Goal: Task Accomplishment & Management: Manage account settings

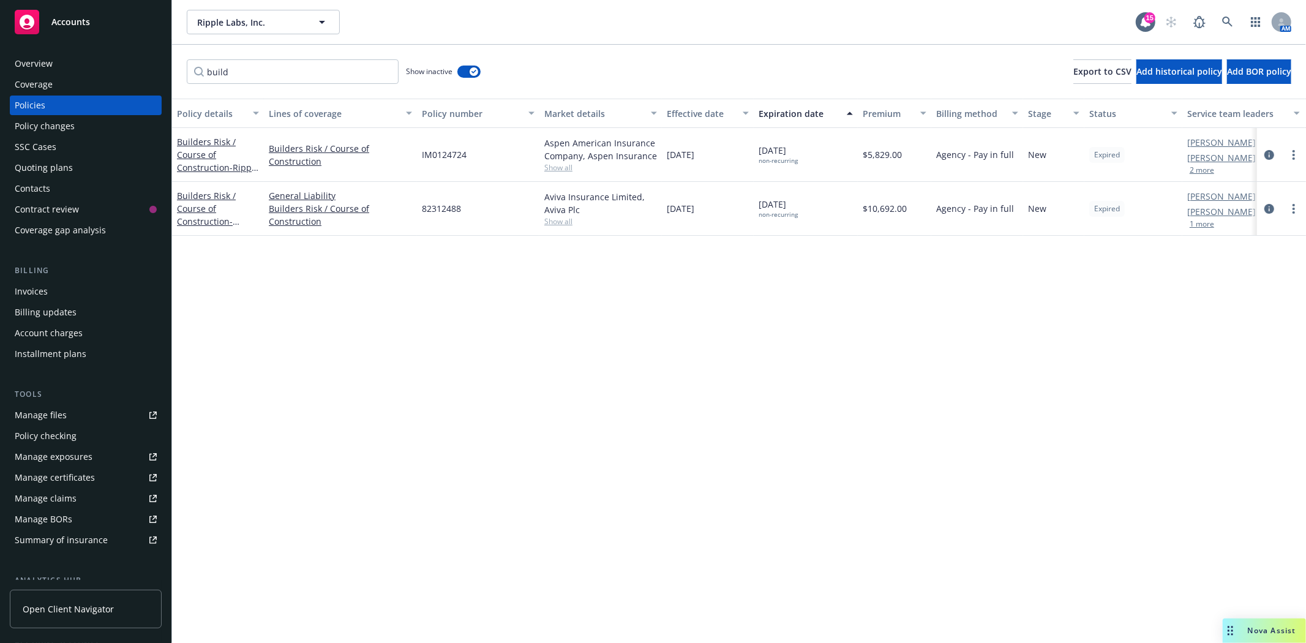
click at [67, 29] on div "Accounts" at bounding box center [86, 22] width 142 height 24
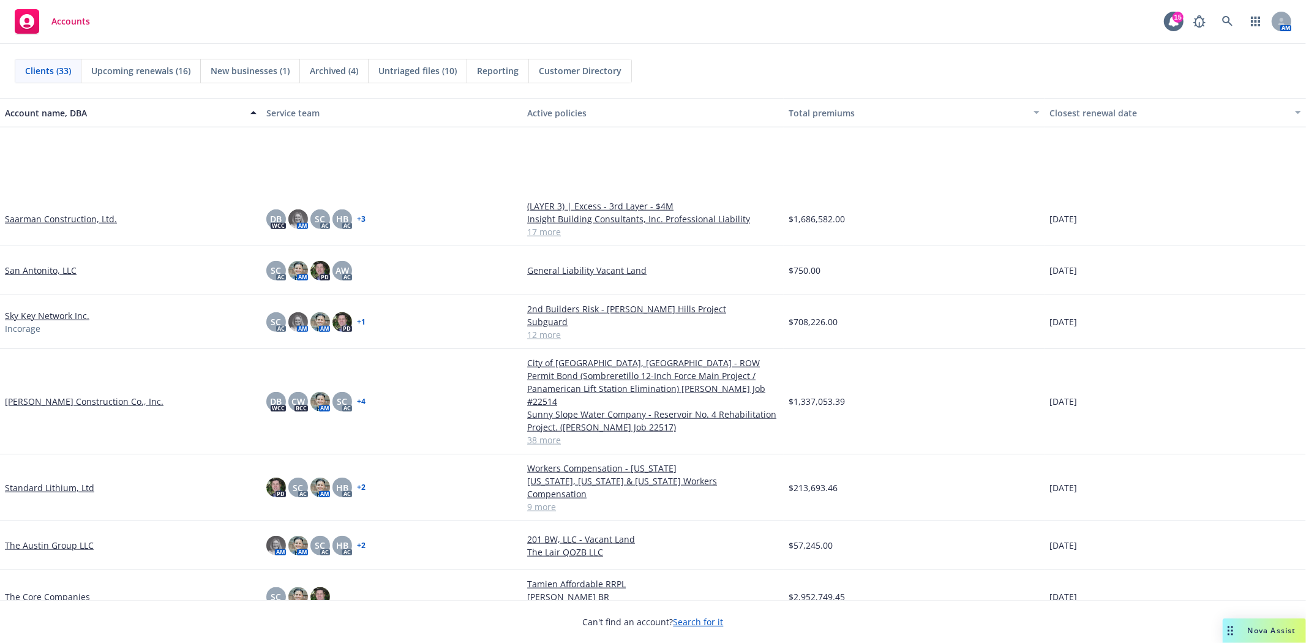
scroll to position [1143, 0]
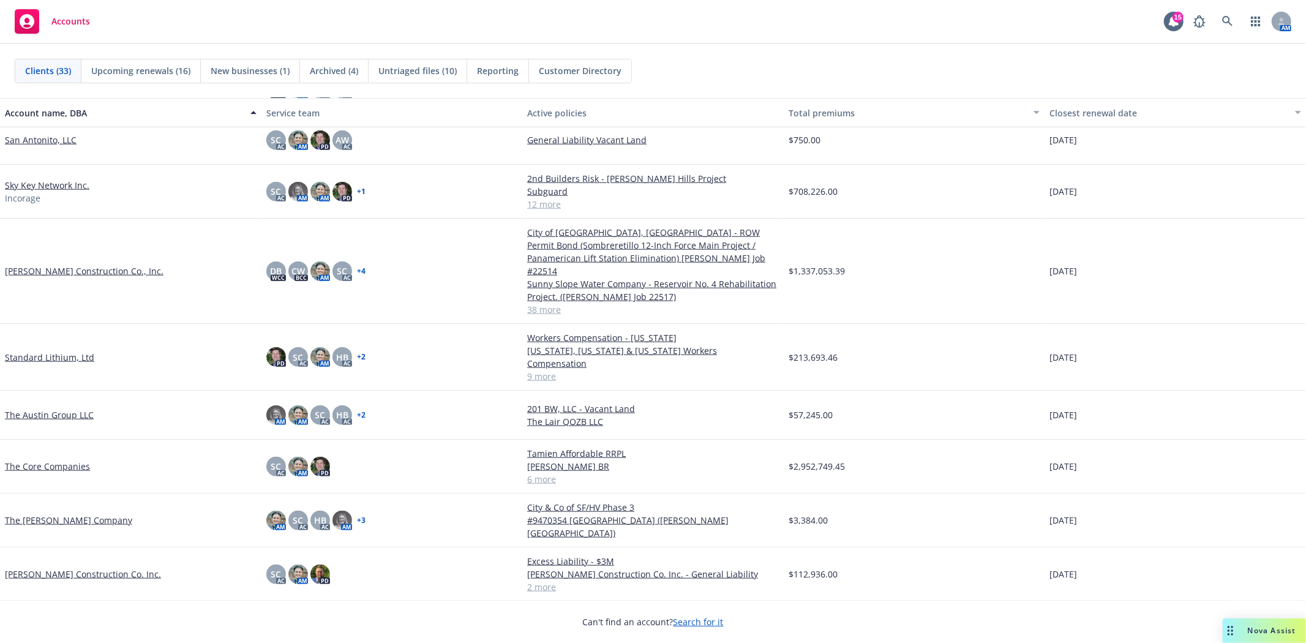
click at [62, 351] on link "Standard Lithium, Ltd" at bounding box center [49, 357] width 89 height 13
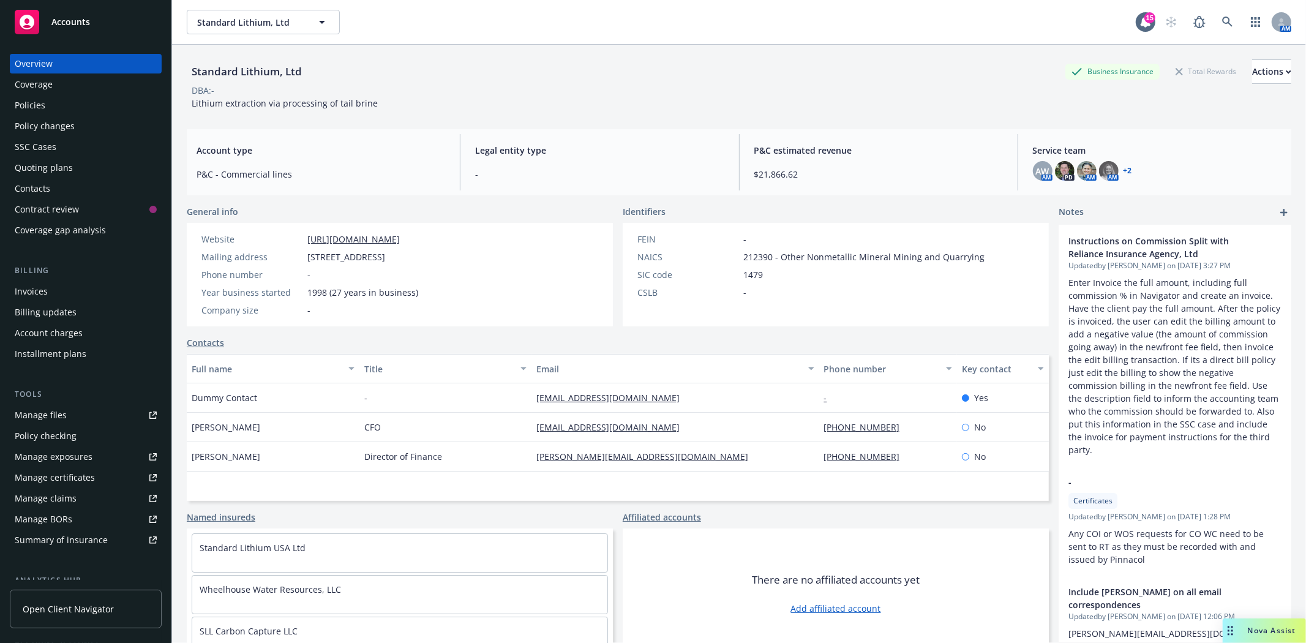
click at [43, 98] on div "Policies" at bounding box center [30, 106] width 31 height 20
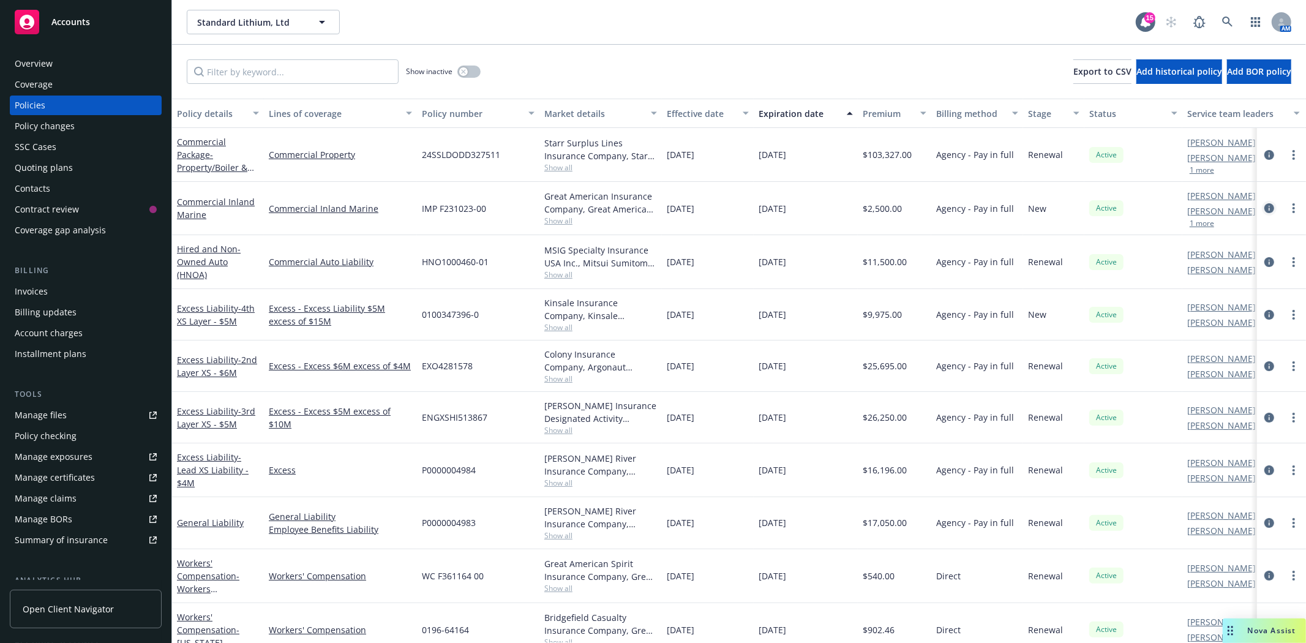
click at [1265, 210] on icon "circleInformation" at bounding box center [1270, 208] width 10 height 10
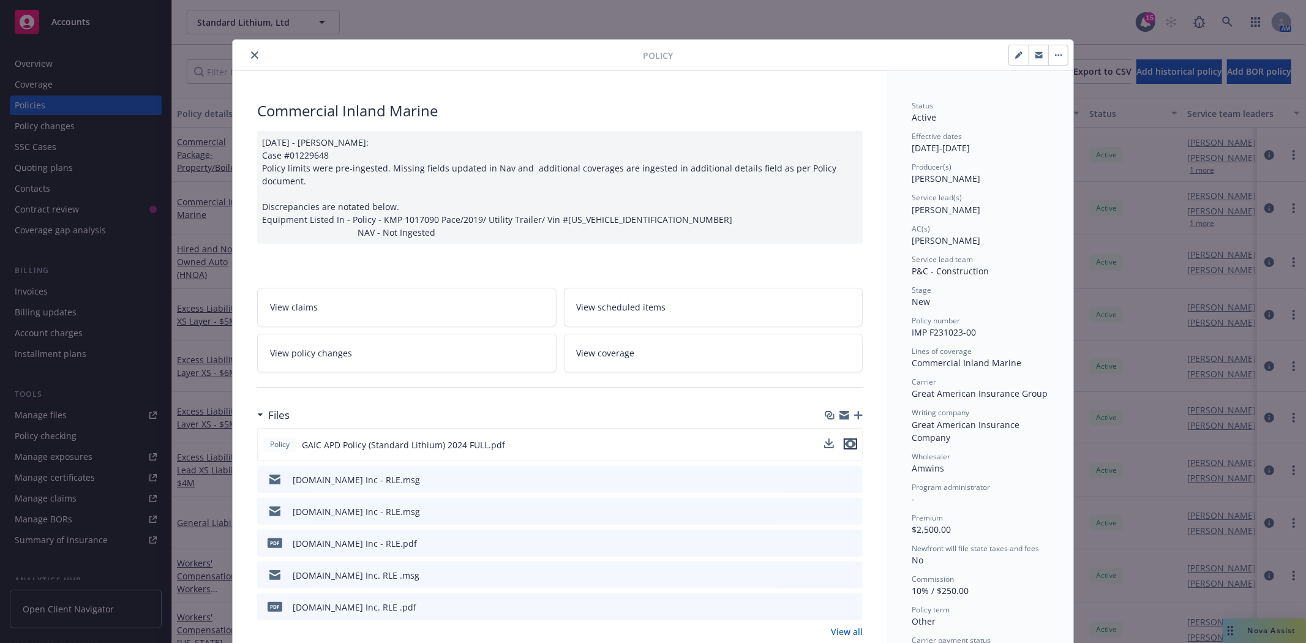
click at [849, 443] on icon "preview file" at bounding box center [850, 444] width 11 height 9
click at [846, 444] on icon "preview file" at bounding box center [850, 444] width 11 height 9
click at [251, 58] on icon "close" at bounding box center [254, 54] width 7 height 7
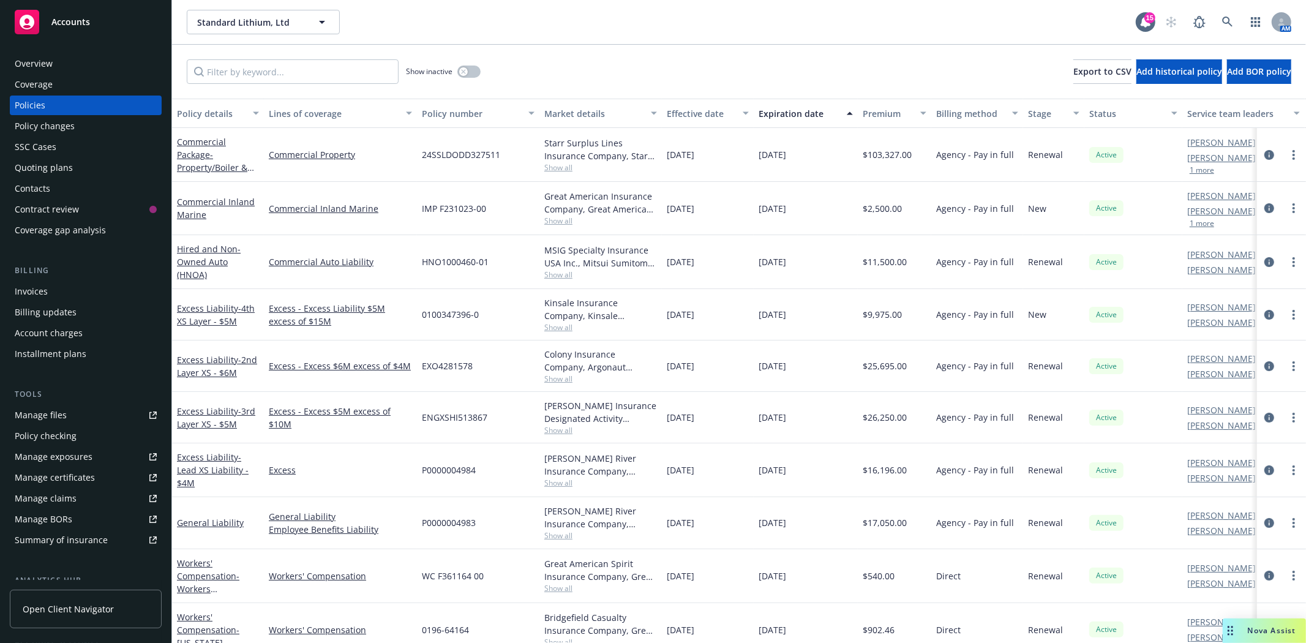
click at [54, 70] on div "Overview" at bounding box center [86, 64] width 142 height 20
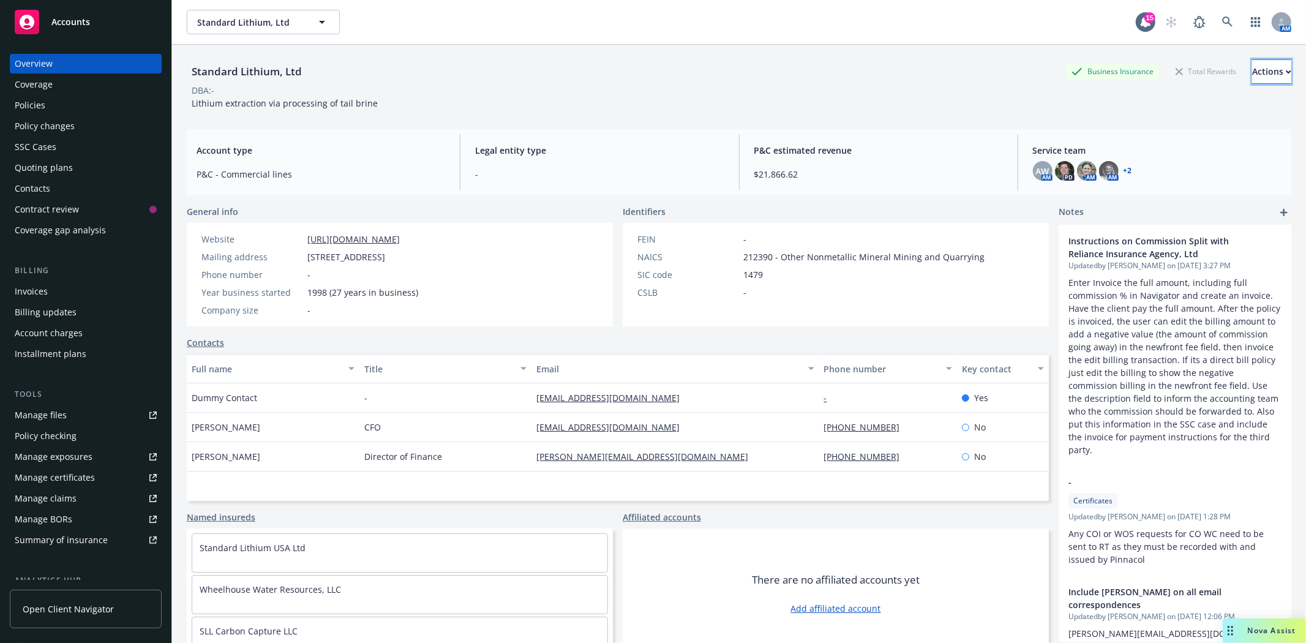
click at [1264, 70] on button "Actions" at bounding box center [1271, 71] width 39 height 24
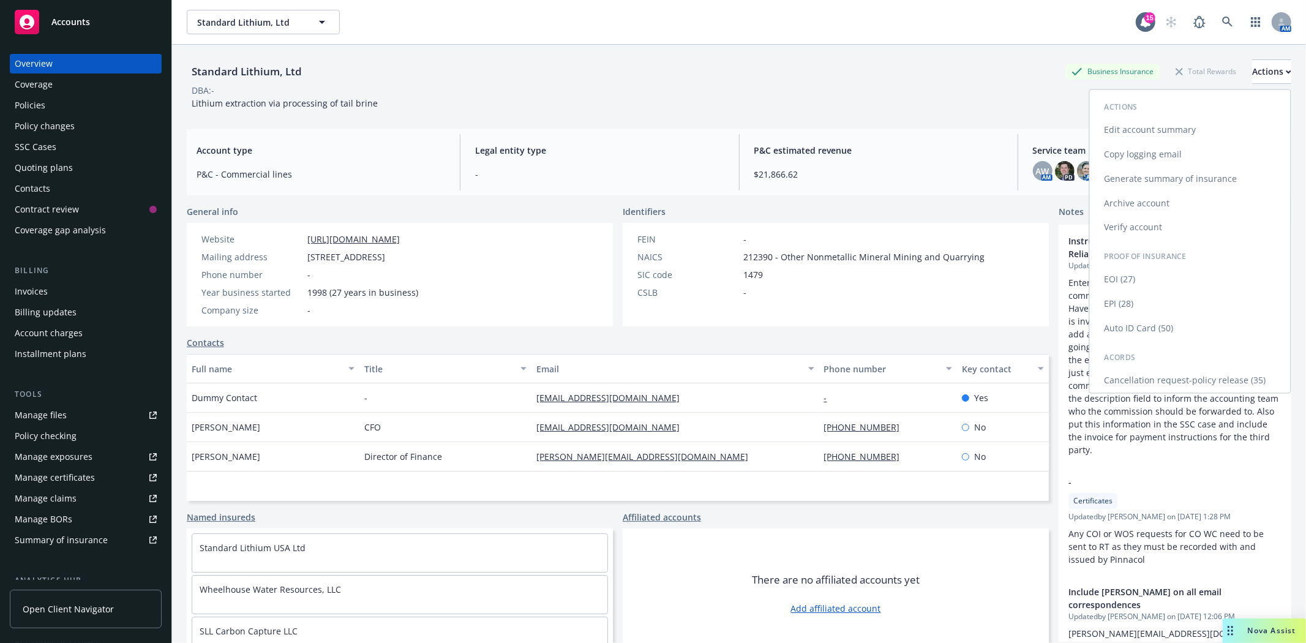
click at [1164, 136] on link "Edit account summary" at bounding box center [1190, 130] width 201 height 24
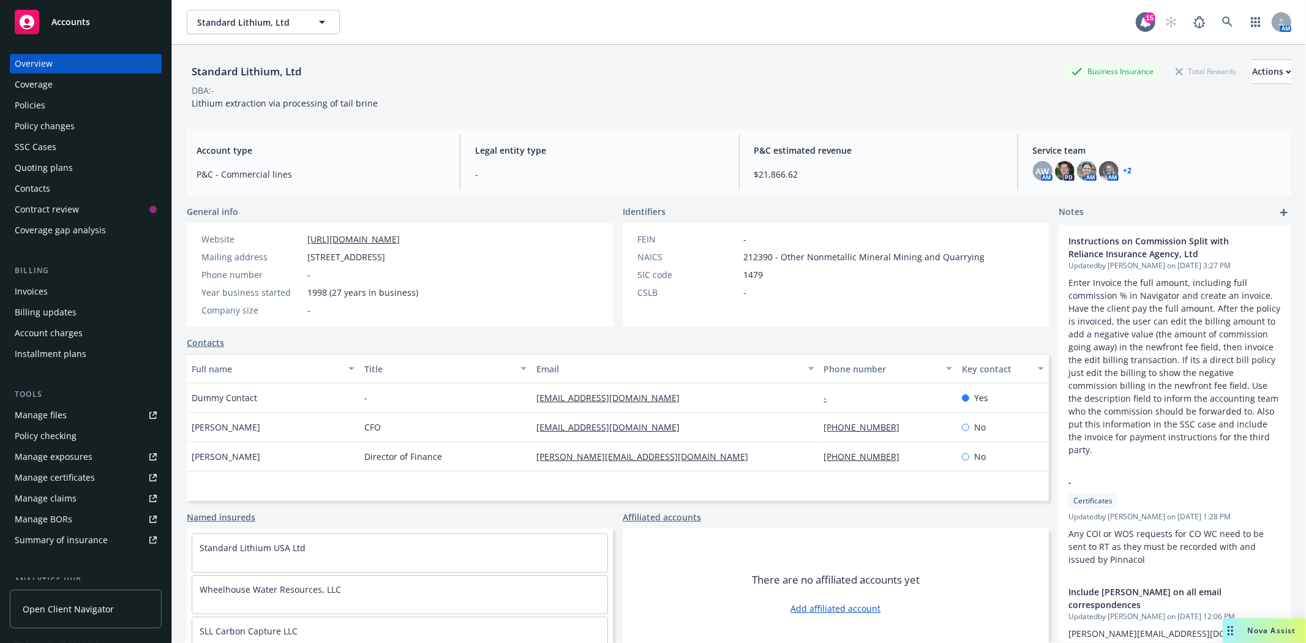
select select "US"
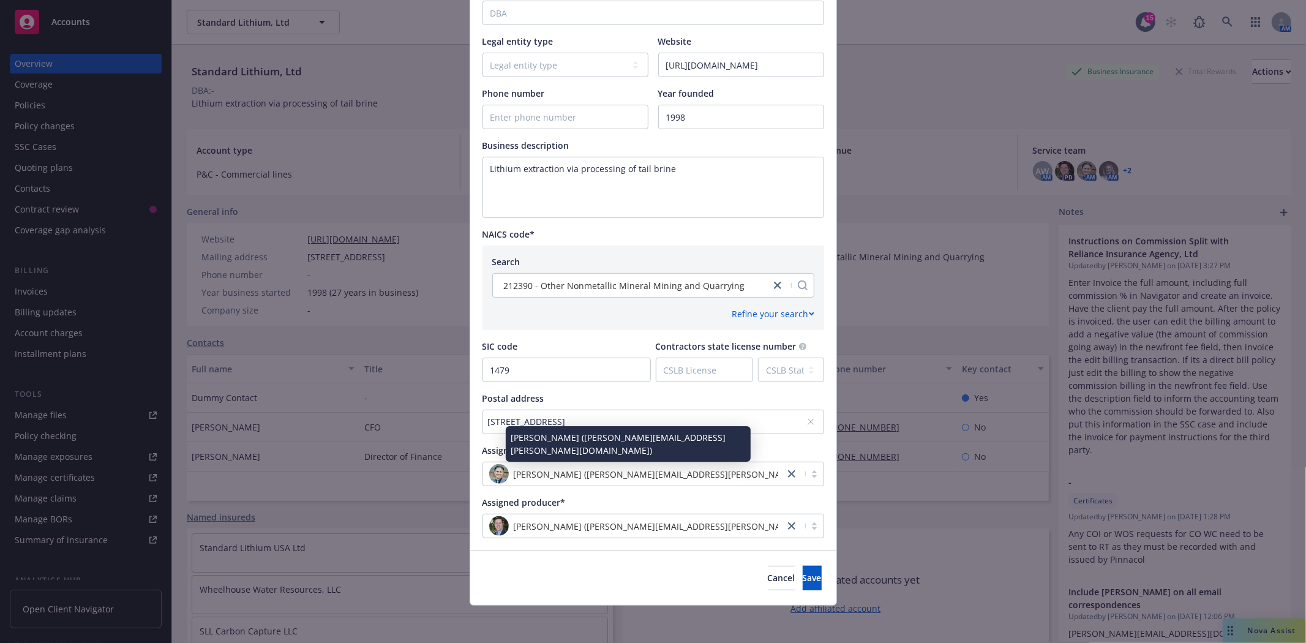
scroll to position [305, 0]
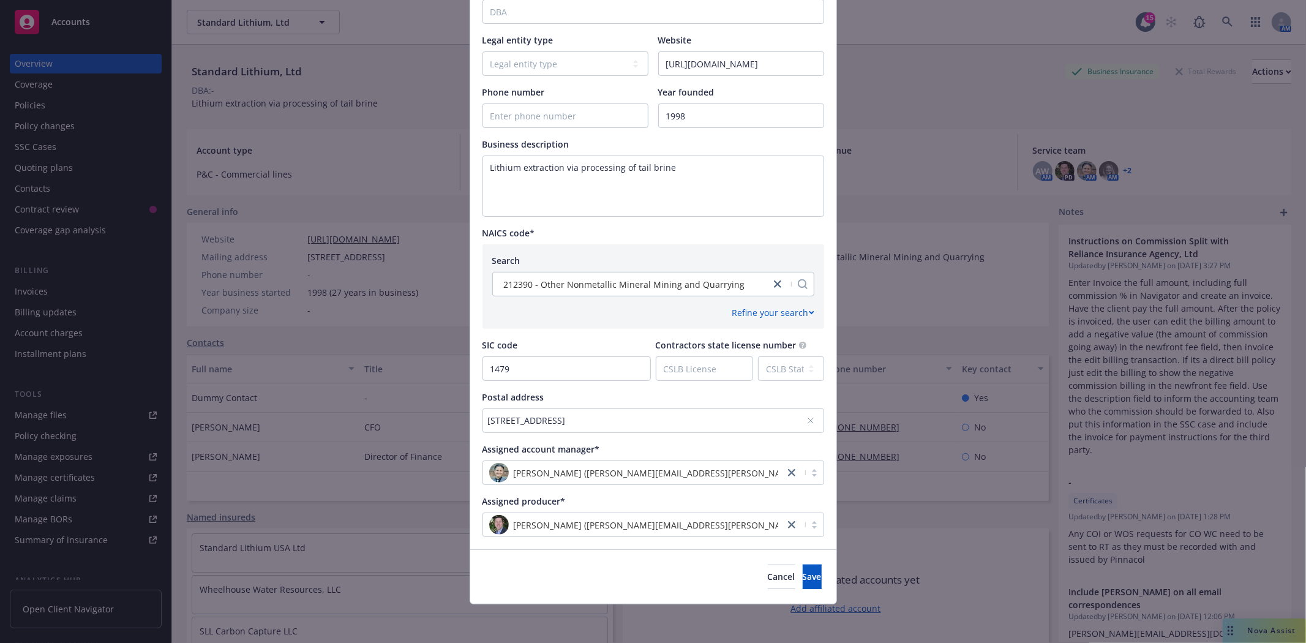
click at [807, 421] on icon at bounding box center [810, 420] width 7 height 7
click at [680, 419] on div "No address selected" at bounding box center [647, 420] width 318 height 13
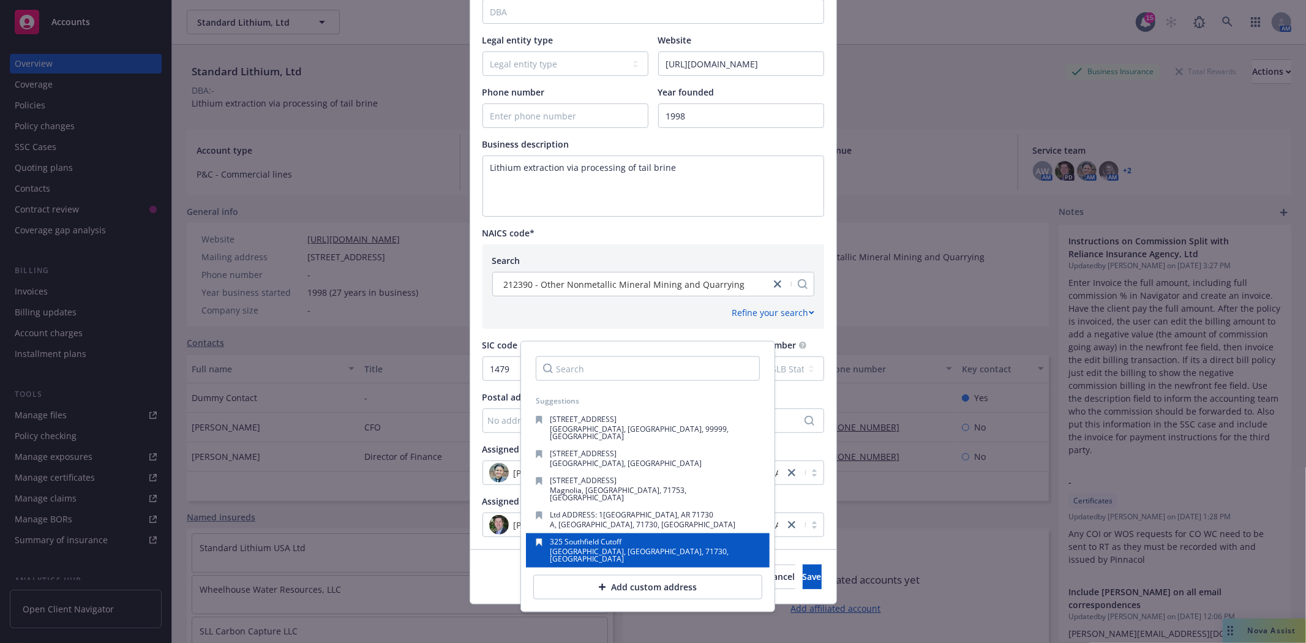
click at [601, 536] on span "325 Southfield Cutoff" at bounding box center [586, 541] width 72 height 10
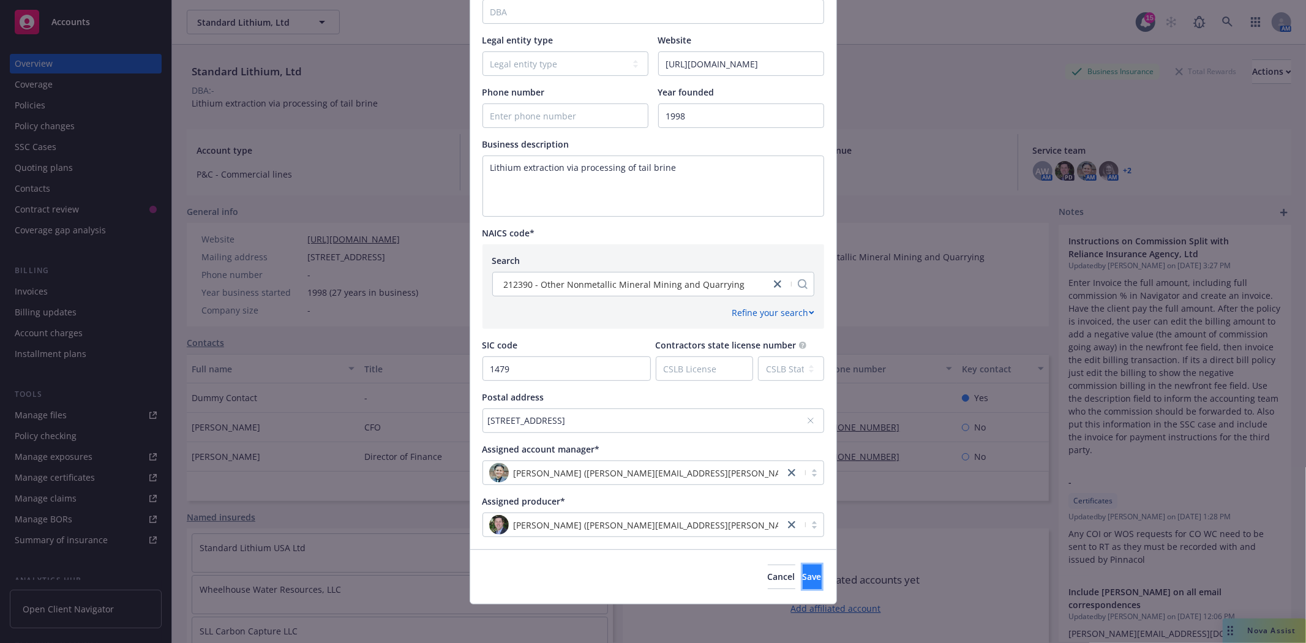
click at [803, 574] on button "Save" at bounding box center [812, 577] width 19 height 24
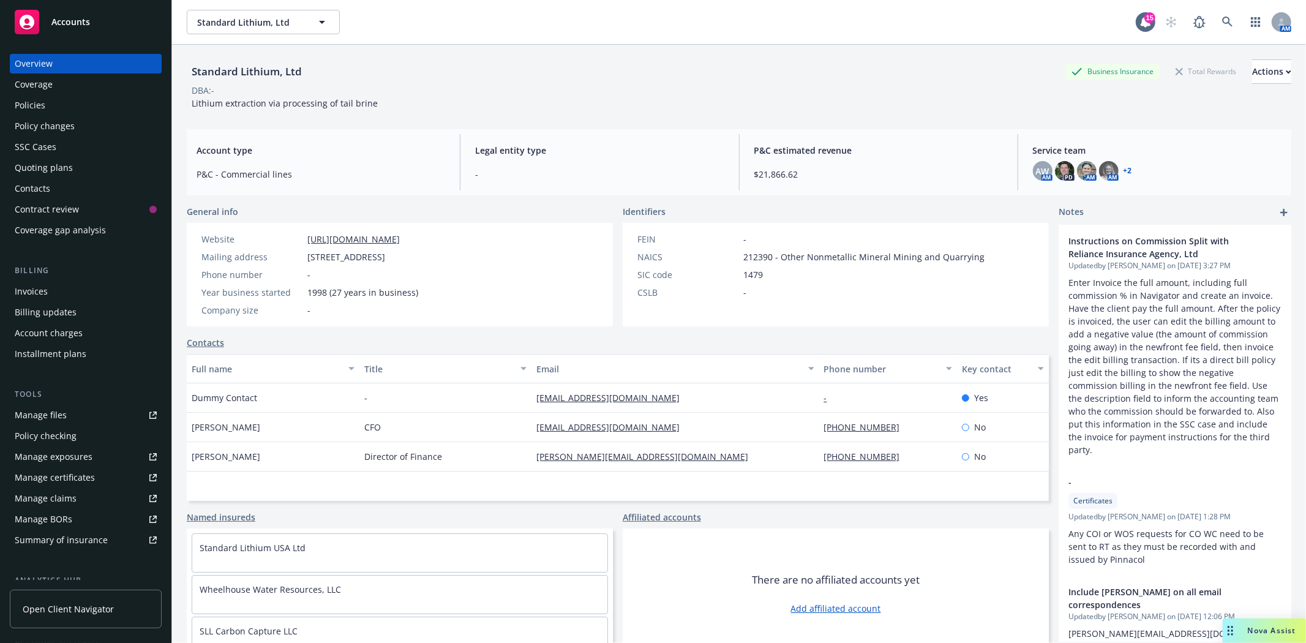
click at [66, 23] on span "Accounts" at bounding box center [70, 22] width 39 height 10
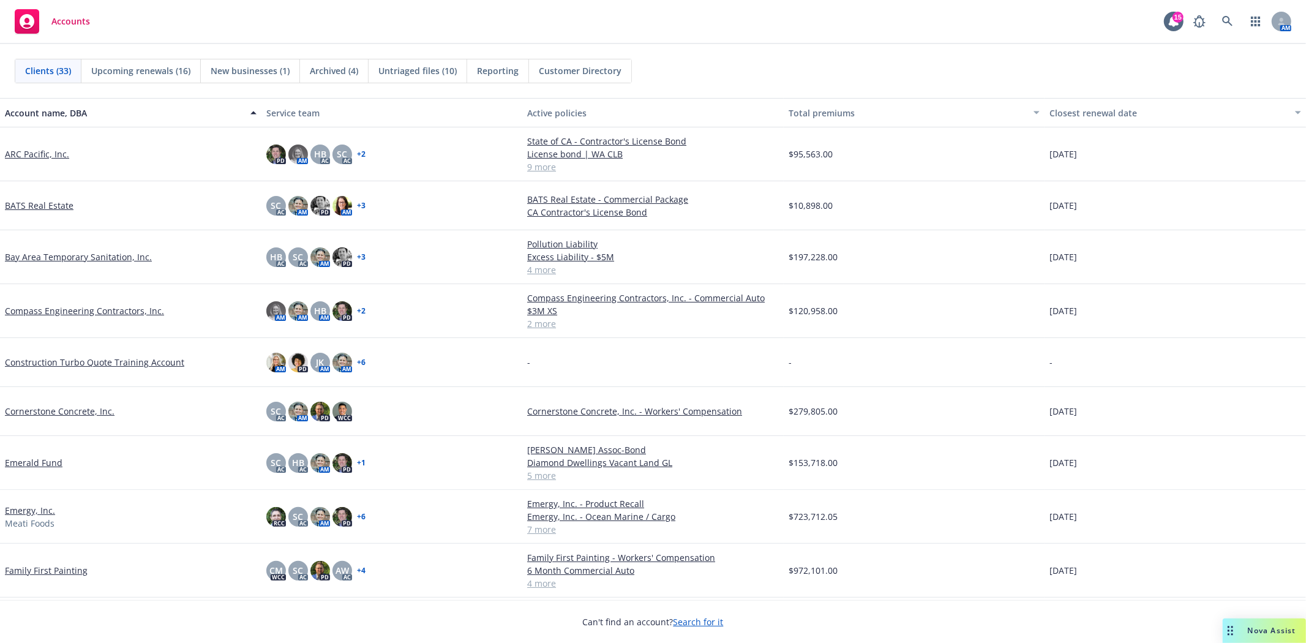
click at [31, 153] on link "ARC Pacific, Inc." at bounding box center [37, 154] width 64 height 13
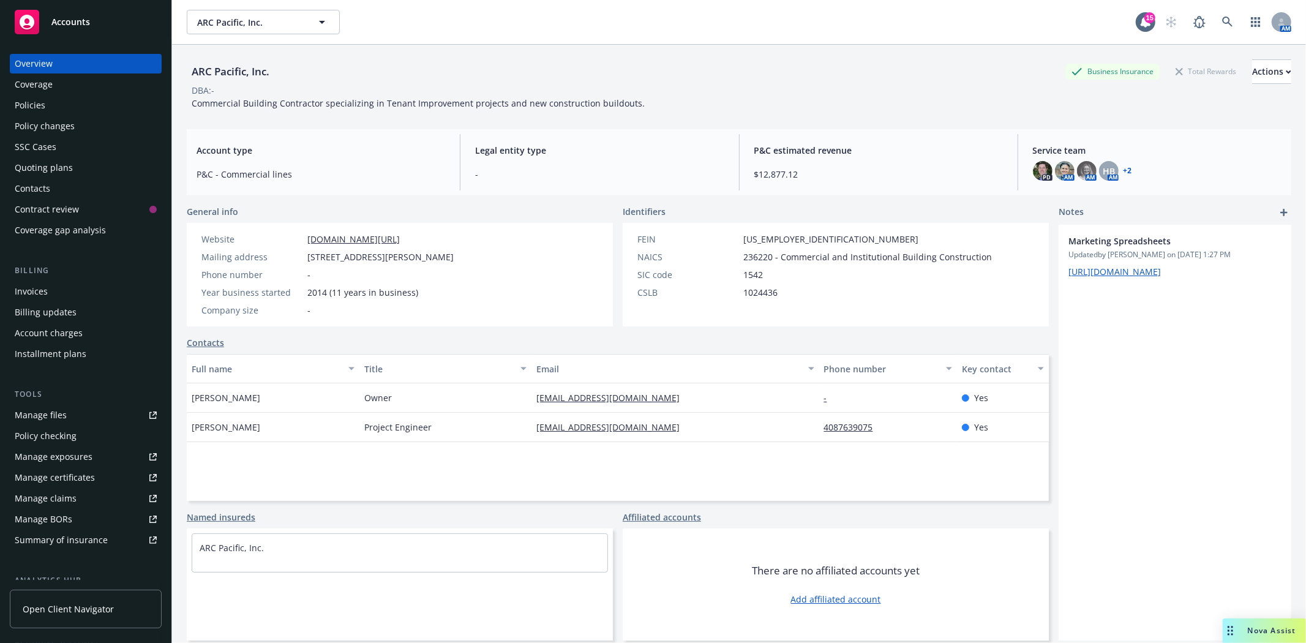
click at [46, 131] on div "Policy changes" at bounding box center [45, 126] width 60 height 20
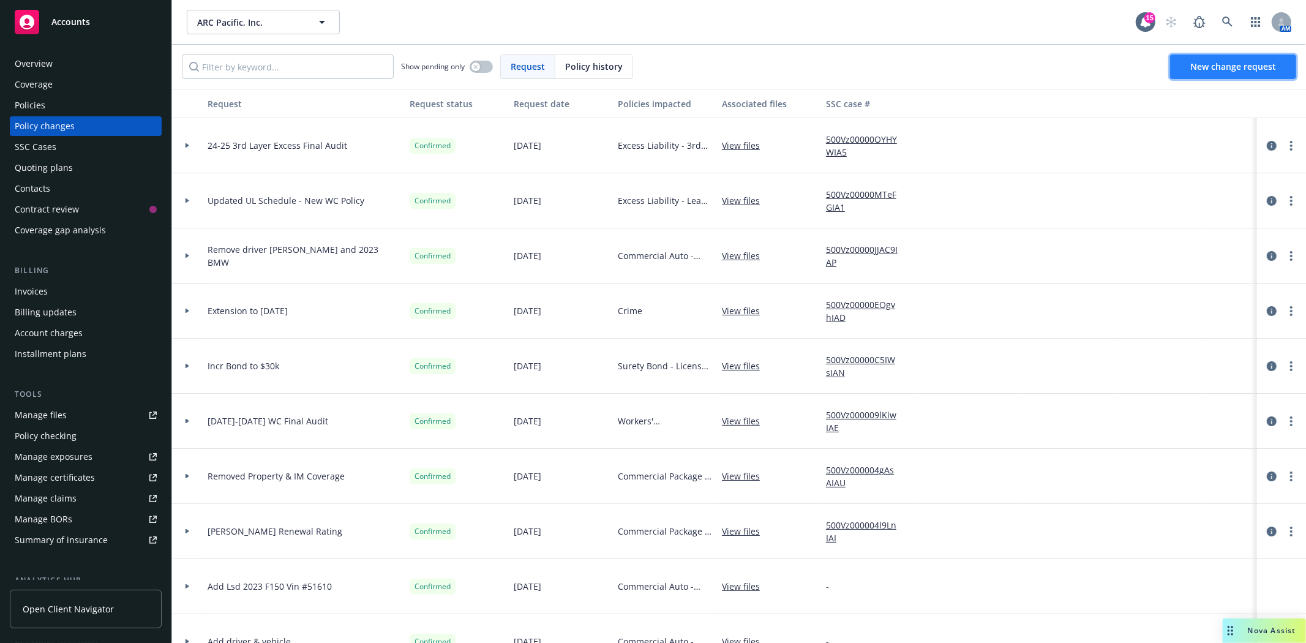
click at [1236, 69] on span "New change request" at bounding box center [1233, 67] width 86 height 12
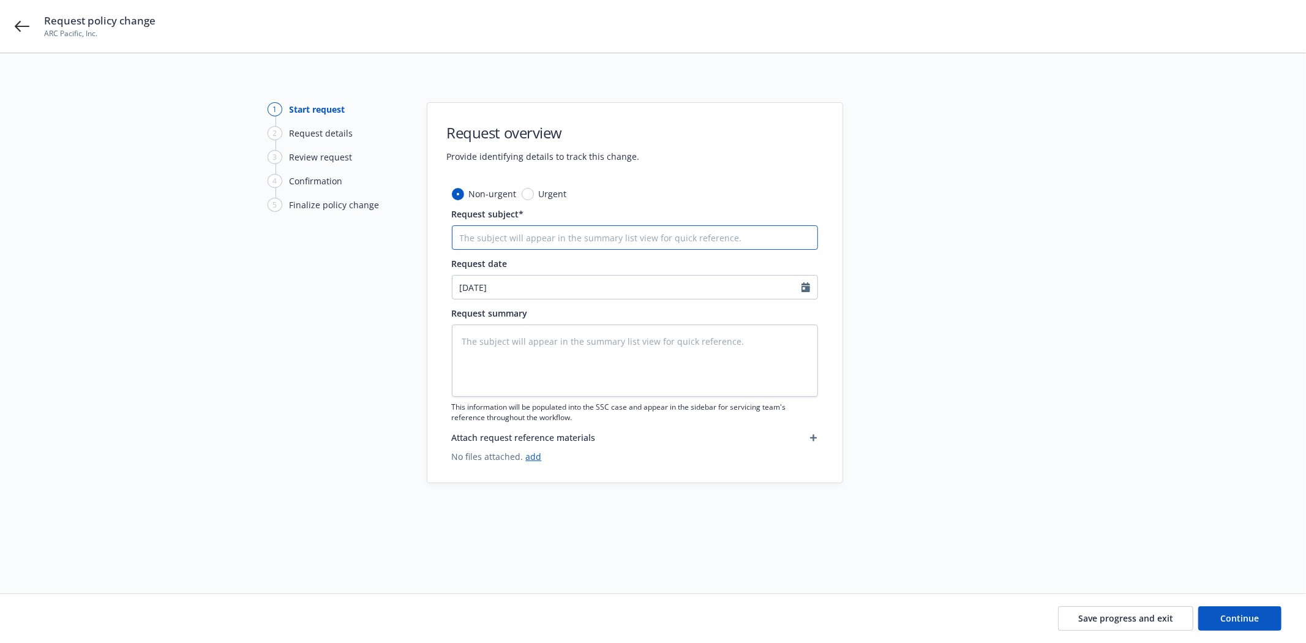
click at [623, 236] on input "Request subject*" at bounding box center [635, 237] width 366 height 24
type textarea "x"
type input "A"
type textarea "x"
type input "Ad"
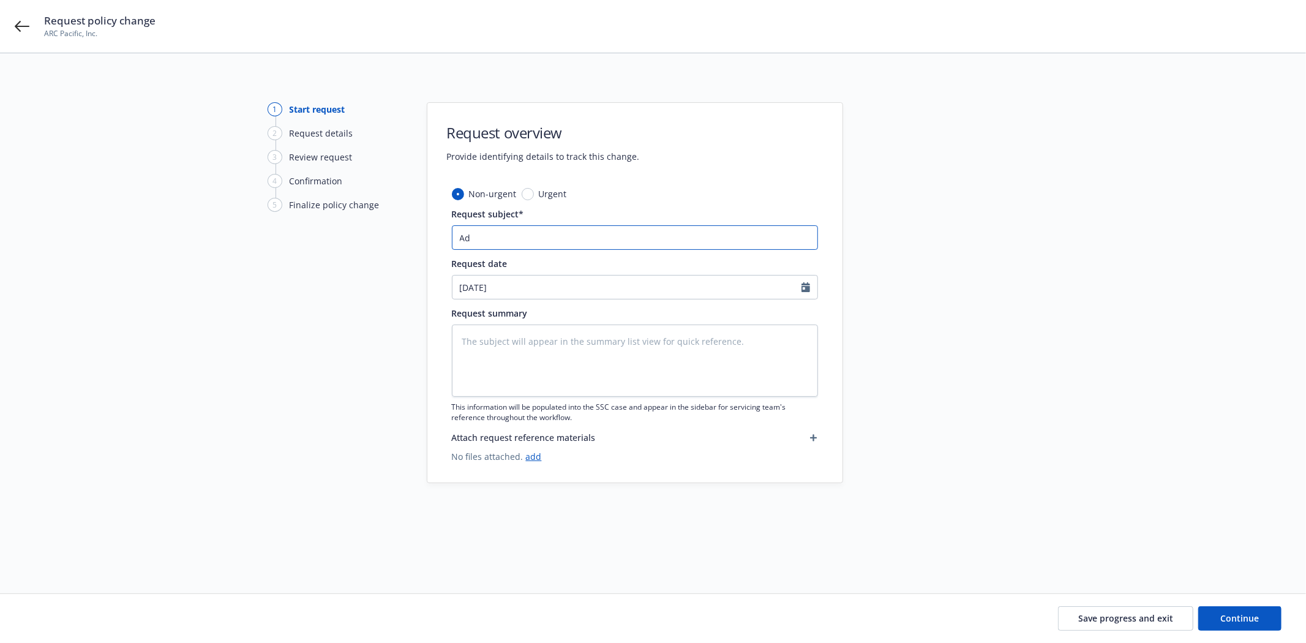
type textarea "x"
type input "Add"
type textarea "x"
type input "Add"
type textarea "x"
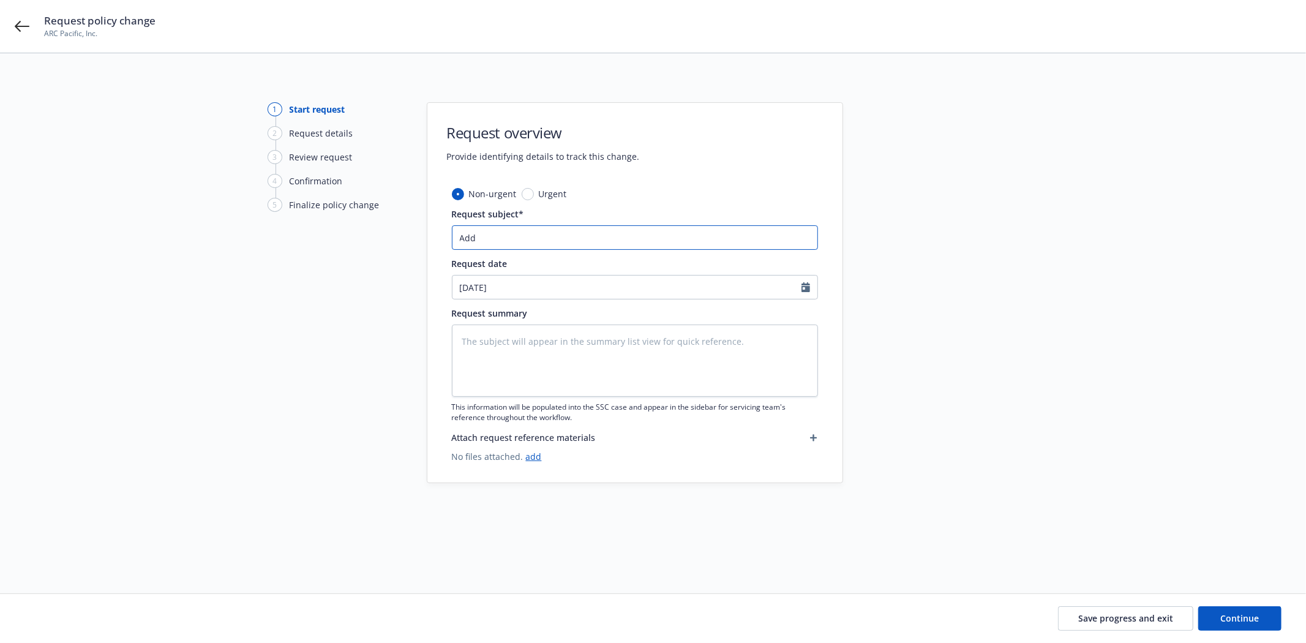
type input "Add 2"
type textarea "x"
type input "Add 20"
type textarea "x"
type input "Add 202"
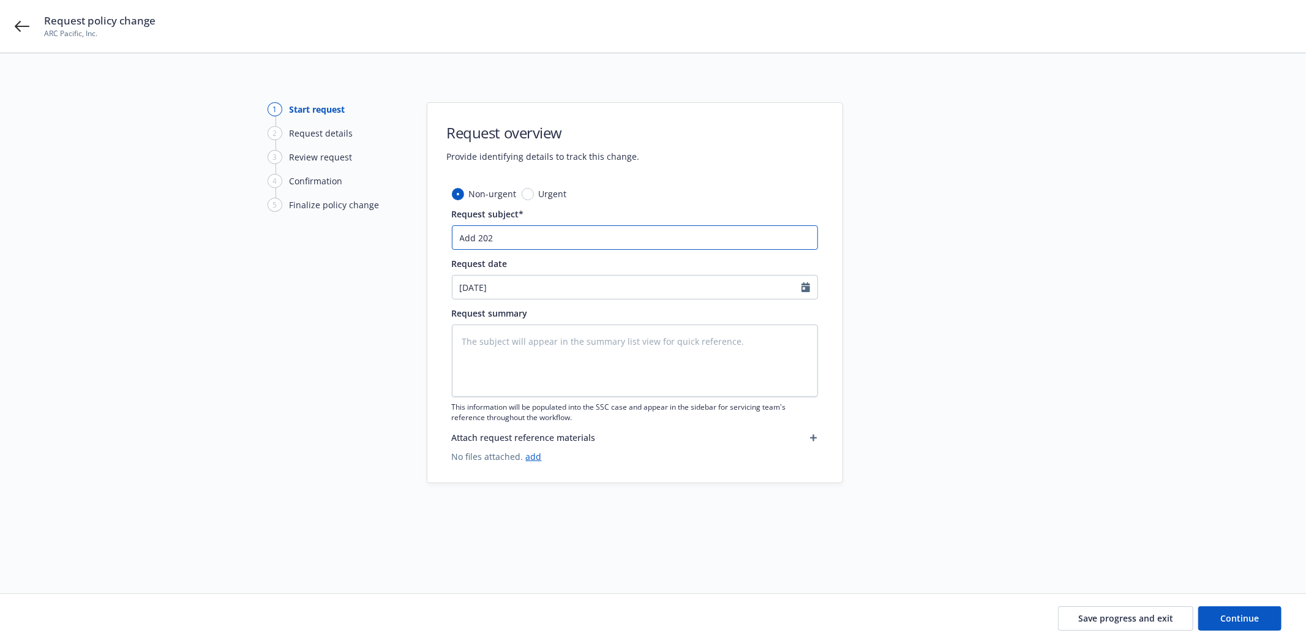
type textarea "x"
type input "Add 2025"
type textarea "x"
type input "Add 2025"
type textarea "x"
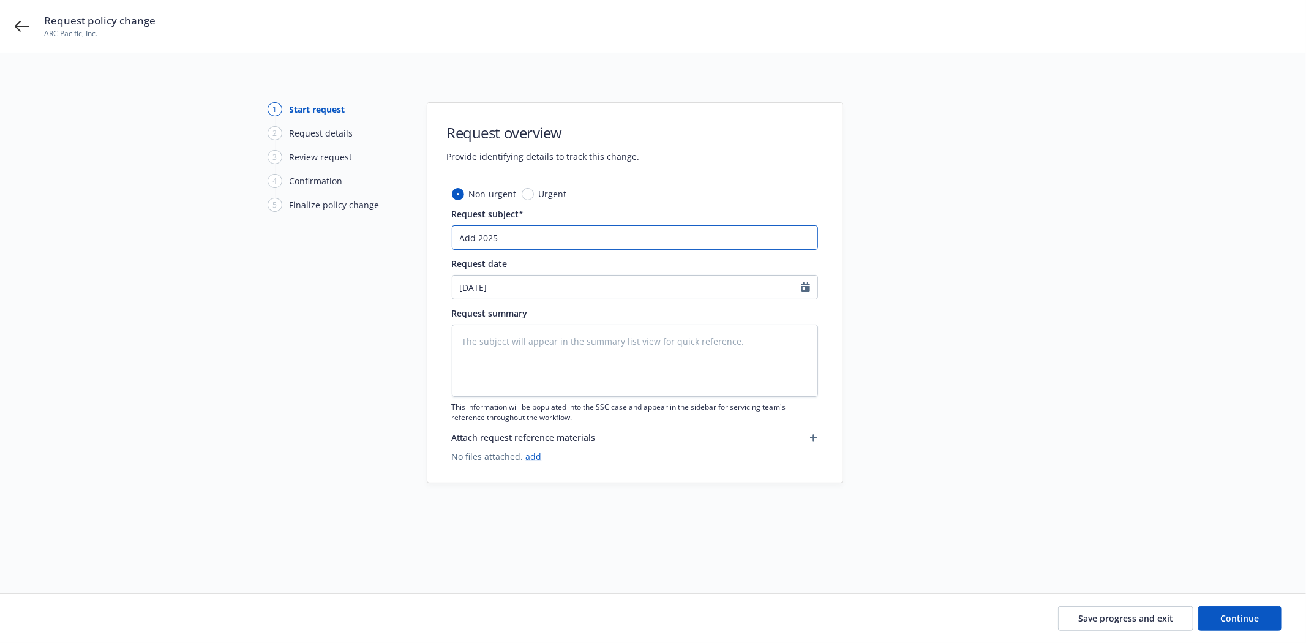
type input "Add 2025 F"
type textarea "x"
type input "Add 2025 F"
type textarea "x"
type input "Add 2025 F"
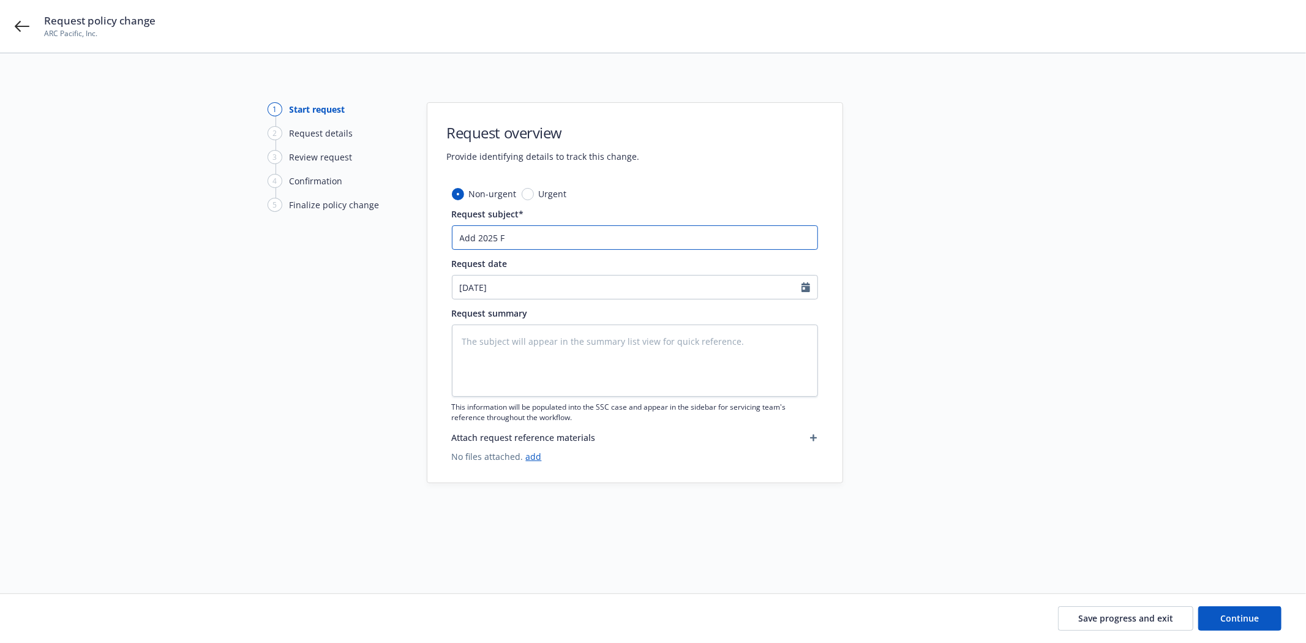
type textarea "x"
type input "Add 2025 F-"
type textarea "x"
type input "Add 2025 F-1"
type textarea "x"
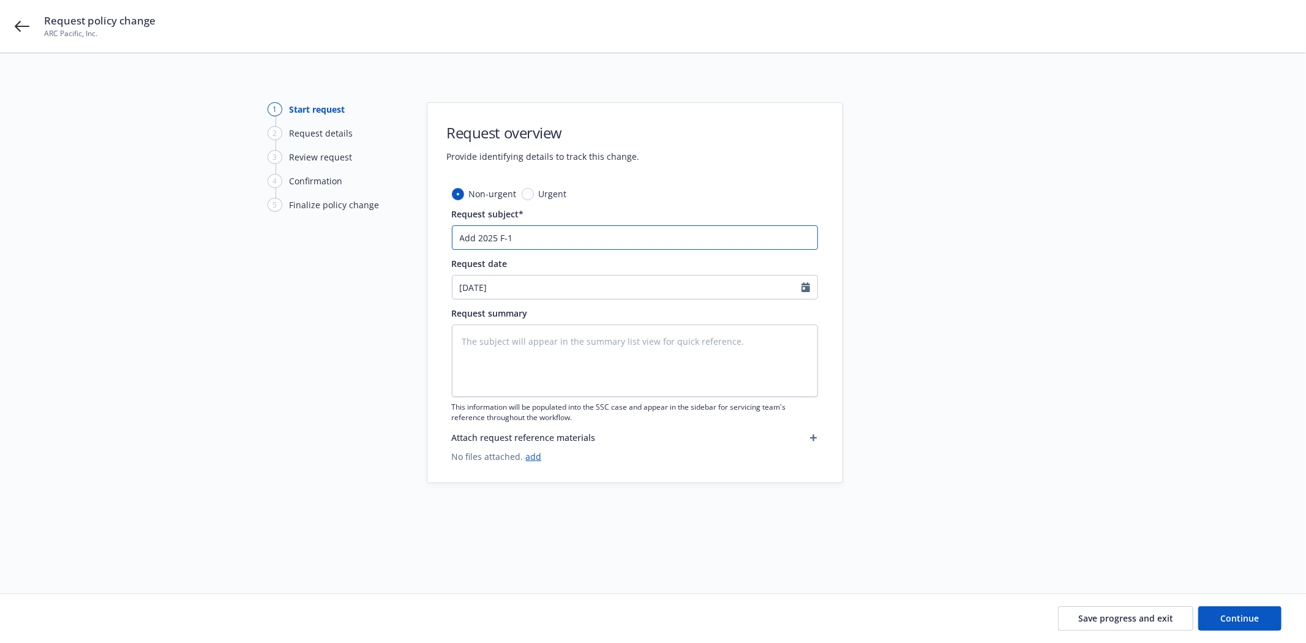
type input "Add 2025 F-15"
type textarea "x"
type input "Add 2025 F-150"
type textarea "x"
type input "Add 2025 F-150"
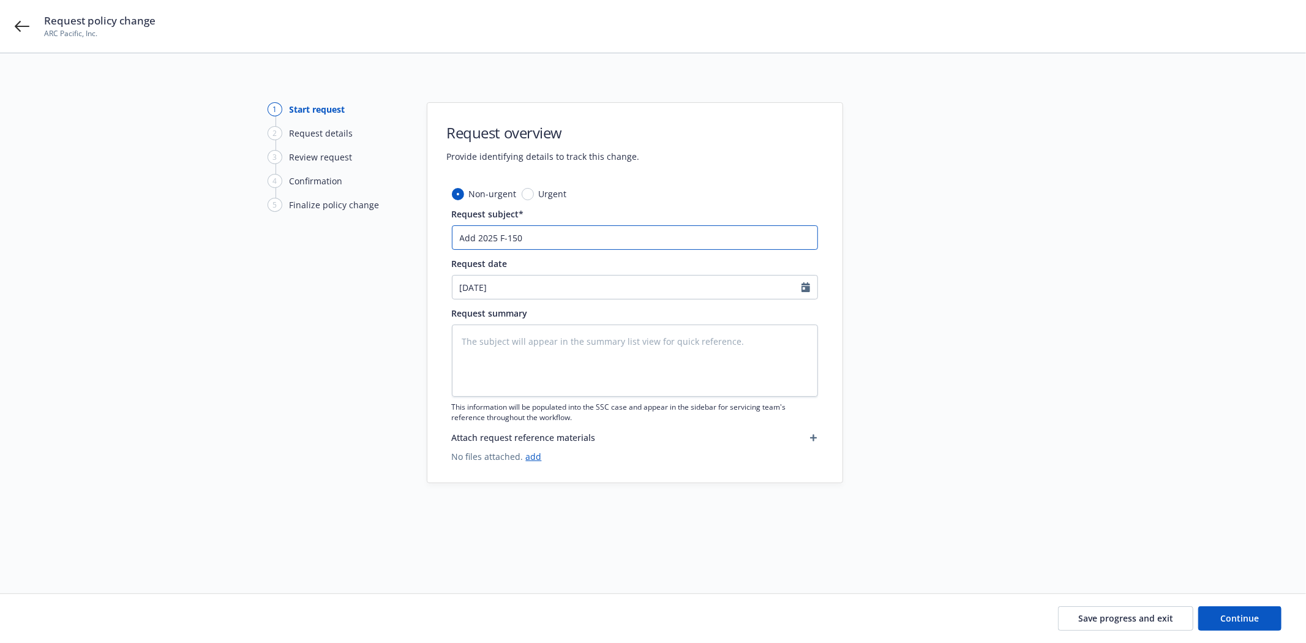
type textarea "x"
type input "Add 2025 F-150 #"
click at [564, 228] on input "Add 2025 F-150 #" at bounding box center [635, 237] width 366 height 24
type textarea "x"
type input "Add 2025 F-150 #0"
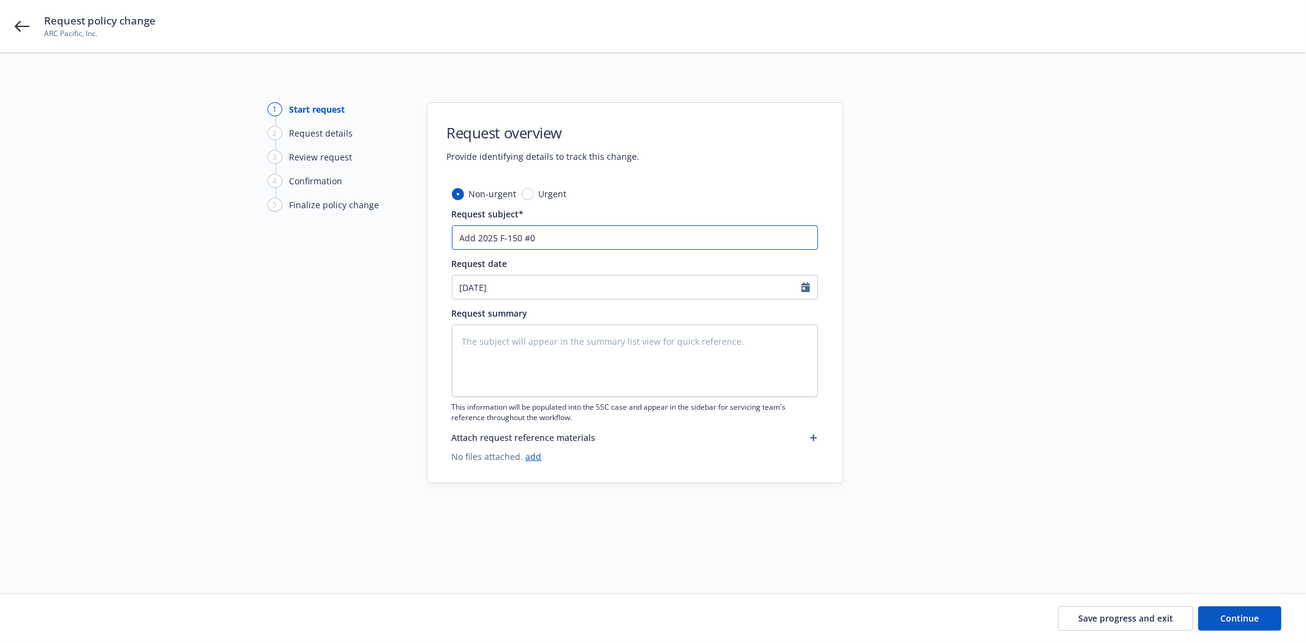
type textarea "x"
type input "Add 2025 F-150 #09"
type textarea "x"
type input "Add 2025 F-150 #098"
type textarea "x"
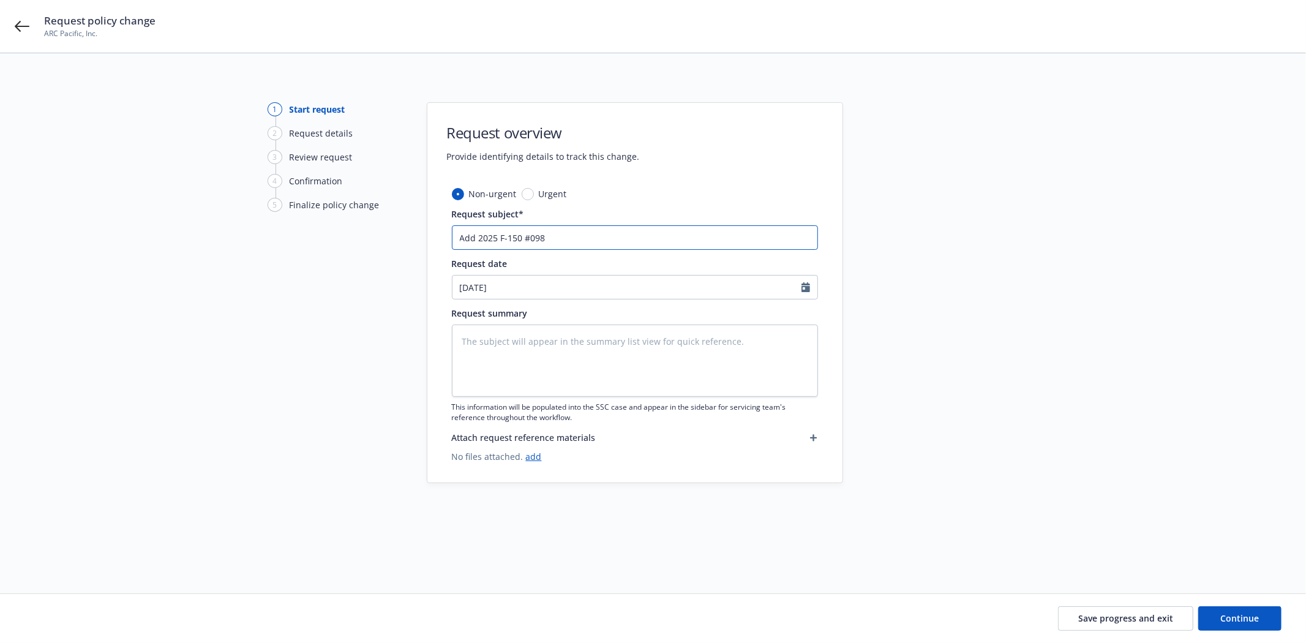
type input "Add 2025 F-150 #0981"
type textarea "x"
type input "Add 2025 F-150 #09816"
click at [546, 342] on textarea at bounding box center [635, 361] width 366 height 72
type textarea "x"
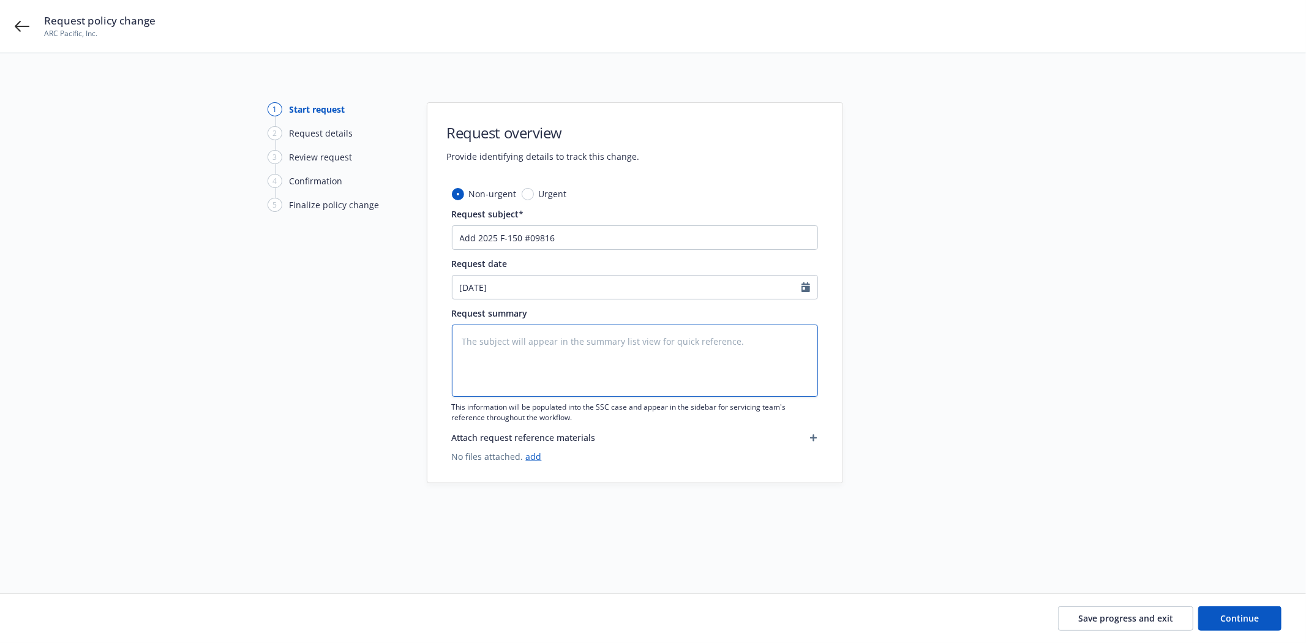
type textarea "A"
type textarea "x"
type textarea "A"
type textarea "x"
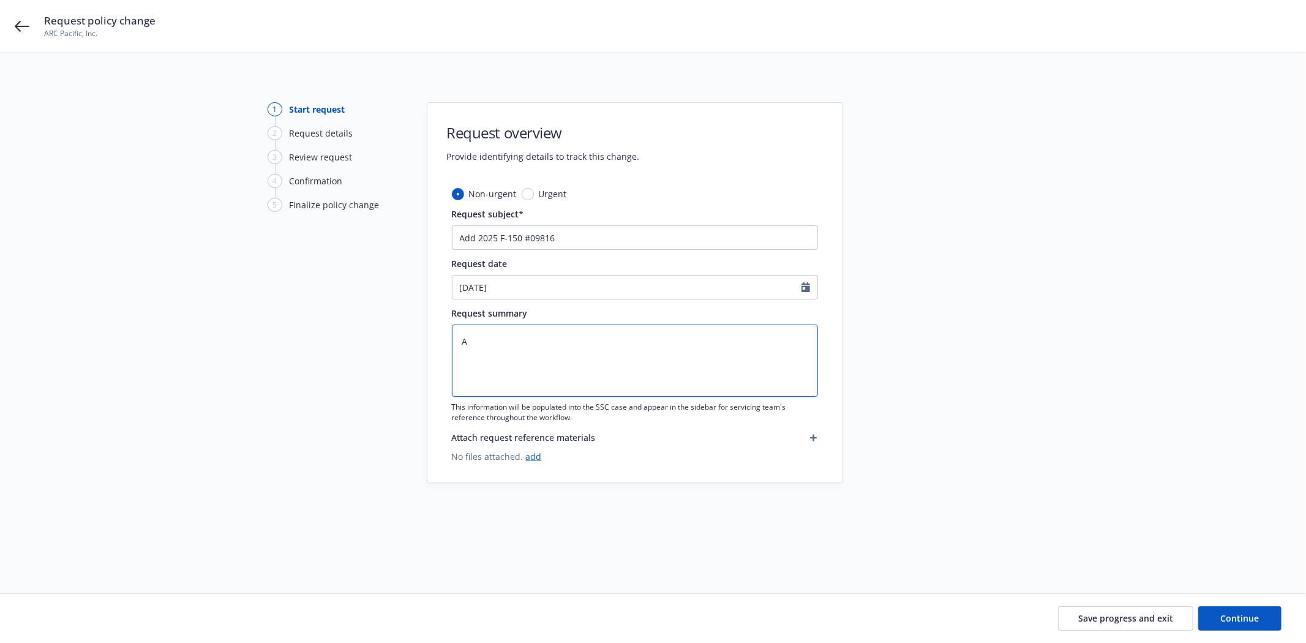
type textarea "Ad"
type textarea "x"
type textarea "Add"
drag, startPoint x: 566, startPoint y: 235, endPoint x: 478, endPoint y: 239, distance: 88.9
click at [478, 239] on input "Add 2025 F-150 #09816" at bounding box center [635, 237] width 366 height 24
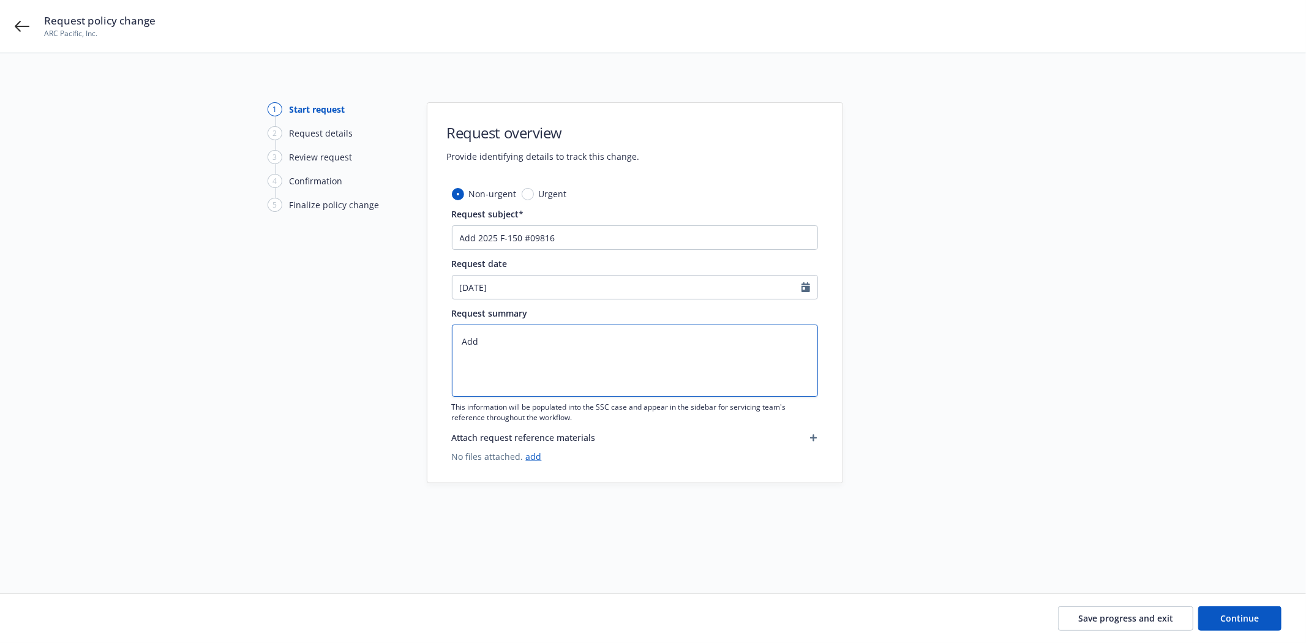
click at [486, 344] on textarea "Add" at bounding box center [635, 361] width 366 height 72
type textarea "x"
type textarea "Add"
paste textarea "2025 F-150 #09816"
type textarea "x"
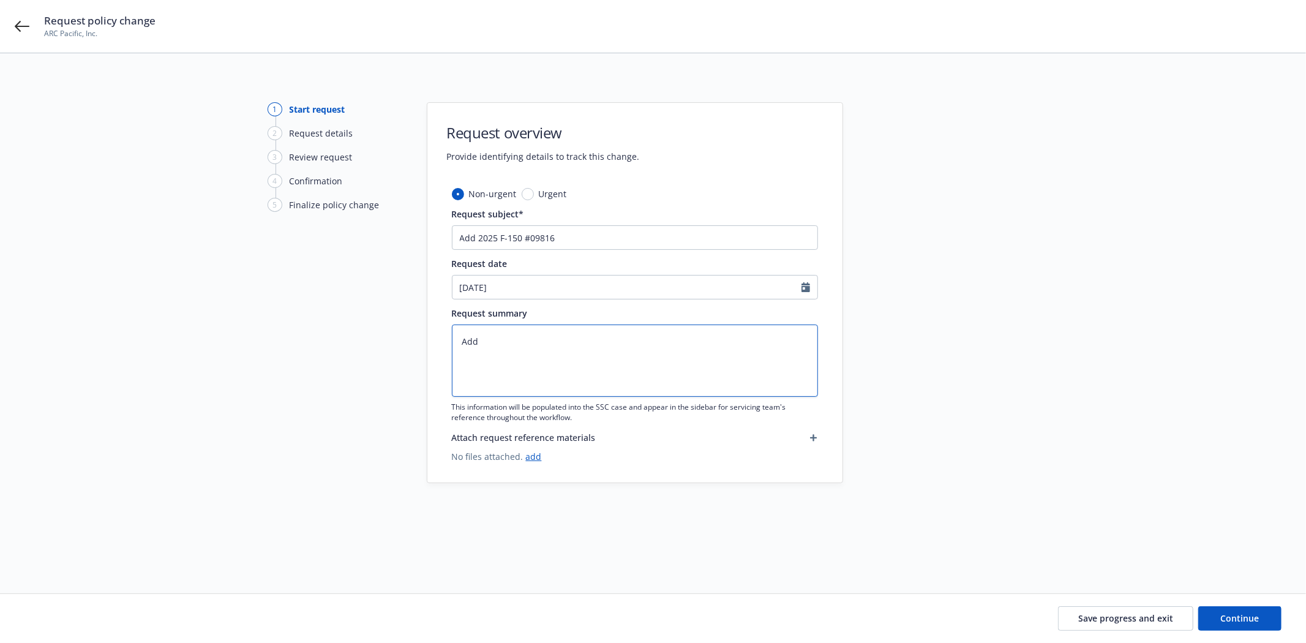
type textarea "Add 2025 F-150 #09816"
click at [513, 350] on textarea "Add 2025 F-150 #09816" at bounding box center [635, 361] width 366 height 72
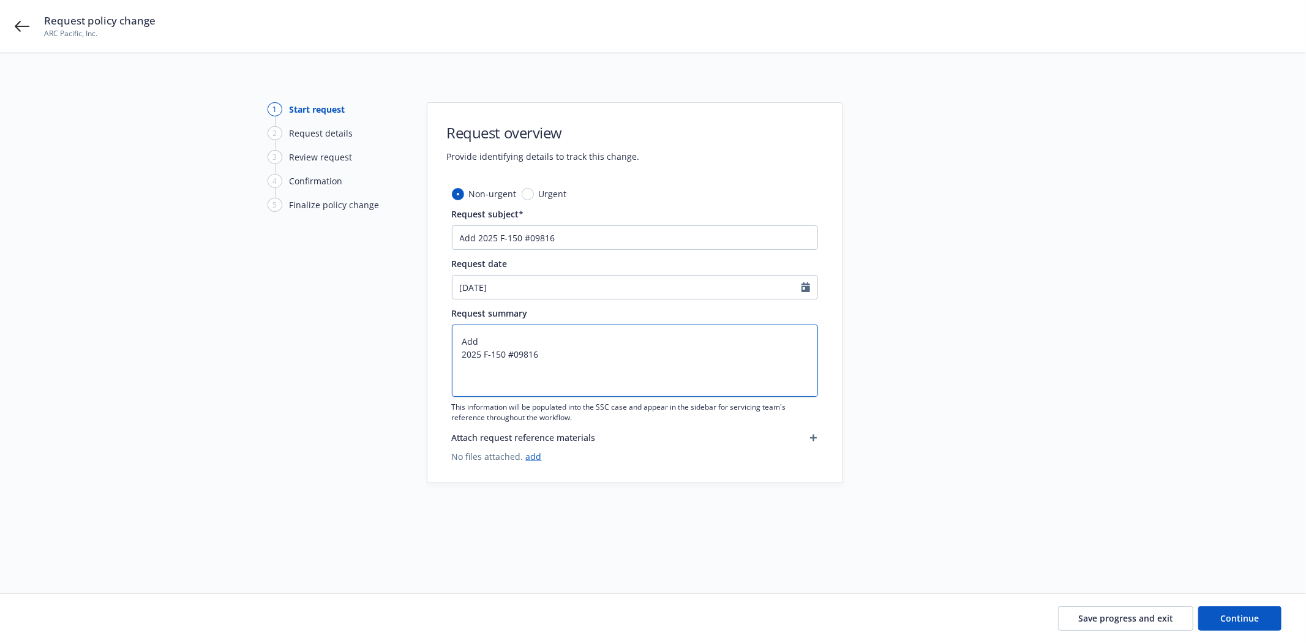
drag, startPoint x: 541, startPoint y: 351, endPoint x: 509, endPoint y: 353, distance: 31.9
click at [509, 353] on textarea "Add 2025 F-150 #09816" at bounding box center [635, 361] width 366 height 72
type textarea "x"
type textarea "Add 2025 F-150 V"
type textarea "x"
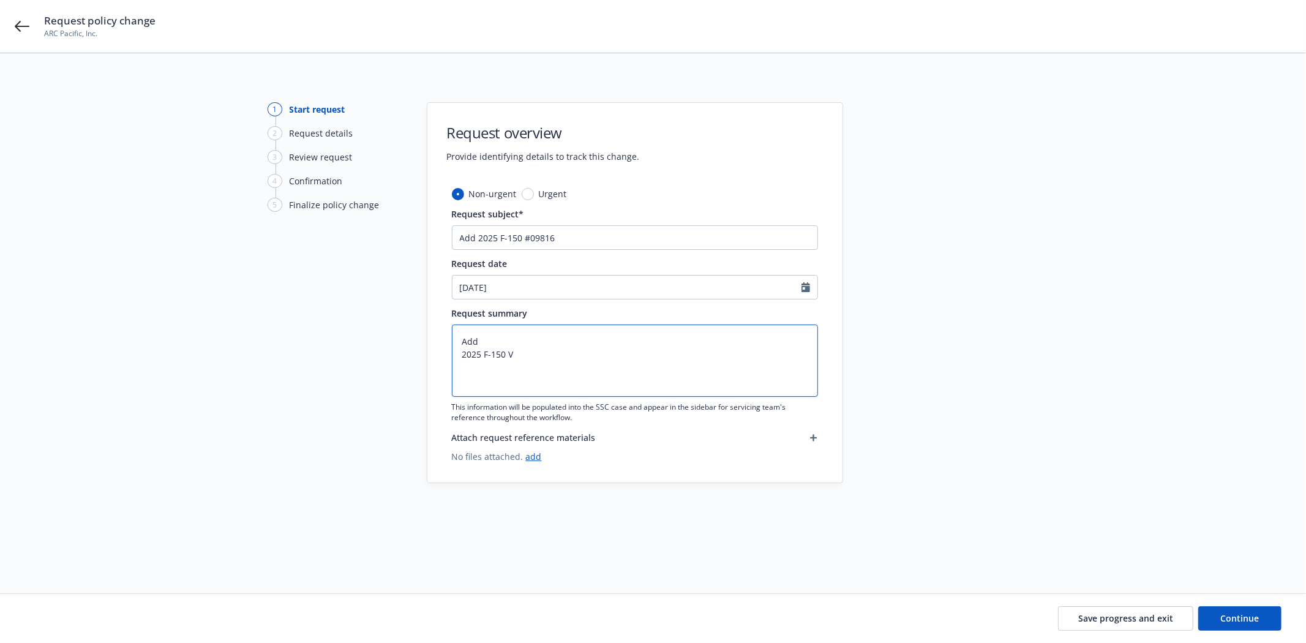
type textarea "Add 2025 F-150 VI"
type textarea "x"
type textarea "Add 2025 F-150 VIN"
type textarea "x"
type textarea "Add 2025 F-150 VIN"
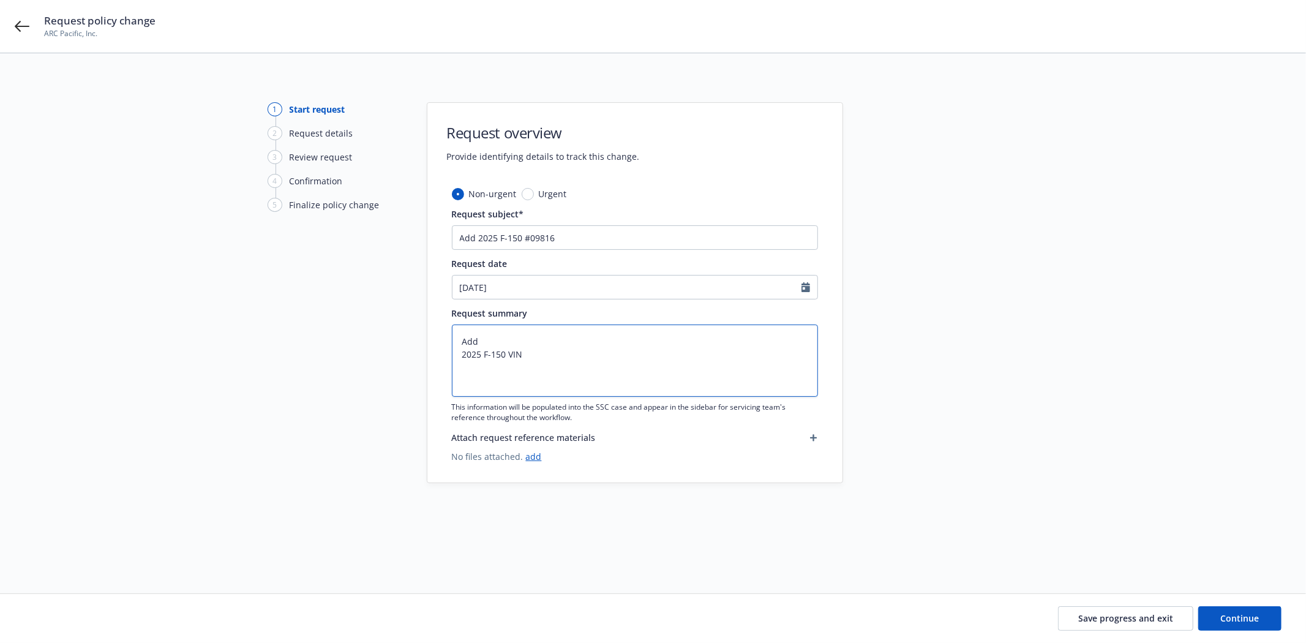
type textarea "x"
type textarea "Add 2025 F-150 VIN 1"
type textarea "x"
type textarea "Add 2025 F-150 VIN 1F"
type textarea "x"
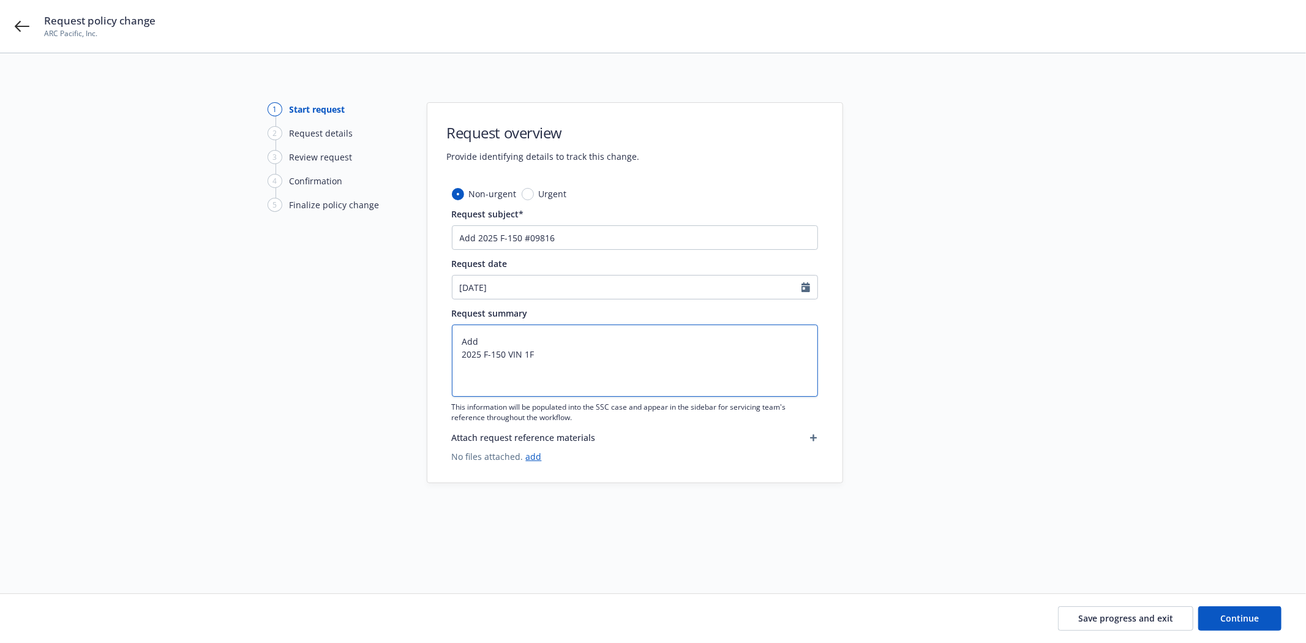
type textarea "Add 2025 F-150 VIN 1FT"
type textarea "x"
type textarea "Add 2025 F-150 VIN 1FTF"
type textarea "x"
type textarea "Add 2025 F-150 VIN 1FTFQ"
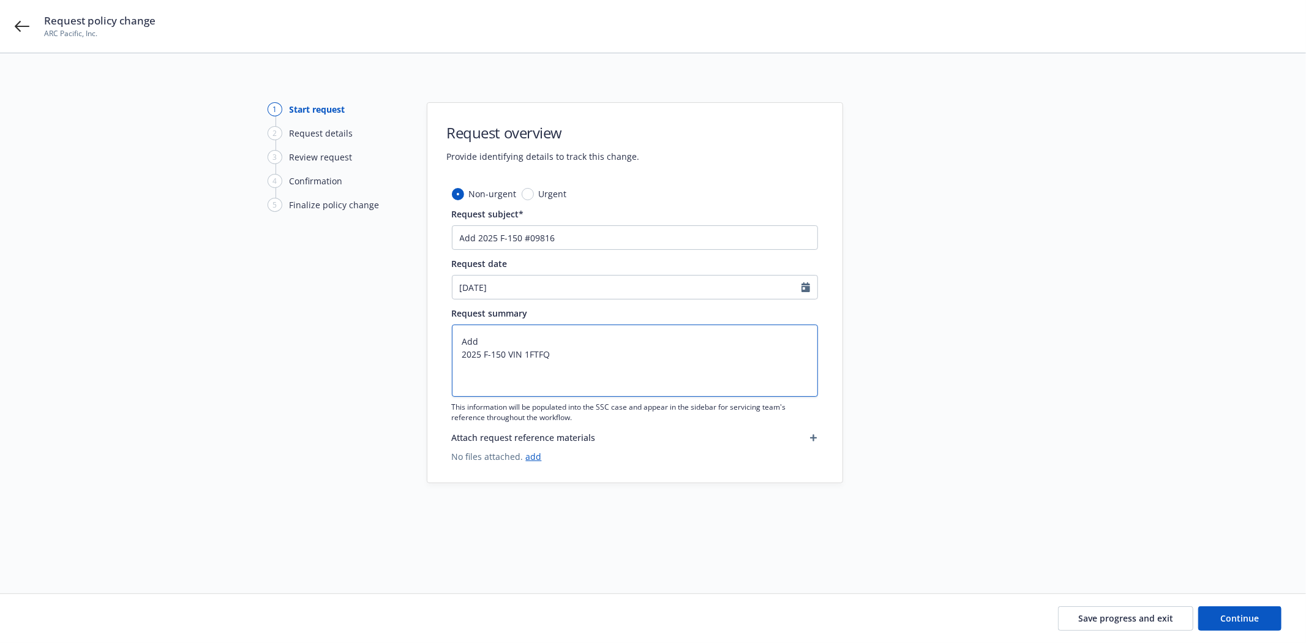
type textarea "x"
type textarea "Add 2025 F-150 VIN 1FTF"
type textarea "x"
type textarea "Add 2025 F-150 VIN 1FTFW"
type textarea "x"
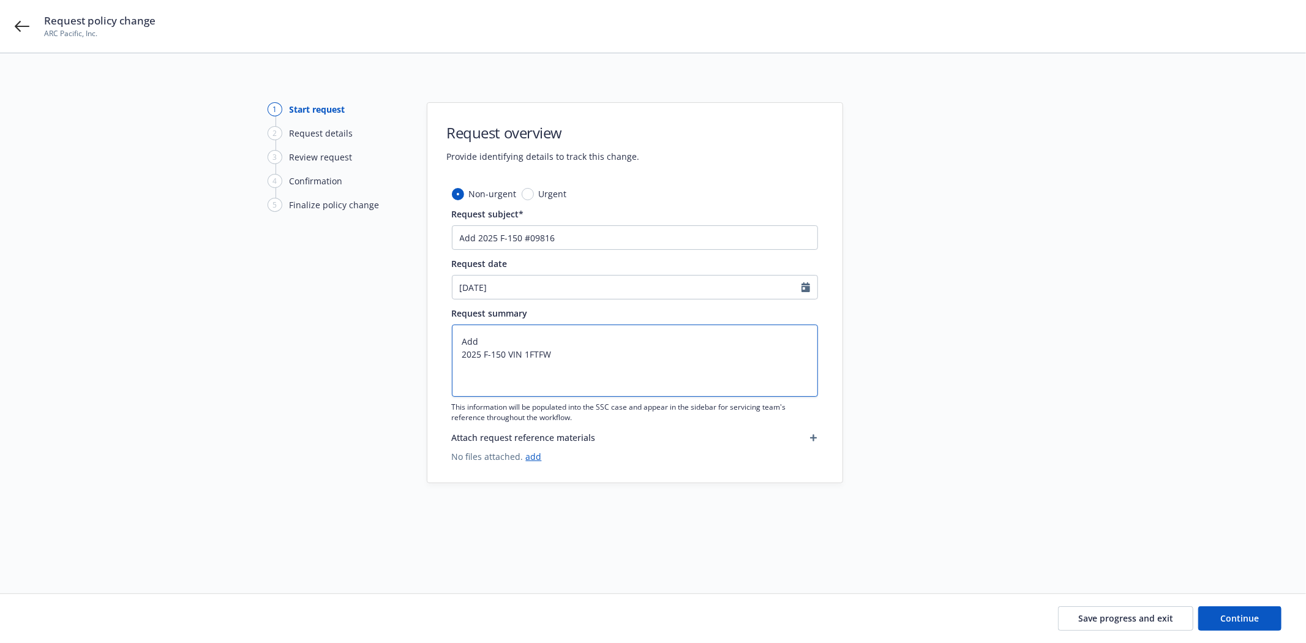
type textarea "Add 2025 F-150 VIN 1FTFW5"
type textarea "x"
type textarea "Add 2025 F-150 VIN 1FTFW5L"
type textarea "x"
type textarea "Add 2025 F-150 VIN 1FTFW5L8"
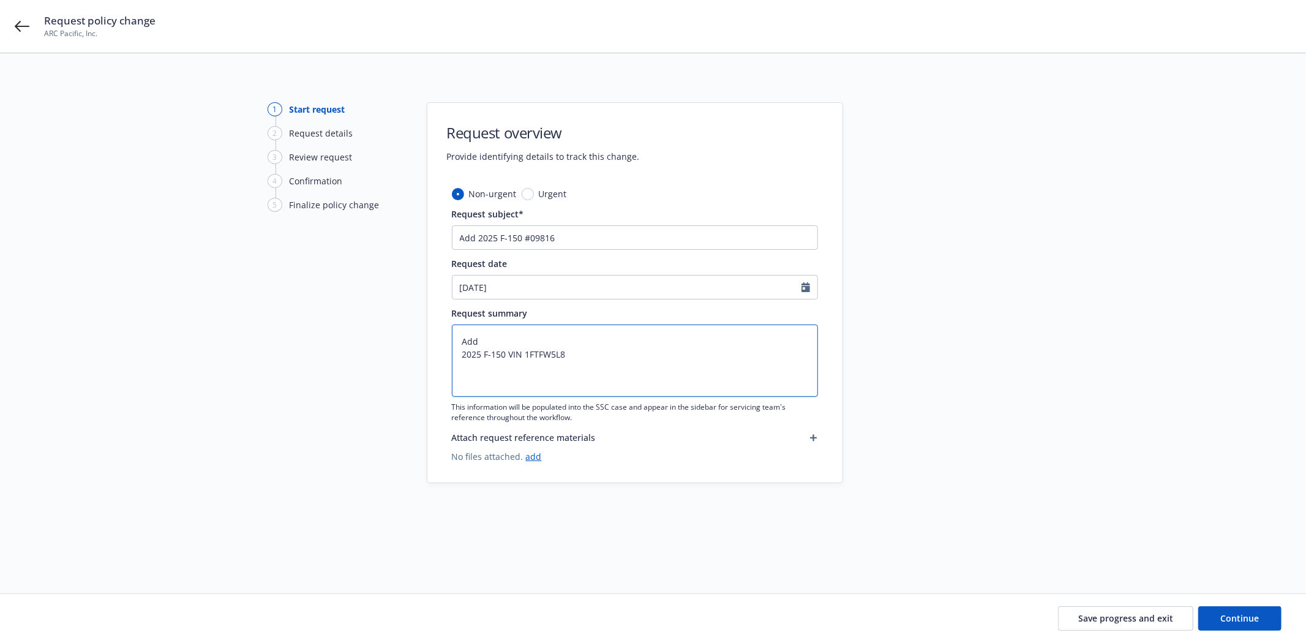
type textarea "x"
type textarea "Add 2025 F-150 VIN 1FTFW5L8X"
type textarea "x"
type textarea "Add 2025 F-150 VIN 1FTFW5L8XS"
type textarea "x"
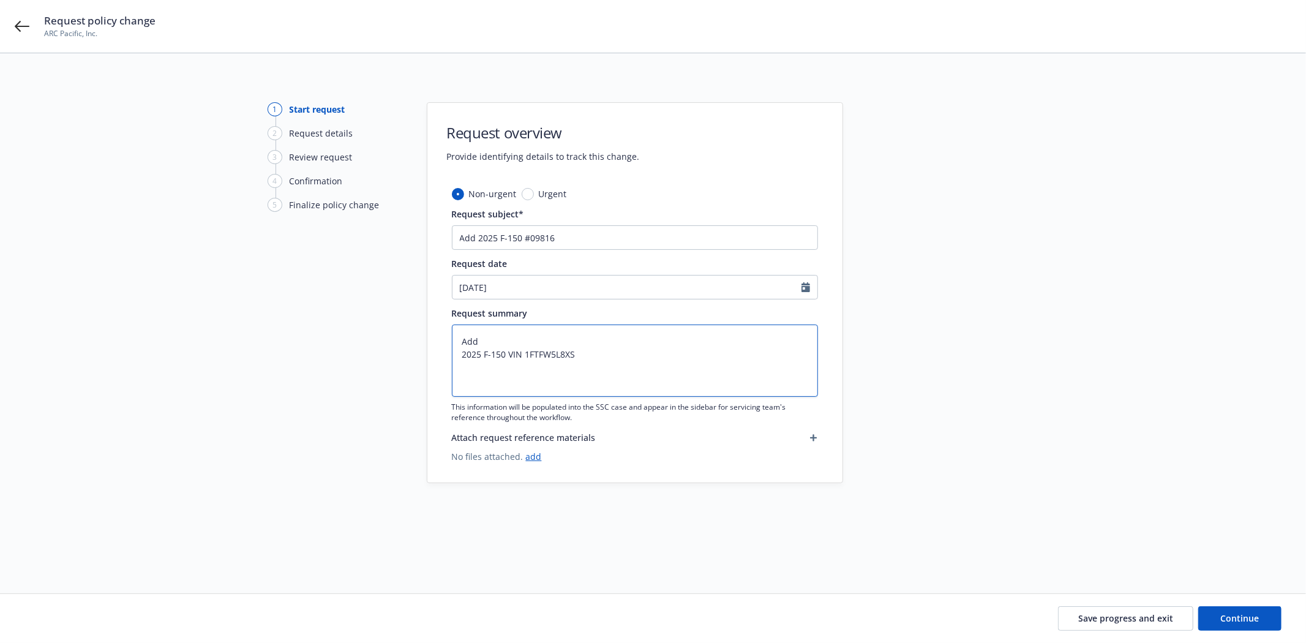
type textarea "Add 2025 F-150 VIN 1FTFW5L8XSK"
type textarea "x"
type textarea "Add 2025 F-150 VIN 1FTFW5L8XSKE"
type textarea "x"
type textarea "Add 2025 F-150 VIN 1FTFW5L8XSKE0"
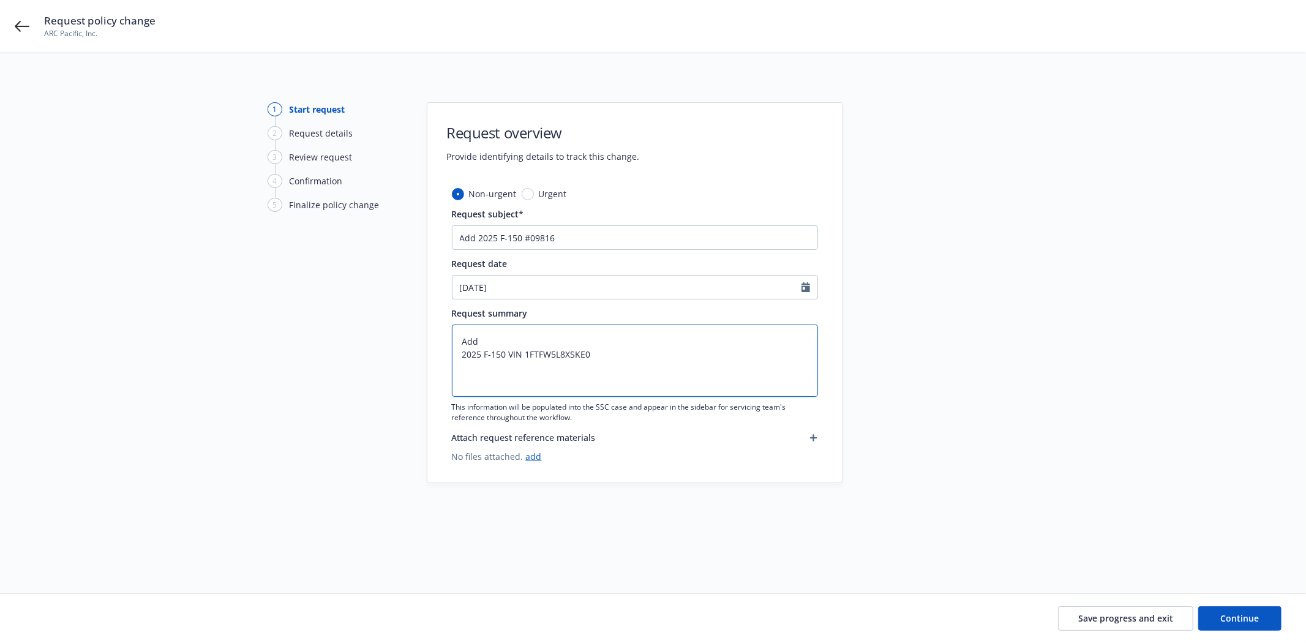
type textarea "x"
type textarea "Add 2025 F-150 VIN 1FTFW5L8XSKE09"
type textarea "x"
type textarea "Add 2025 F-150 VIN 1FTFW5L8XSKE098"
type textarea "x"
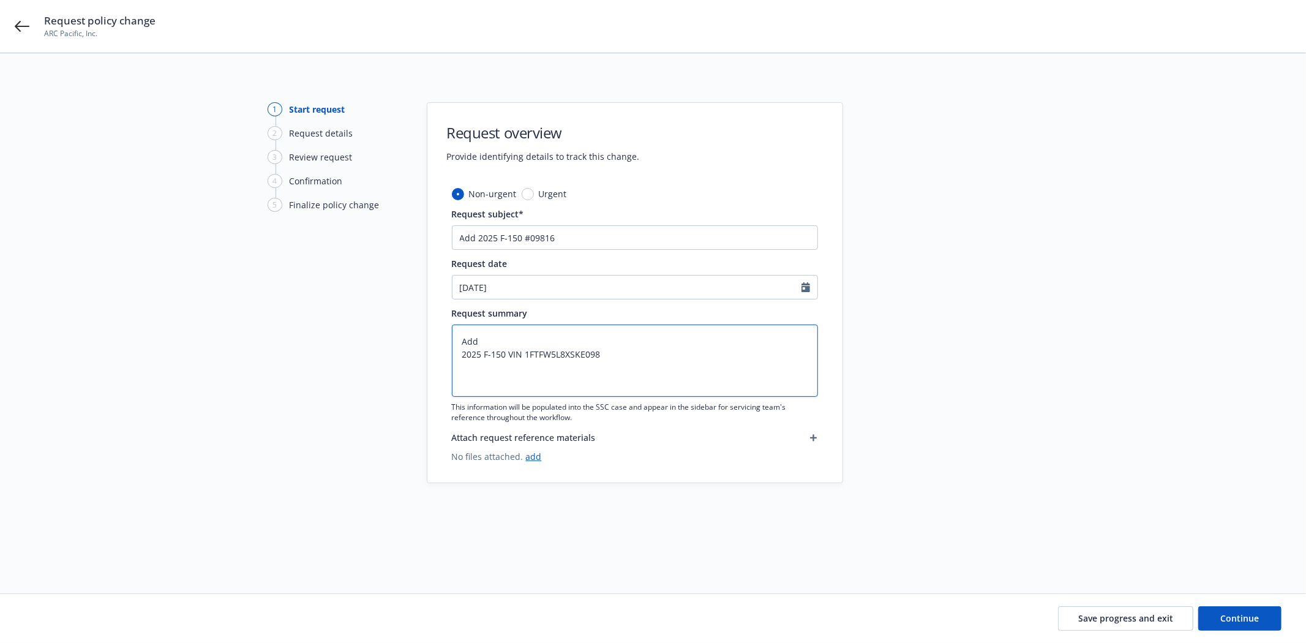
type textarea "Add 2025 F-150 VIN 1FTFW5L8XSKE0981"
type textarea "x"
type textarea "Add 2025 F-150 VIN 1FTFW5L8XSKE09816"
type textarea "x"
type textarea "Add 2025 F-150 VIN 1FTFW5L8XSKE09816"
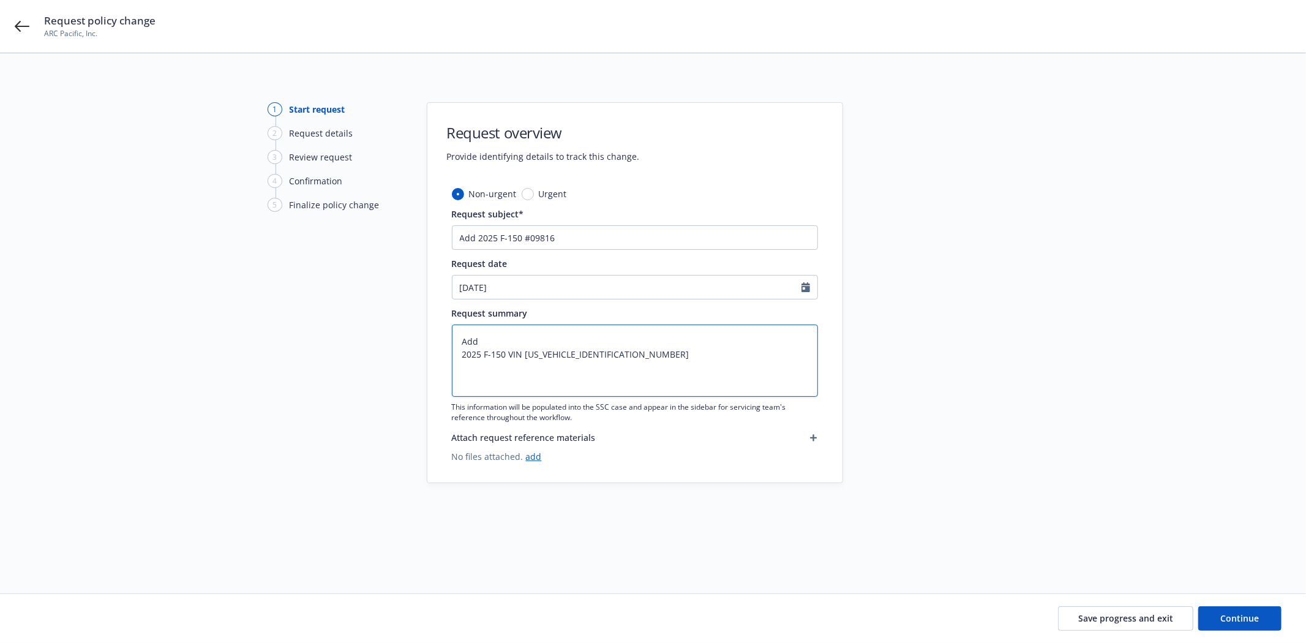
click at [519, 384] on textarea "Add 2025 F-150 VIN 1FTFW5L8XSKE09816" at bounding box center [635, 361] width 366 height 72
paste textarea "leasing company: Capitol Ford 919 Capitol Expressway Automall, San Jose, CA 951…"
type textarea "x"
type textarea "Add 2025 F-150 VIN 1FTFW5L8XSKE09816 leasing company: Capitol Ford 919 Capitol …"
click at [462, 364] on textarea "Add 2025 F-150 VIN 1FTFW5L8XSKE09816 leasing company: Capitol Ford 919 Capitol …" at bounding box center [635, 361] width 366 height 72
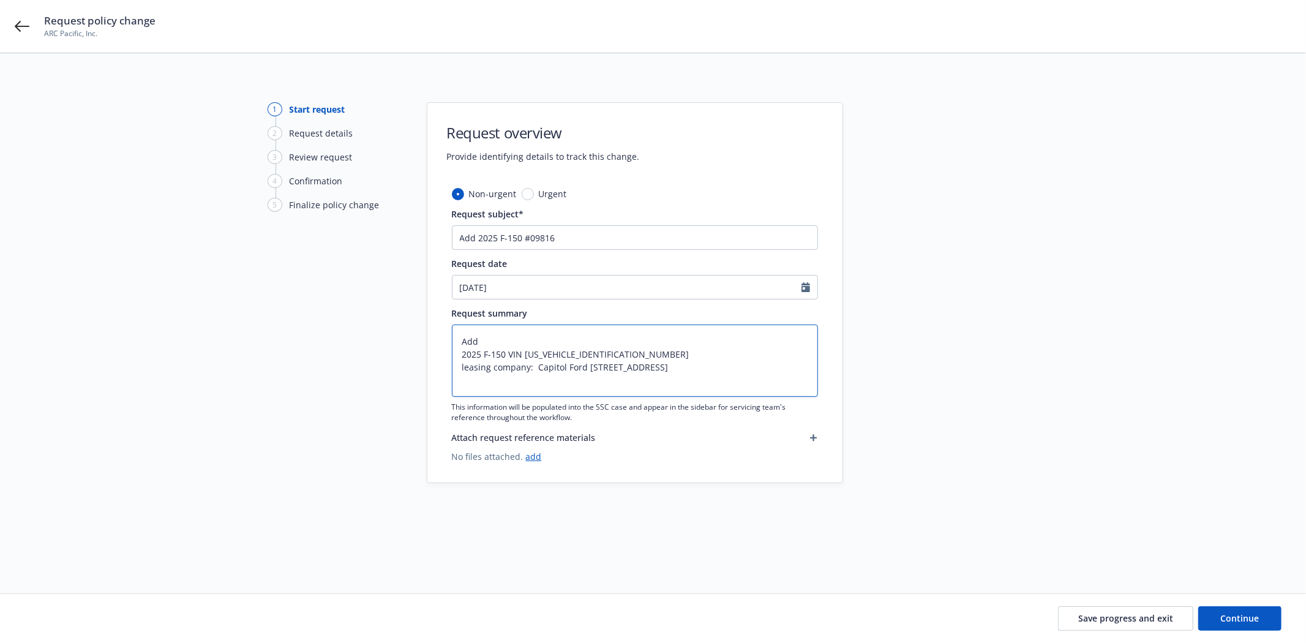
type textarea "x"
type textarea "Add 2025 F-150 VIN 1FTFW5L8XSKE09816 easing company: Capitol Ford 919 Capitol E…"
type textarea "x"
type textarea "Add 2025 F-150 VIN 1FTFW5L8XSKE09816 Leasing company: Capitol Ford 919 Capitol …"
click at [677, 354] on textarea "Add 2025 F-150 VIN 1FTFW5L8XSKE09816 Leasing company: Capitol Ford 919 Capitol …" at bounding box center [635, 361] width 366 height 72
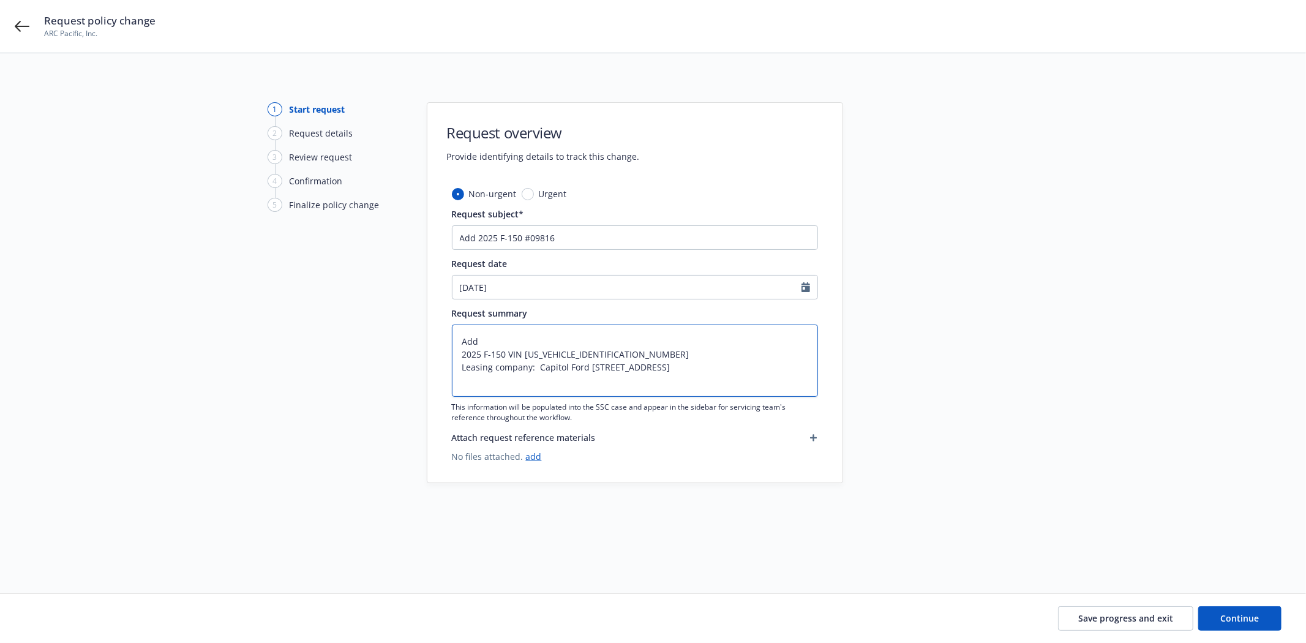
click at [809, 366] on textarea "Add 2025 F-150 VIN 1FTFW5L8XSKE09816 Leasing company: Capitol Ford 919 Capitol …" at bounding box center [635, 361] width 366 height 72
type textarea "x"
type textarea "Add 2025 F-150 VIN 1FTFW5L8XSKE09816 Leasing company: Capitol Ford 919 Capitol …"
type textarea "x"
type textarea "Add 2025 F-150 VIN 1FTFW5L8XSKE09816 Leasing company: Capitol Ford 919 Capitol …"
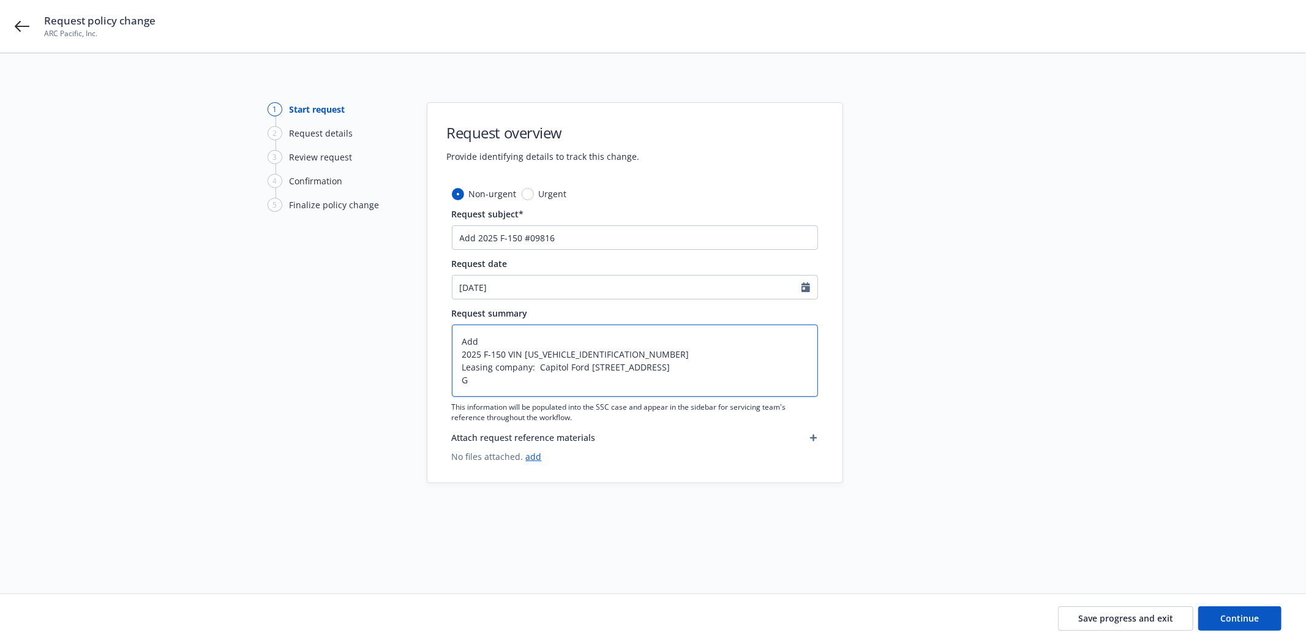
type textarea "x"
type textarea "Add 2025 F-150 VIN 1FTFW5L8XSKE09816 Leasing company: Capitol Ford 919 Capitol …"
type textarea "x"
type textarea "Add 2025 F-150 VIN 1FTFW5L8XSKE09816 Leasing company: Capitol Ford 919 Capitol …"
type textarea "x"
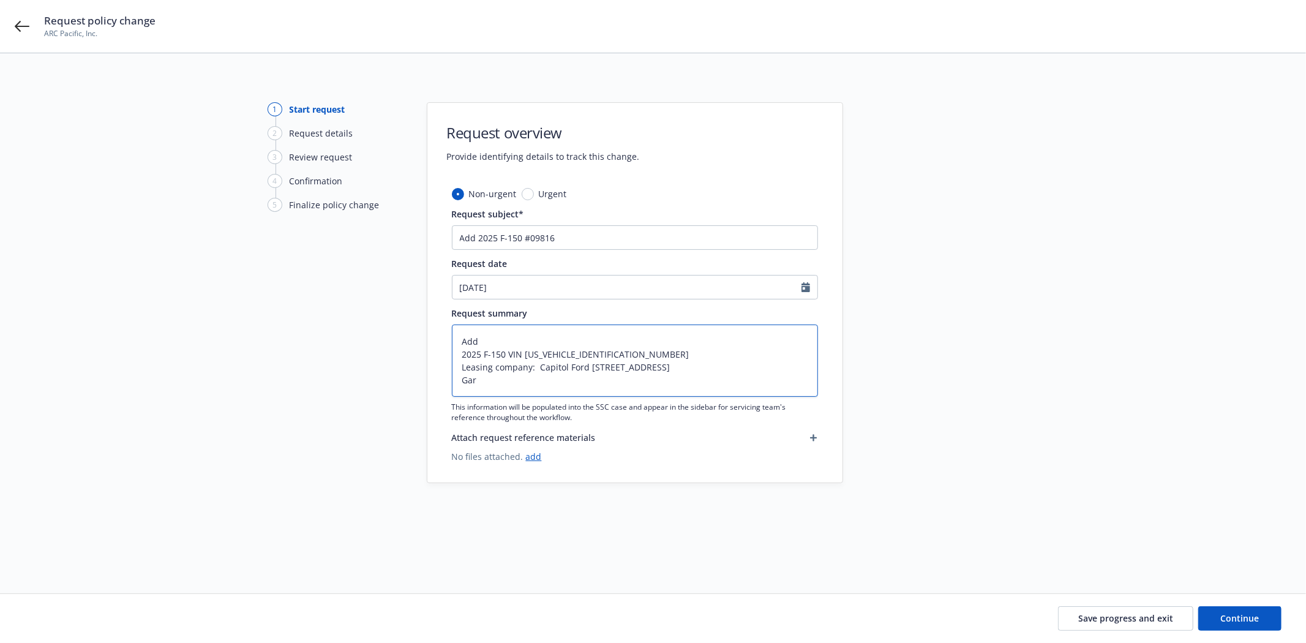
type textarea "Add 2025 F-150 VIN 1FTFW5L8XSKE09816 Leasing company: Capitol Ford 919 Capitol …"
type textarea "x"
type textarea "Add 2025 F-150 VIN 1FTFW5L8XSKE09816 Leasing company: Capitol Ford 919 Capitol …"
type textarea "x"
type textarea "Add 2025 F-150 VIN 1FTFW5L8XSKE09816 Leasing company: Capitol Ford 919 Capitol …"
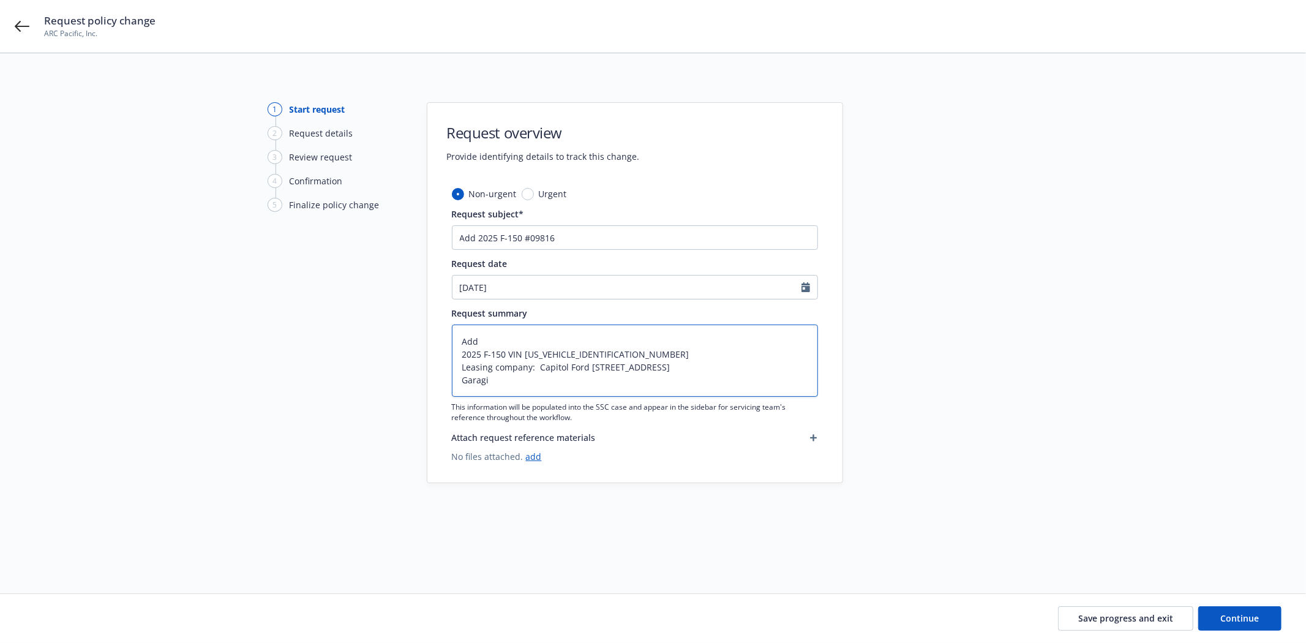
type textarea "x"
type textarea "Add 2025 F-150 VIN 1FTFW5L8XSKE09816 Leasing company: Capitol Ford 919 Capitol …"
type textarea "x"
type textarea "Add 2025 F-150 VIN 1FTFW5L8XSKE09816 Leasing company: Capitol Ford 919 Capitol …"
type textarea "x"
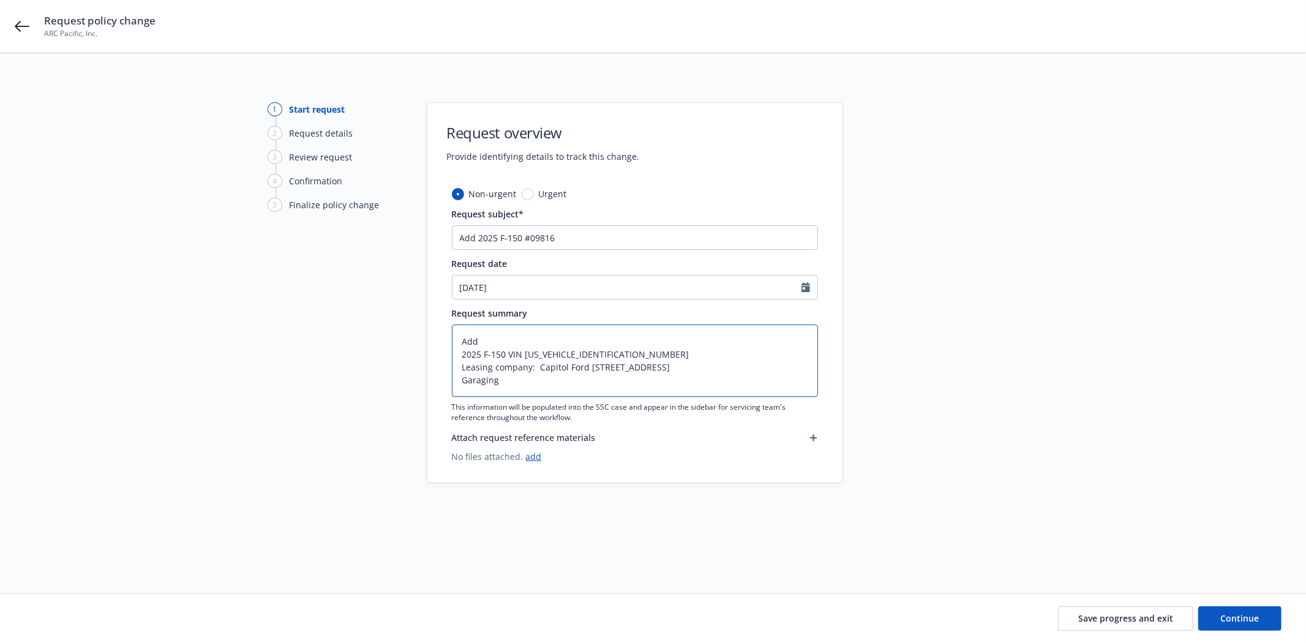
type textarea "Add 2025 F-150 VIN 1FTFW5L8XSKE09816 Leasing company: Capitol Ford 919 Capitol …"
type textarea "x"
type textarea "Add 2025 F-150 VIN 1FTFW5L8XSKE09816 Leasing company: Capitol Ford 919 Capitol …"
type textarea "x"
type textarea "Add 2025 F-150 VIN 1FTFW5L8XSKE09816 Leasing company: Capitol Ford 919 Capitol …"
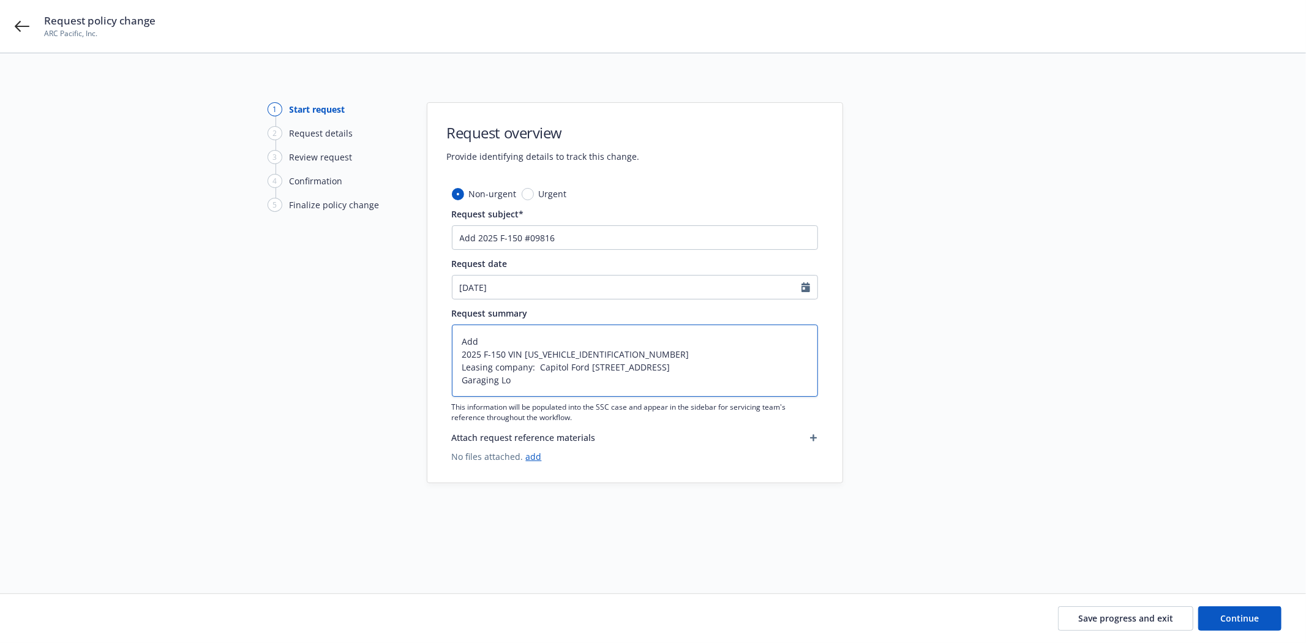
type textarea "x"
type textarea "Add 2025 F-150 VIN 1FTFW5L8XSKE09816 Leasing company: Capitol Ford 919 Capitol …"
type textarea "x"
type textarea "Add 2025 F-150 VIN 1FTFW5L8XSKE09816 Leasing company: Capitol Ford 919 Capitol …"
type textarea "x"
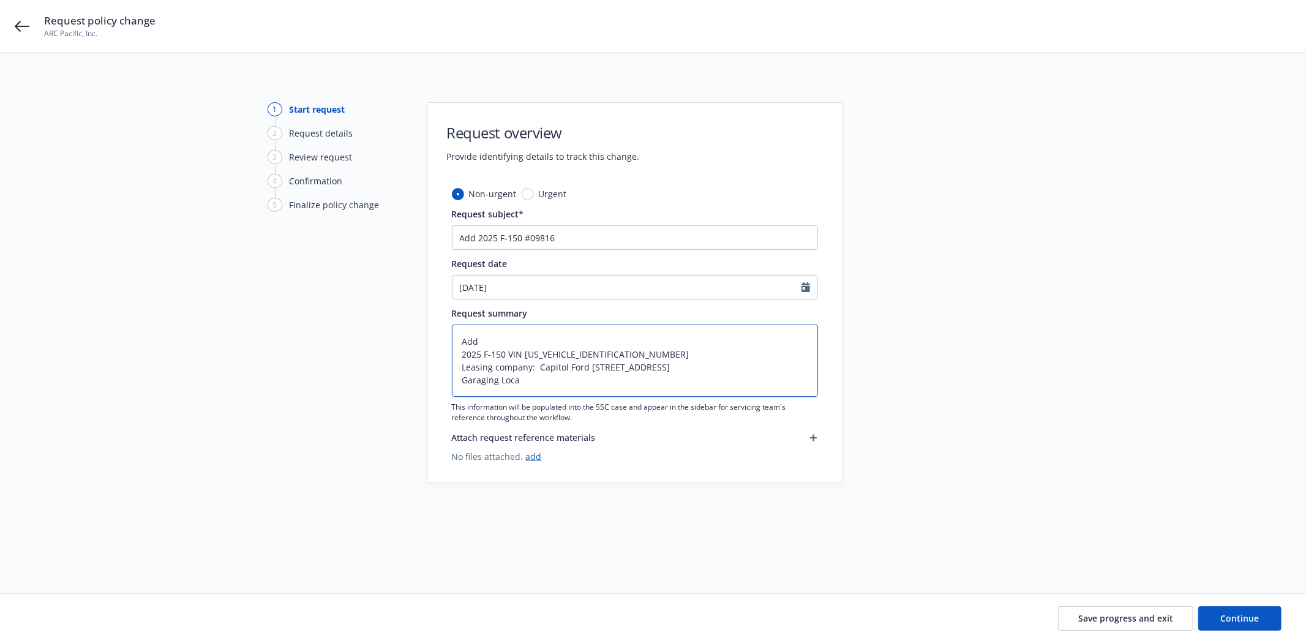
type textarea "Add 2025 F-150 VIN 1FTFW5L8XSKE09816 Leasing company: Capitol Ford 919 Capitol …"
type textarea "x"
type textarea "Add 2025 F-150 VIN 1FTFW5L8XSKE09816 Leasing company: Capitol Ford 919 Capitol …"
type textarea "x"
type textarea "Add 2025 F-150 VIN 1FTFW5L8XSKE09816 Leasing company: Capitol Ford 919 Capitol …"
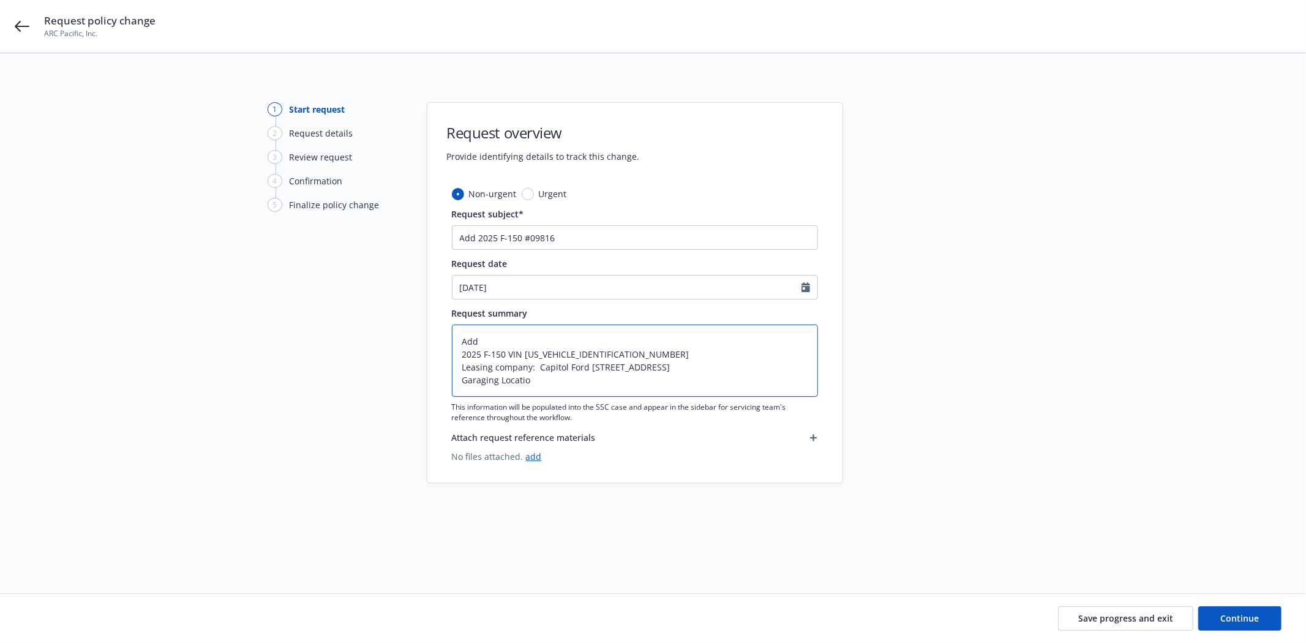
type textarea "x"
type textarea "Add 2025 F-150 VIN 1FTFW5L8XSKE09816 Leasing company: Capitol Ford 919 Capitol …"
type textarea "x"
type textarea "Add 2025 F-150 VIN 1FTFW5L8XSKE09816 Leasing company: Capitol Ford 919 Capitol …"
type textarea "x"
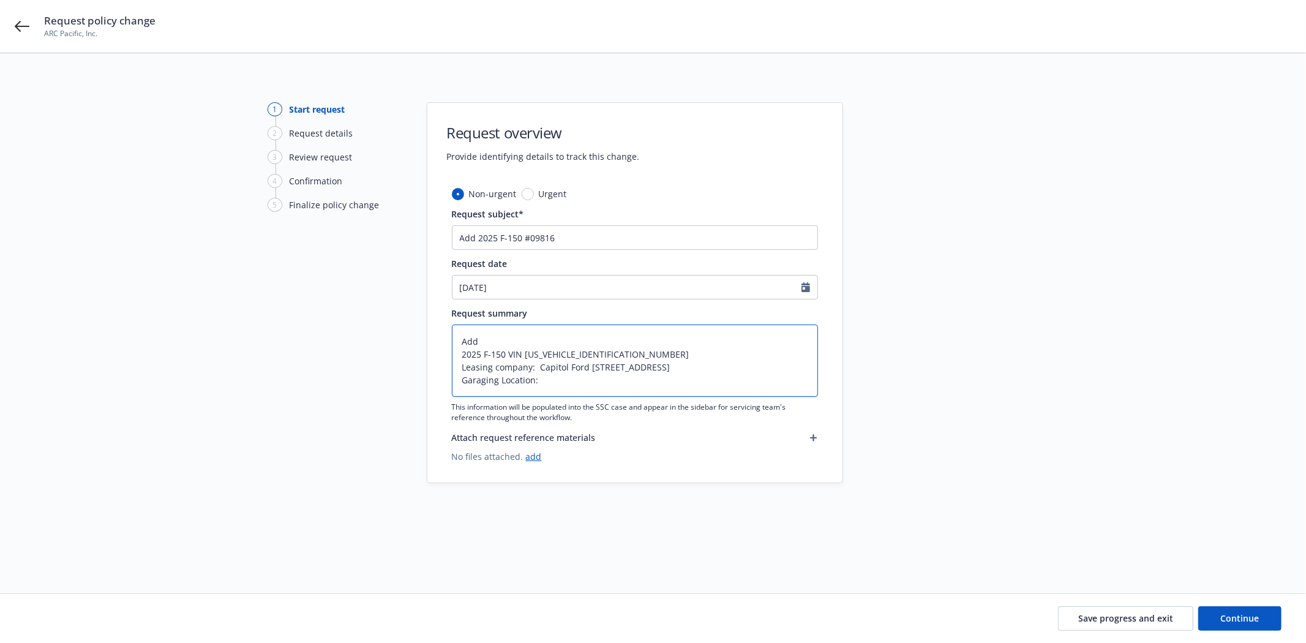
type textarea "Add 2025 F-150 VIN 1FTFW5L8XSKE09816 Leasing company: Capitol Ford 919 Capitol …"
click at [571, 380] on textarea "Add 2025 F-150 VIN 1FTFW5L8XSKE09816 Leasing company: Capitol Ford 919 Capitol …" at bounding box center [635, 361] width 366 height 72
paste textarea "525 Pickering Ave, Fremont CA 94536"
type textarea "x"
type textarea "Add 2025 F-150 VIN 1FTFW5L8XSKE09816 Leasing company: Capitol Ford 919 Capitol …"
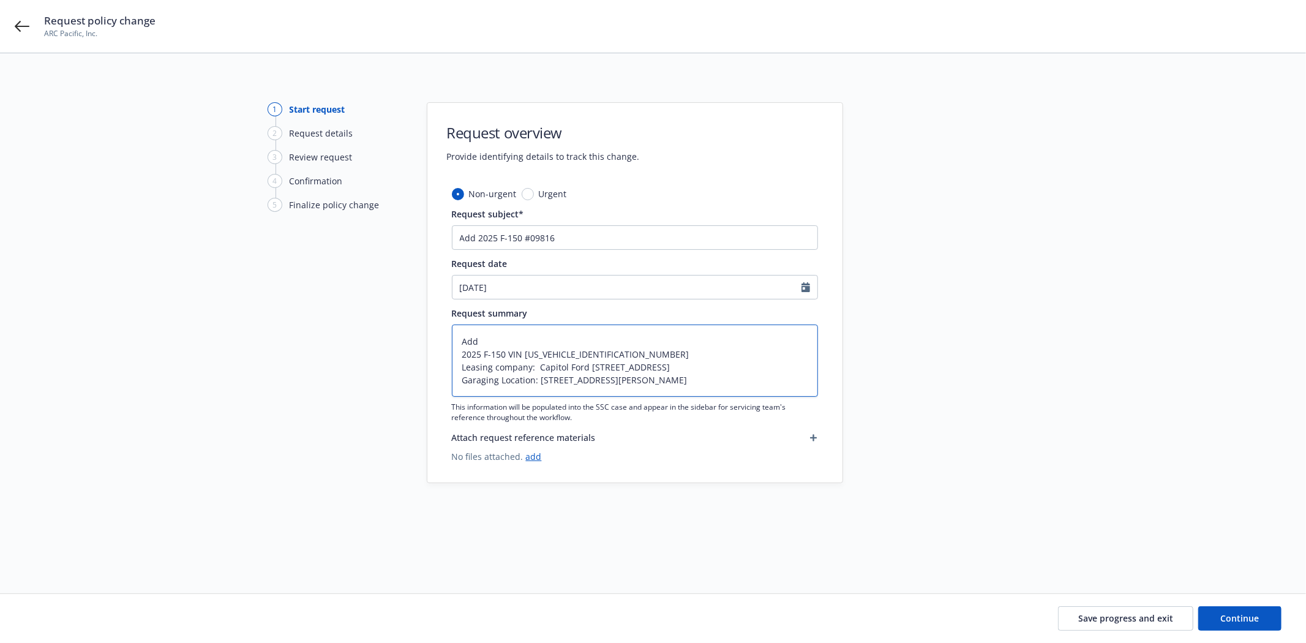
type textarea "x"
type textarea "Add 2025 F-150 VIN 1FTFW5L8XSKE09816 Leasing company: Capitol Ford 919 Capitol …"
type textarea "x"
type textarea "Add 2025 F-150 VIN 1FTFW5L8XSKE09816 Leasing company: Capitol Ford 919 Capitol …"
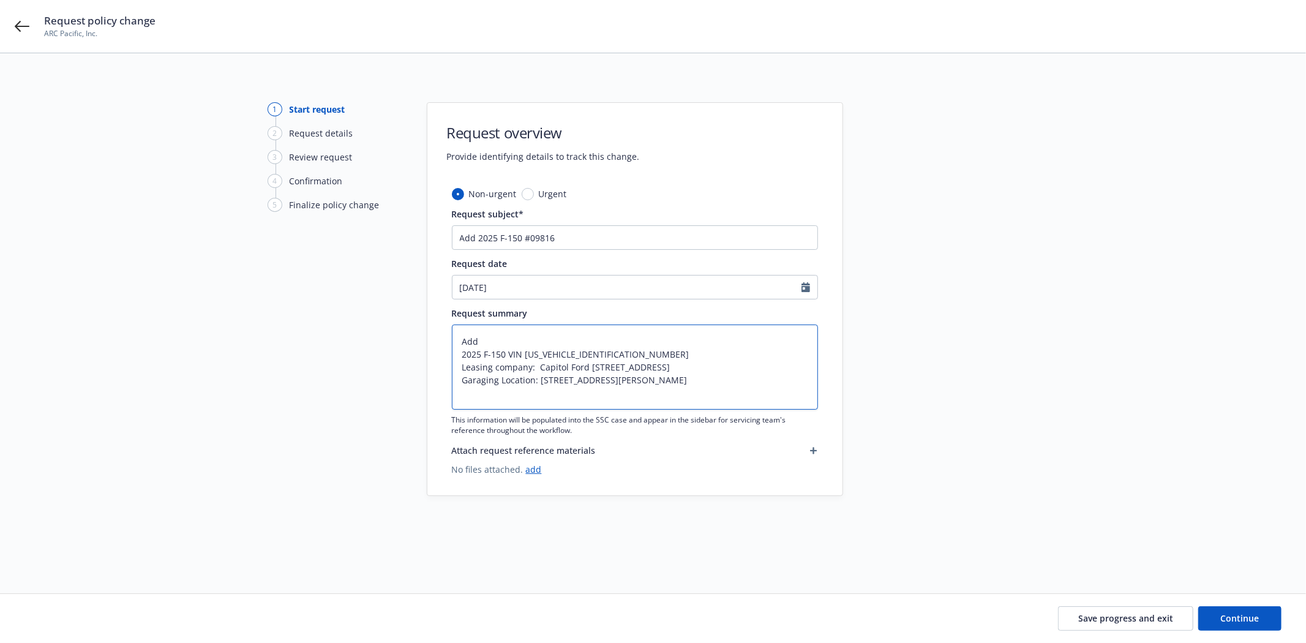
type textarea "x"
type textarea "Add 2025 F-150 VIN 1FTFW5L8XSKE09816 Leasing company: Capitol Ford 919 Capitol …"
type textarea "x"
type textarea "Add 2025 F-150 VIN 1FTFW5L8XSKE09816 Leasing company: Capitol Ford 919 Capitol …"
type textarea "x"
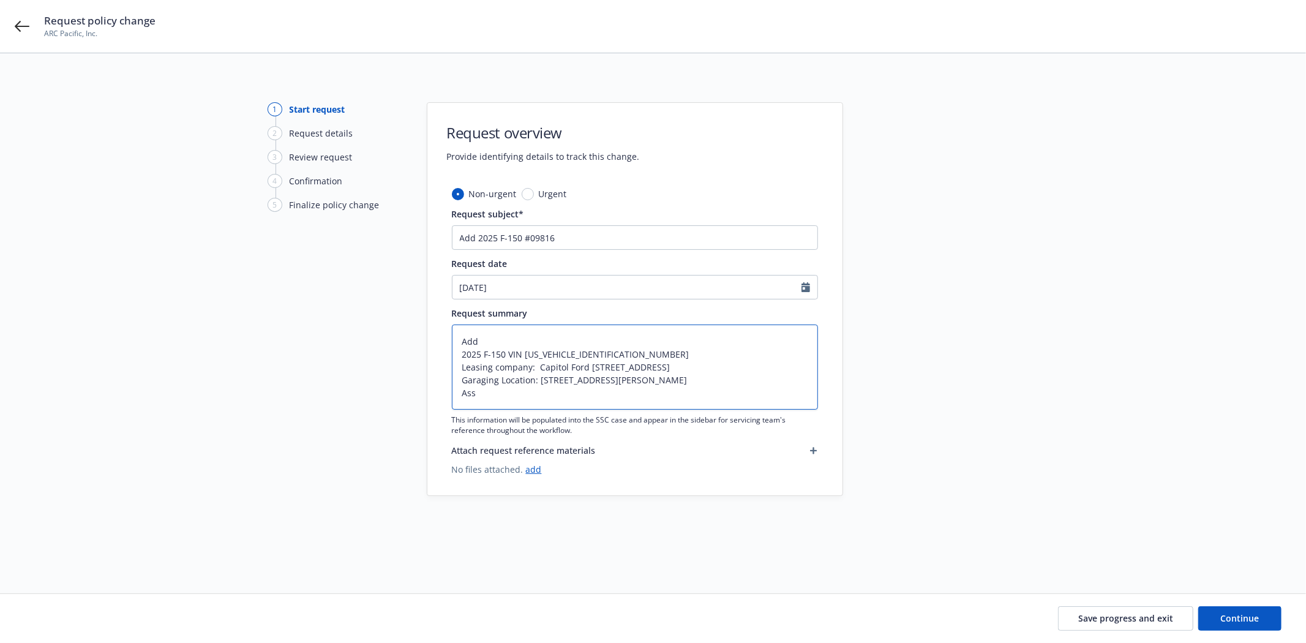
type textarea "Add 2025 F-150 VIN 1FTFW5L8XSKE09816 Leasing company: Capitol Ford 919 Capitol …"
type textarea "x"
type textarea "Add 2025 F-150 VIN 1FTFW5L8XSKE09816 Leasing company: Capitol Ford 919 Capitol …"
type textarea "x"
type textarea "Add 2025 F-150 VIN 1FTFW5L8XSKE09816 Leasing company: Capitol Ford 919 Capitol …"
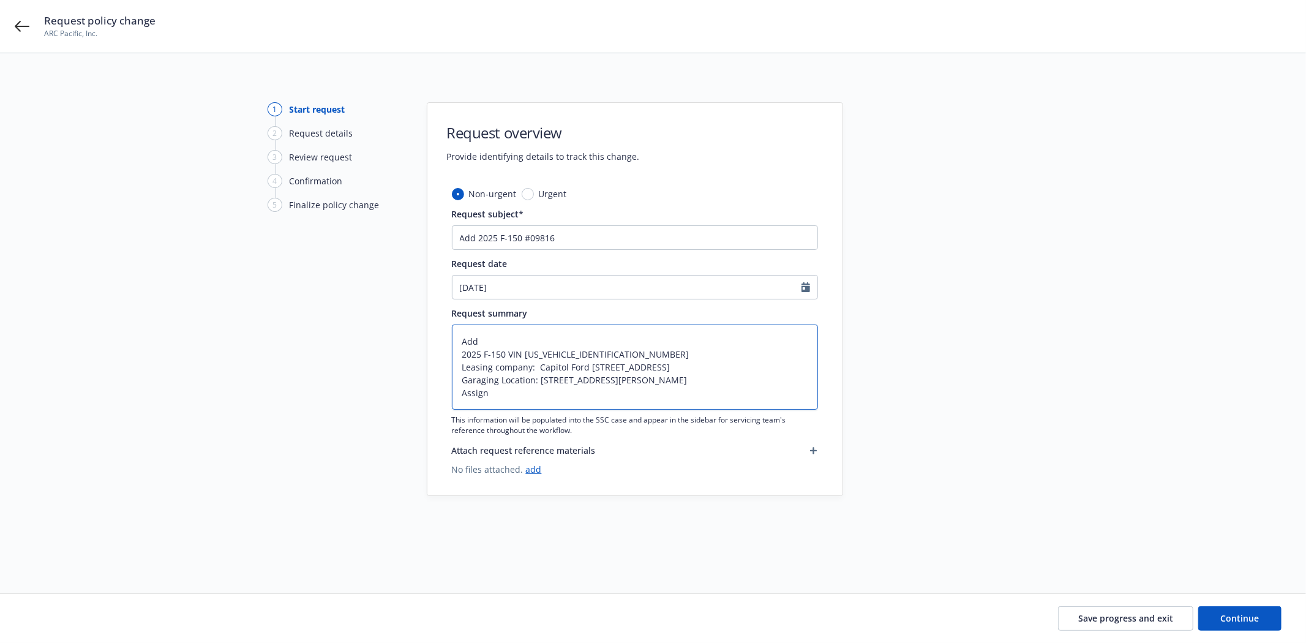
type textarea "x"
type textarea "Add 2025 F-150 VIN 1FTFW5L8XSKE09816 Leasing company: Capitol Ford 919 Capitol …"
type textarea "x"
type textarea "Add 2025 F-150 VIN 1FTFW5L8XSKE09816 Leasing company: Capitol Ford 919 Capitol …"
type textarea "x"
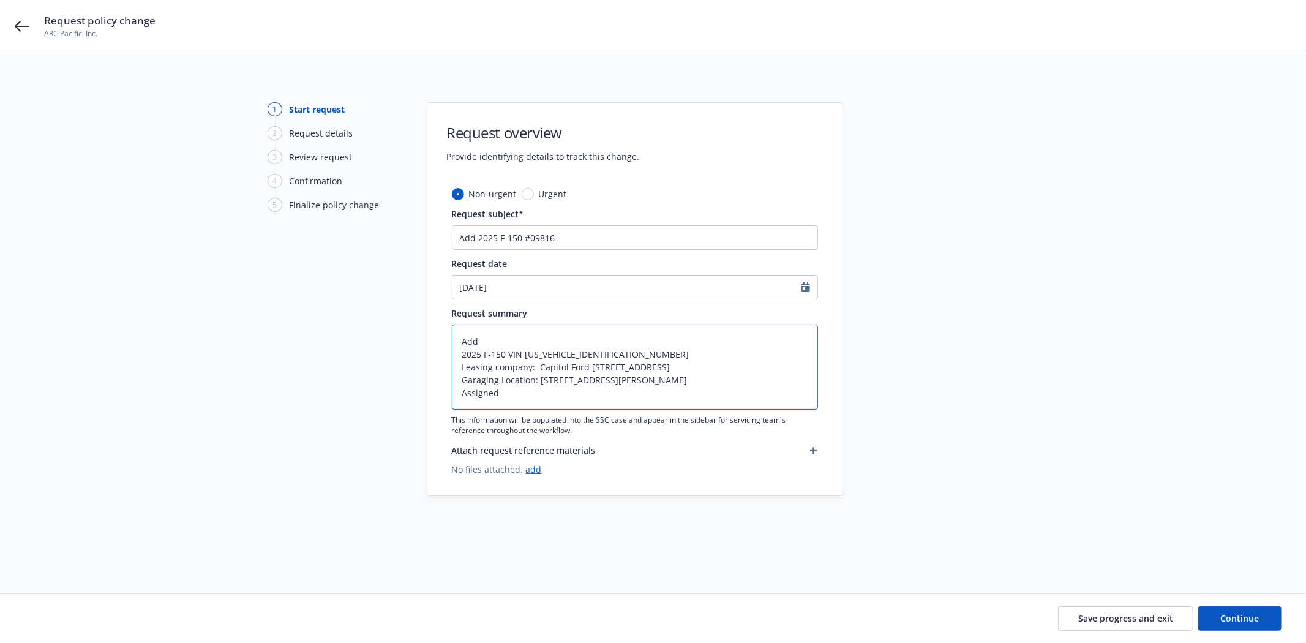
type textarea "Add 2025 F-150 VIN 1FTFW5L8XSKE09816 Leasing company: Capitol Ford 919 Capitol …"
type textarea "x"
type textarea "Add 2025 F-150 VIN 1FTFW5L8XSKE09816 Leasing company: Capitol Ford 919 Capitol …"
type textarea "x"
type textarea "Add 2025 F-150 VIN 1FTFW5L8XSKE09816 Leasing company: Capitol Ford 919 Capitol …"
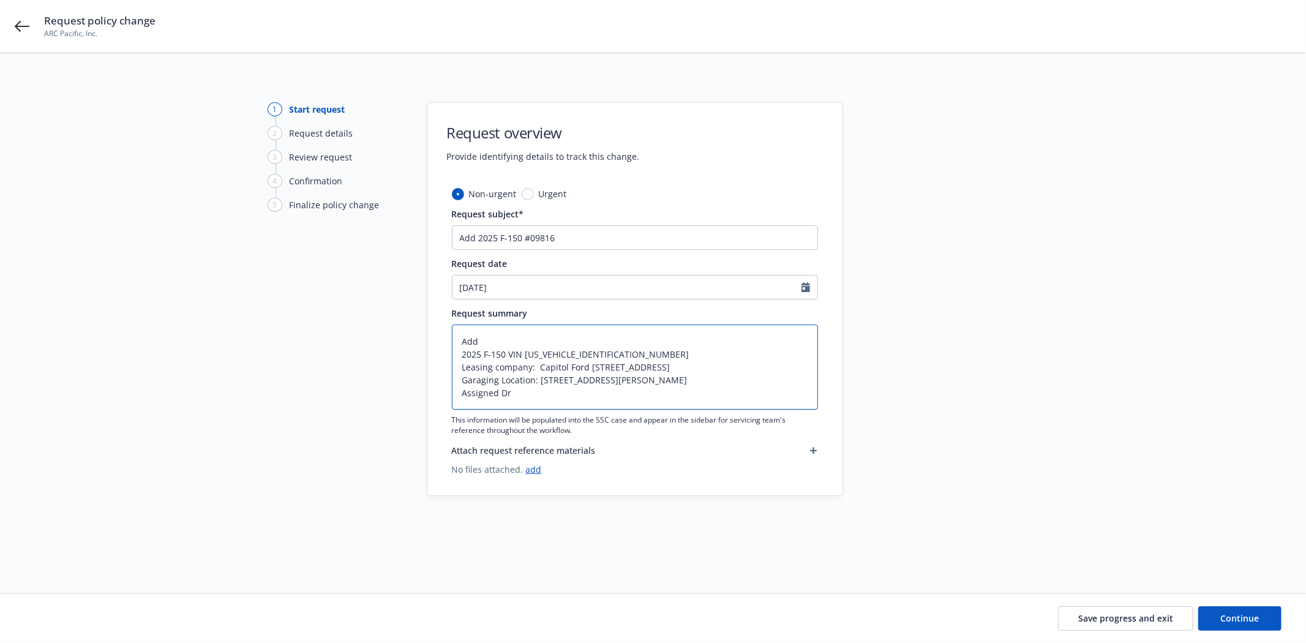
type textarea "x"
type textarea "Add 2025 F-150 VIN 1FTFW5L8XSKE09816 Leasing company: Capitol Ford 919 Capitol …"
type textarea "x"
type textarea "Add 2025 F-150 VIN 1FTFW5L8XSKE09816 Leasing company: Capitol Ford 919 Capitol …"
type textarea "x"
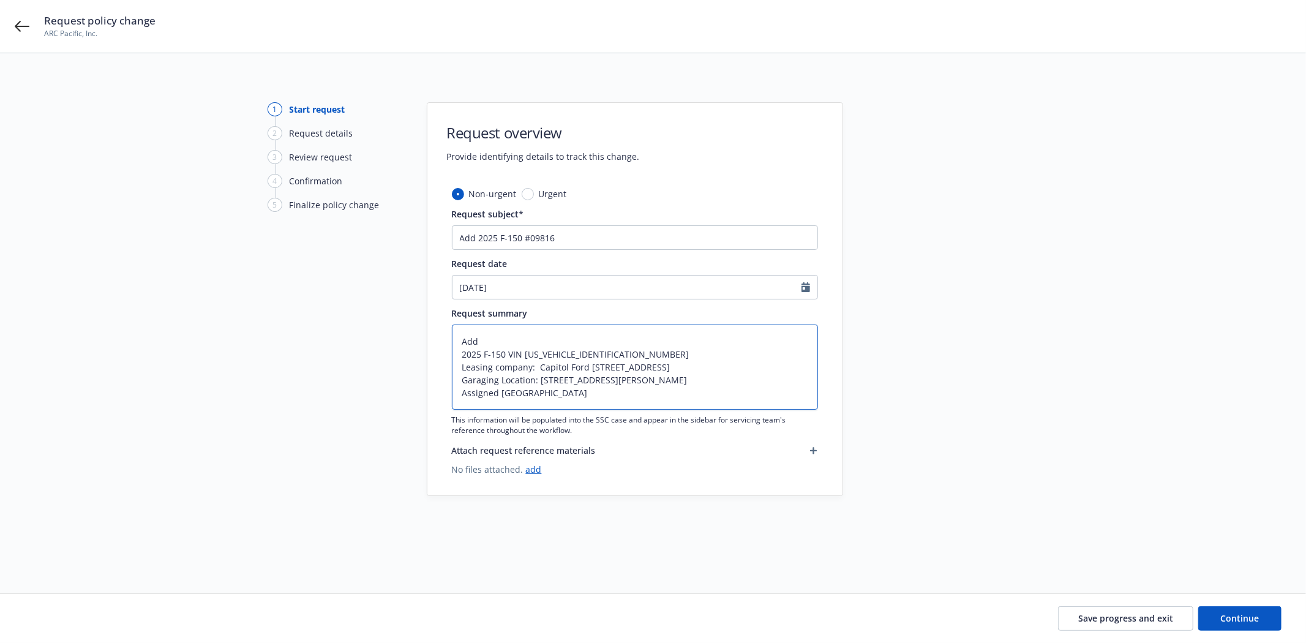
type textarea "Add 2025 F-150 VIN 1FTFW5L8XSKE09816 Leasing company: Capitol Ford 919 Capitol …"
type textarea "x"
type textarea "Add 2025 F-150 VIN 1FTFW5L8XSKE09816 Leasing company: Capitol Ford 919 Capitol …"
type textarea "x"
type textarea "Add 2025 F-150 VIN 1FTFW5L8XSKE09816 Leasing company: Capitol Ford 919 Capitol …"
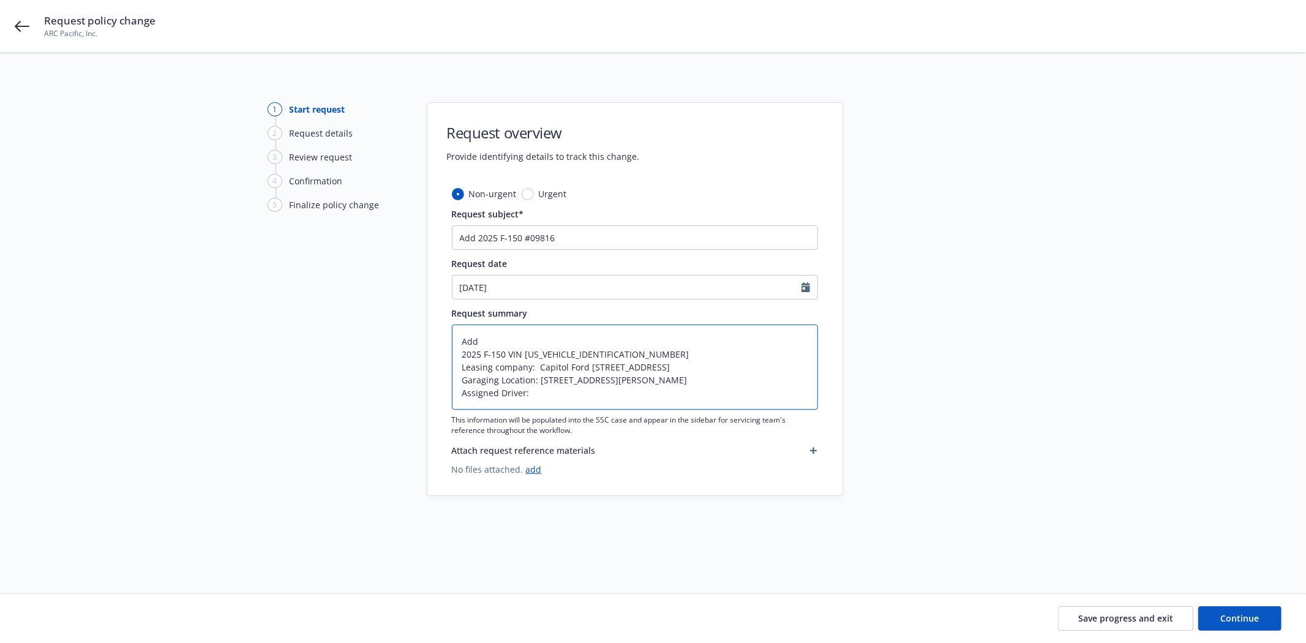
type textarea "x"
type textarea "Add 2025 F-150 VIN 1FTFW5L8XSKE09816 Leasing company: Capitol Ford 919 Capitol …"
click at [559, 406] on textarea "Add 2025 F-150 VIN 1FTFW5L8XSKE09816 Leasing company: Capitol Ford 919 Capitol …" at bounding box center [635, 367] width 366 height 85
paste textarea "Jeremy Tafoya"
type textarea "x"
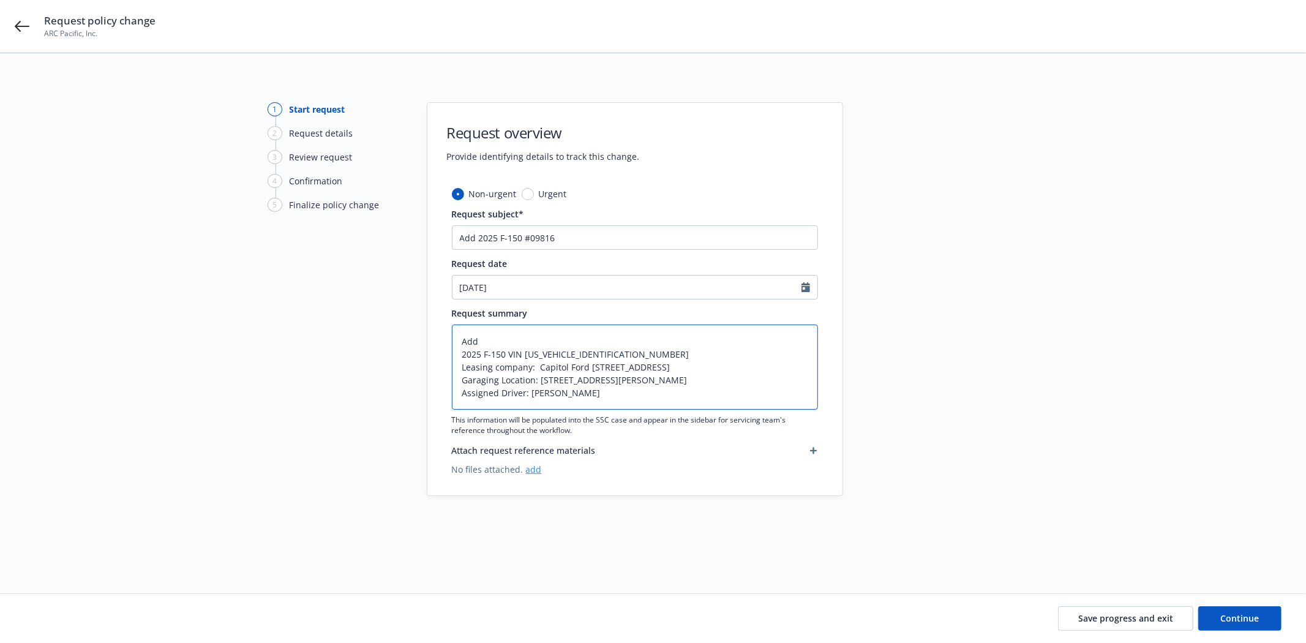
type textarea "Add 2025 F-150 VIN 1FTFW5L8XSKE09816 Leasing company: Capitol Ford 919 Capitol …"
click at [528, 470] on link "add" at bounding box center [534, 470] width 16 height 12
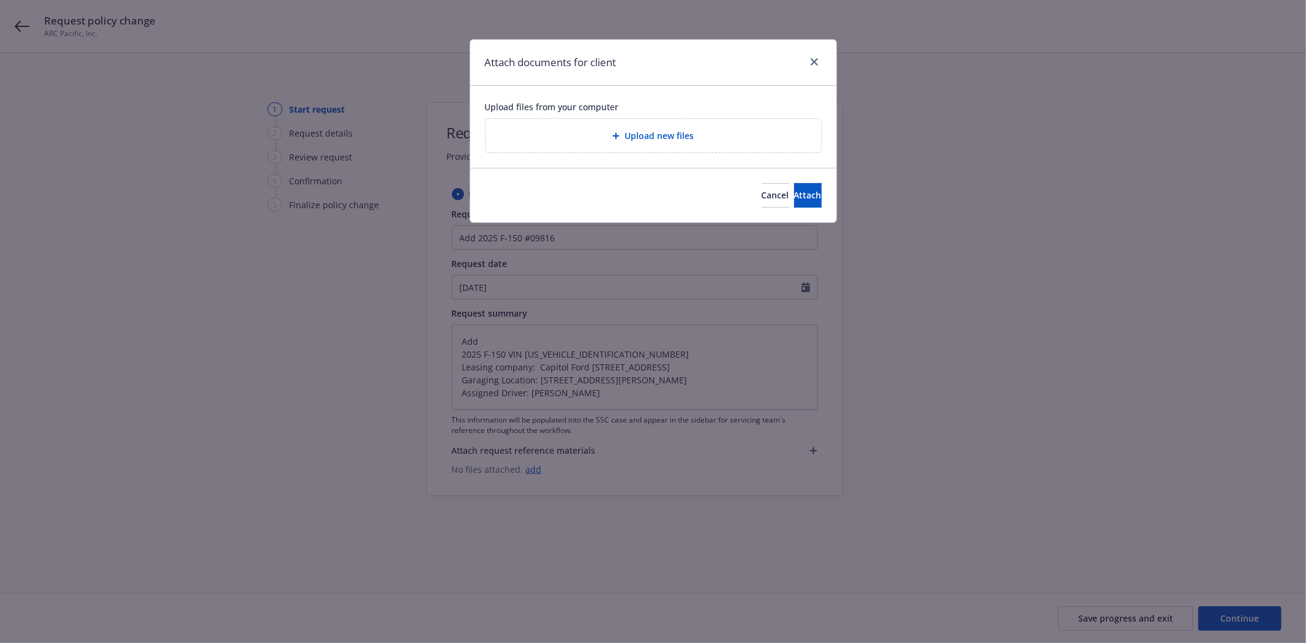
type textarea "x"
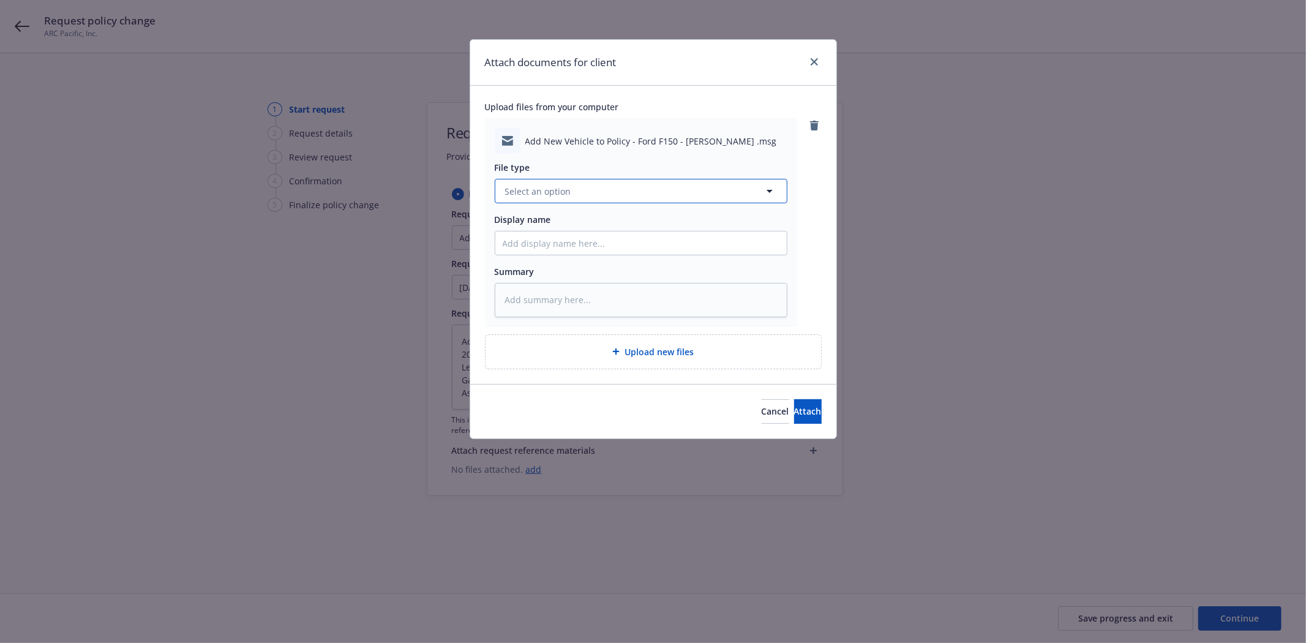
click at [582, 193] on button "Select an option" at bounding box center [641, 191] width 293 height 24
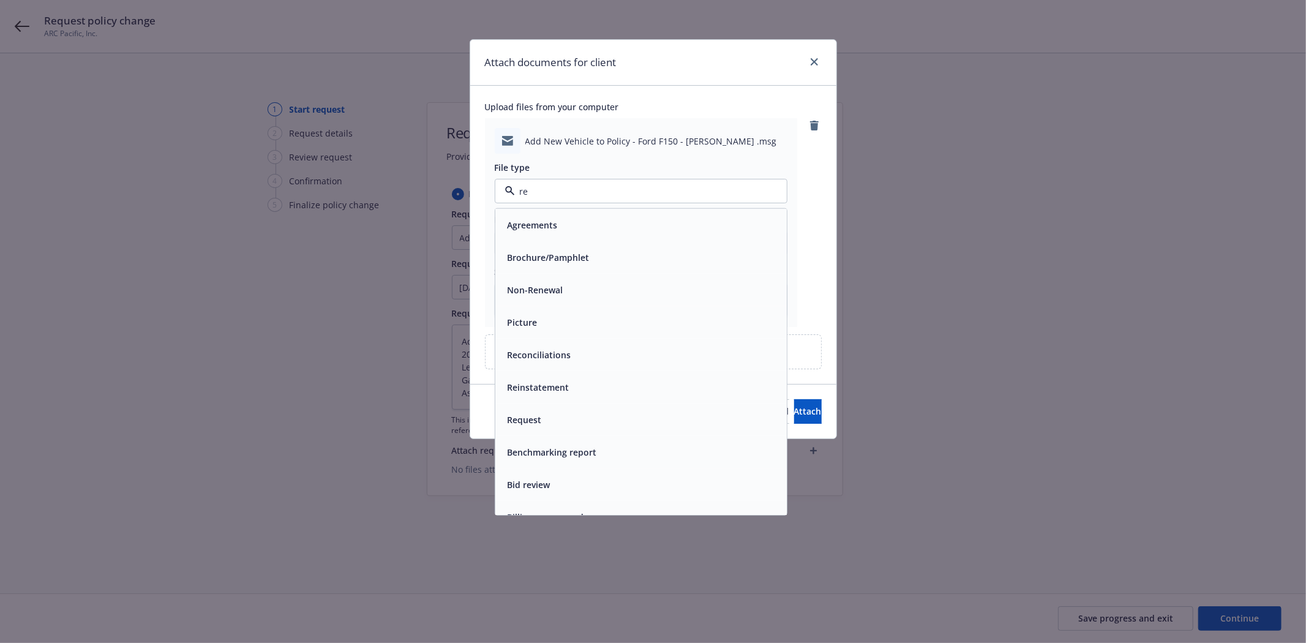
type input "req"
click at [562, 316] on span "Change request" at bounding box center [541, 322] width 66 height 13
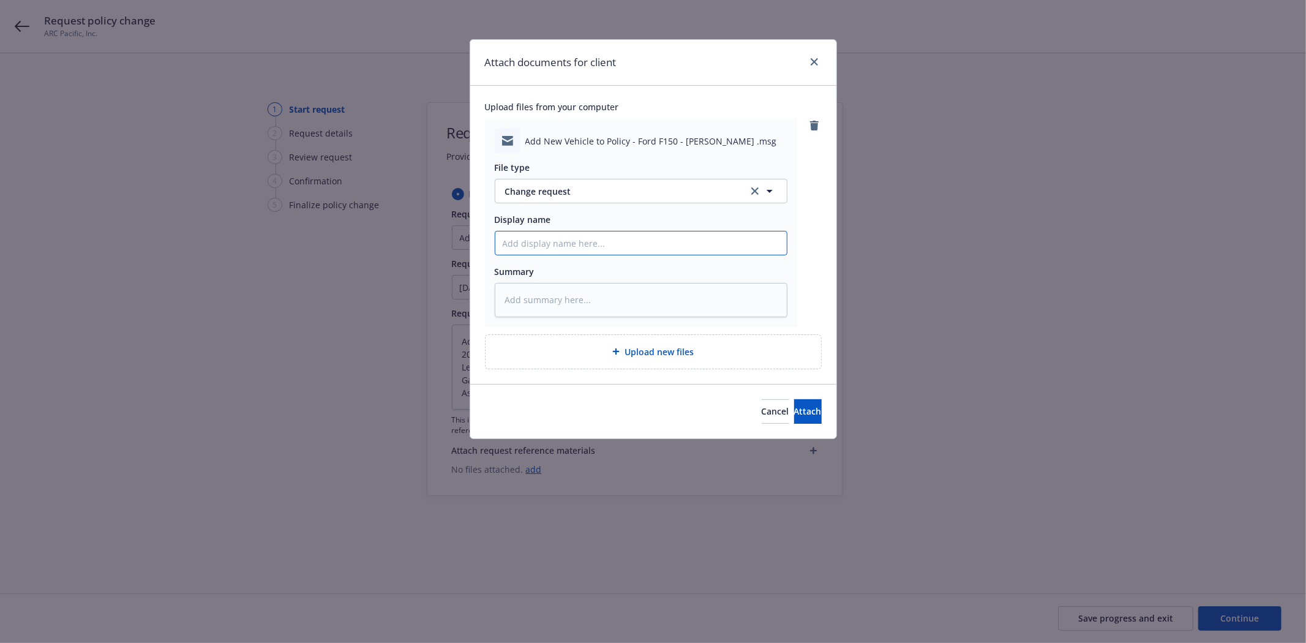
click at [564, 248] on input "Display name" at bounding box center [640, 242] width 291 height 23
type textarea "x"
type input "f"
type textarea "x"
click at [794, 410] on span "Attach" at bounding box center [808, 411] width 28 height 12
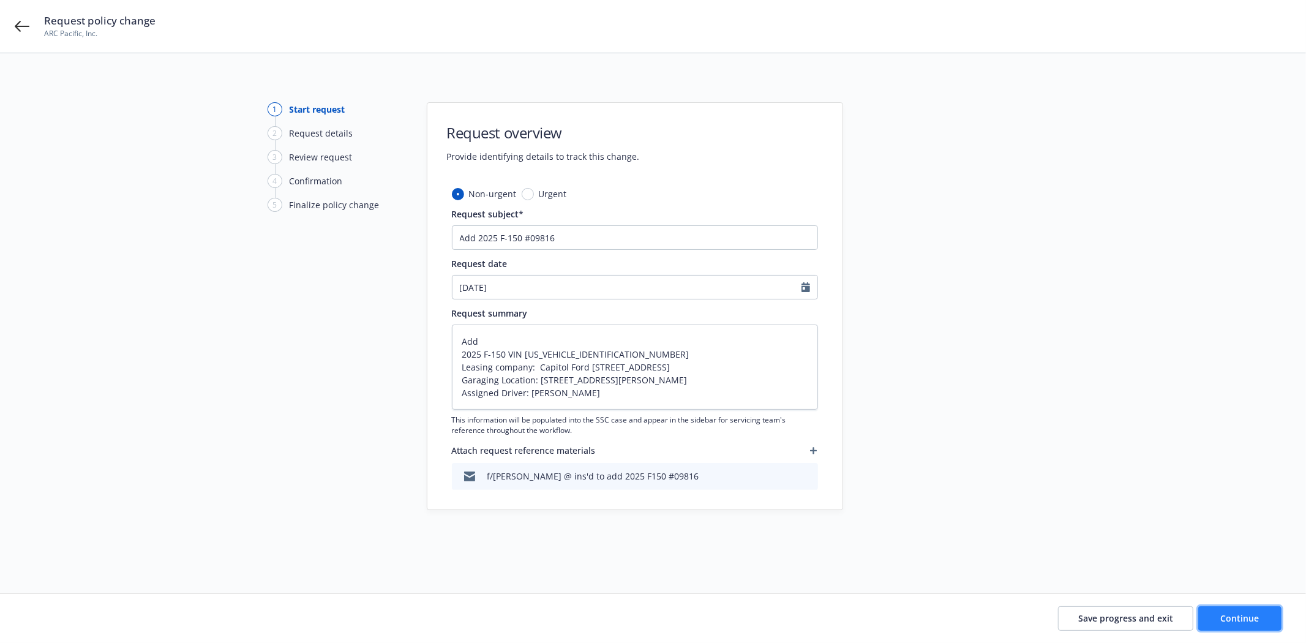
click at [1207, 623] on button "Continue" at bounding box center [1239, 618] width 83 height 24
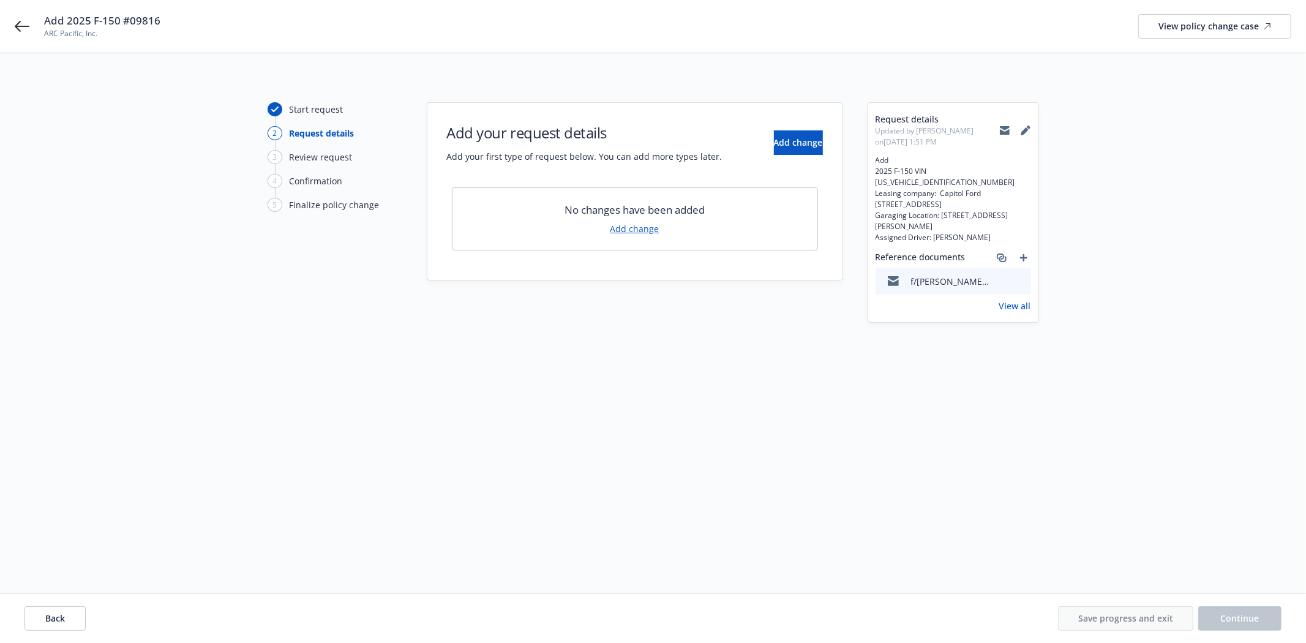
click at [623, 231] on link "Add change" at bounding box center [635, 228] width 49 height 13
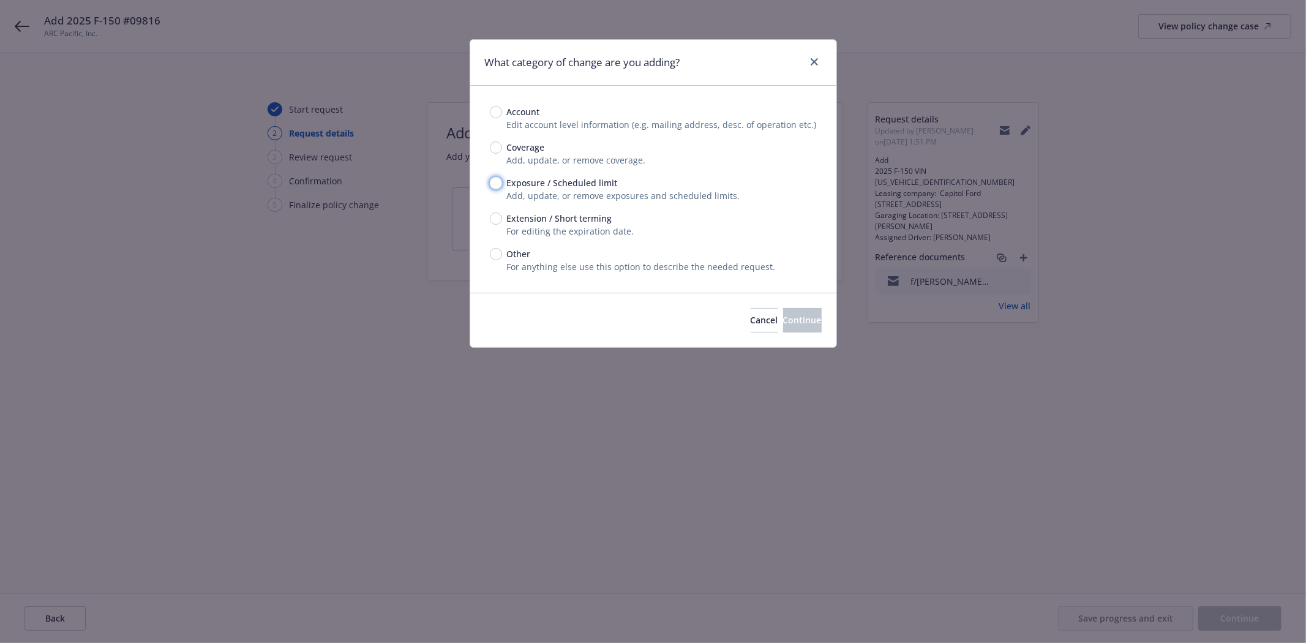
click at [491, 181] on input "Exposure / Scheduled limit" at bounding box center [496, 183] width 12 height 12
click at [793, 320] on span "Continue" at bounding box center [802, 320] width 39 height 12
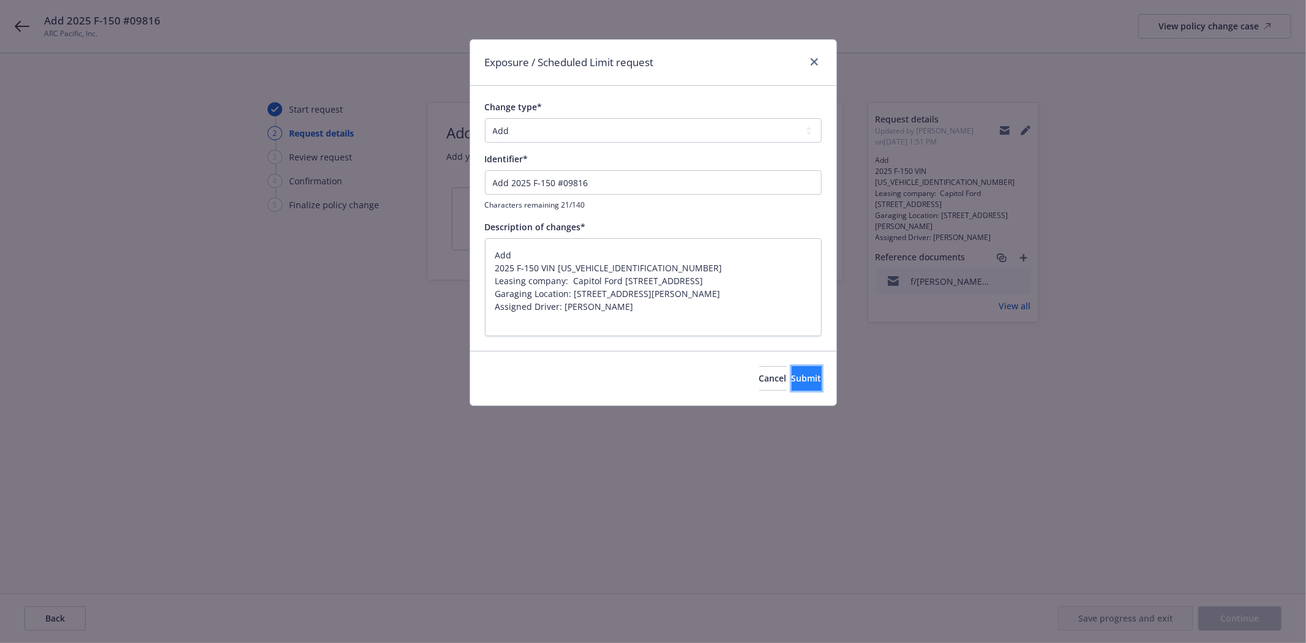
click at [792, 370] on button "Submit" at bounding box center [807, 378] width 30 height 24
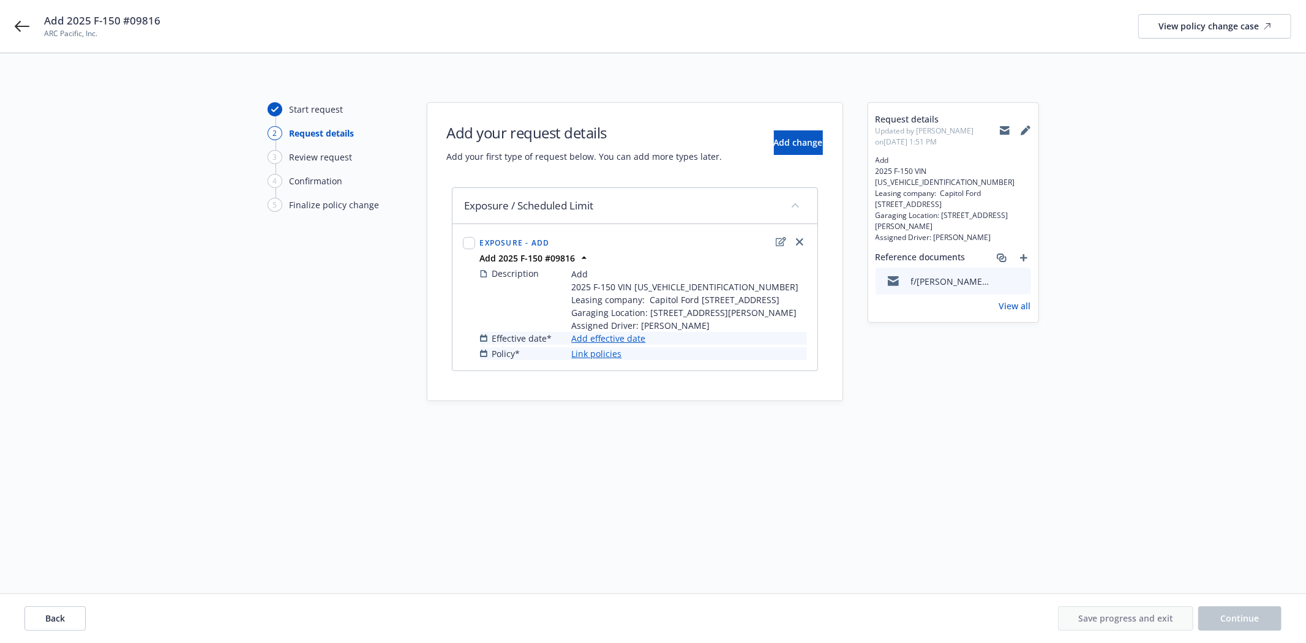
click at [605, 345] on link "Add effective date" at bounding box center [609, 338] width 74 height 13
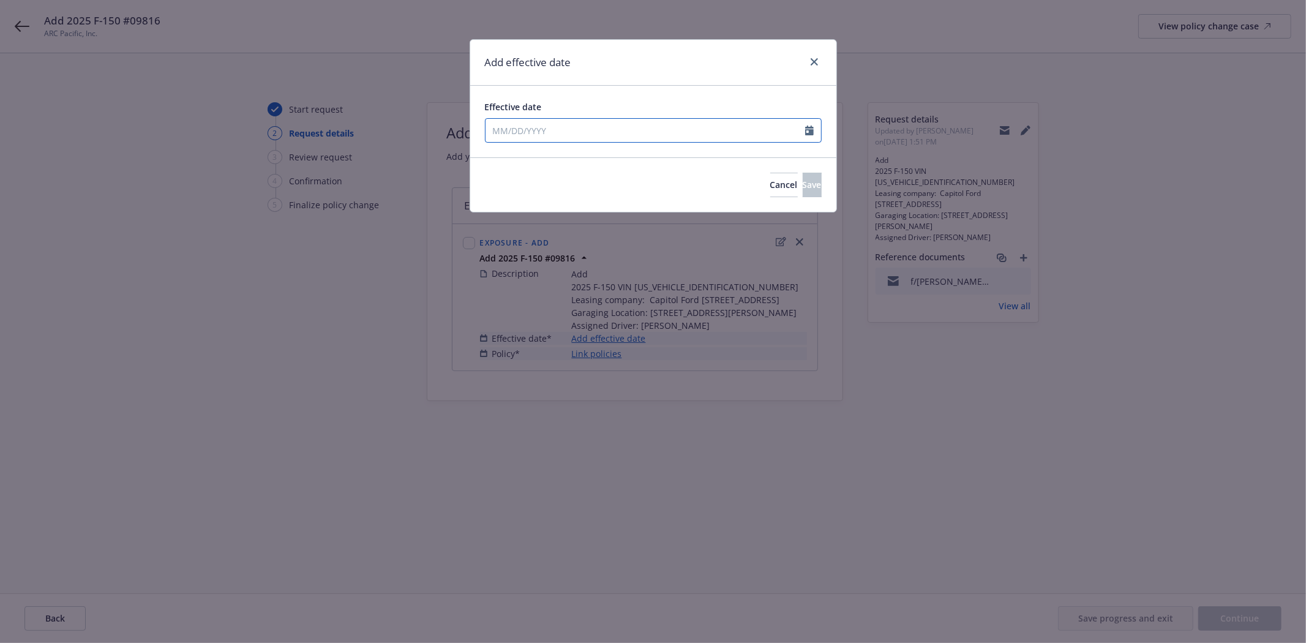
click at [589, 135] on input "Effective date" at bounding box center [646, 130] width 320 height 23
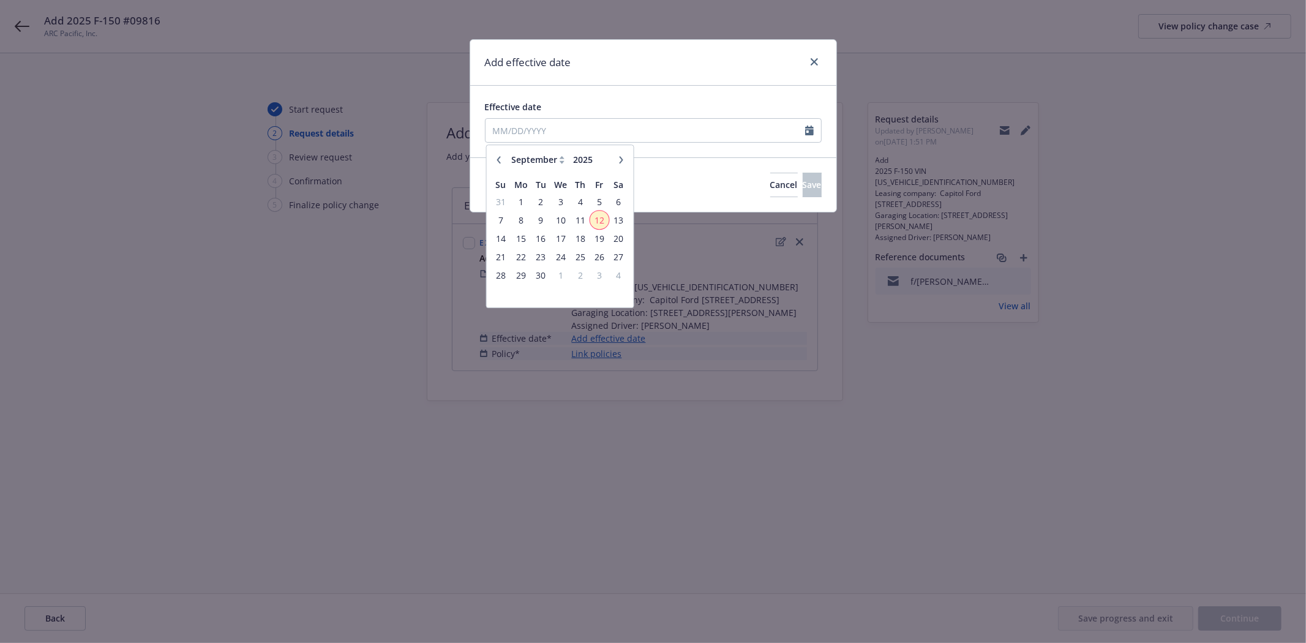
click at [595, 215] on span "12" at bounding box center [599, 219] width 17 height 15
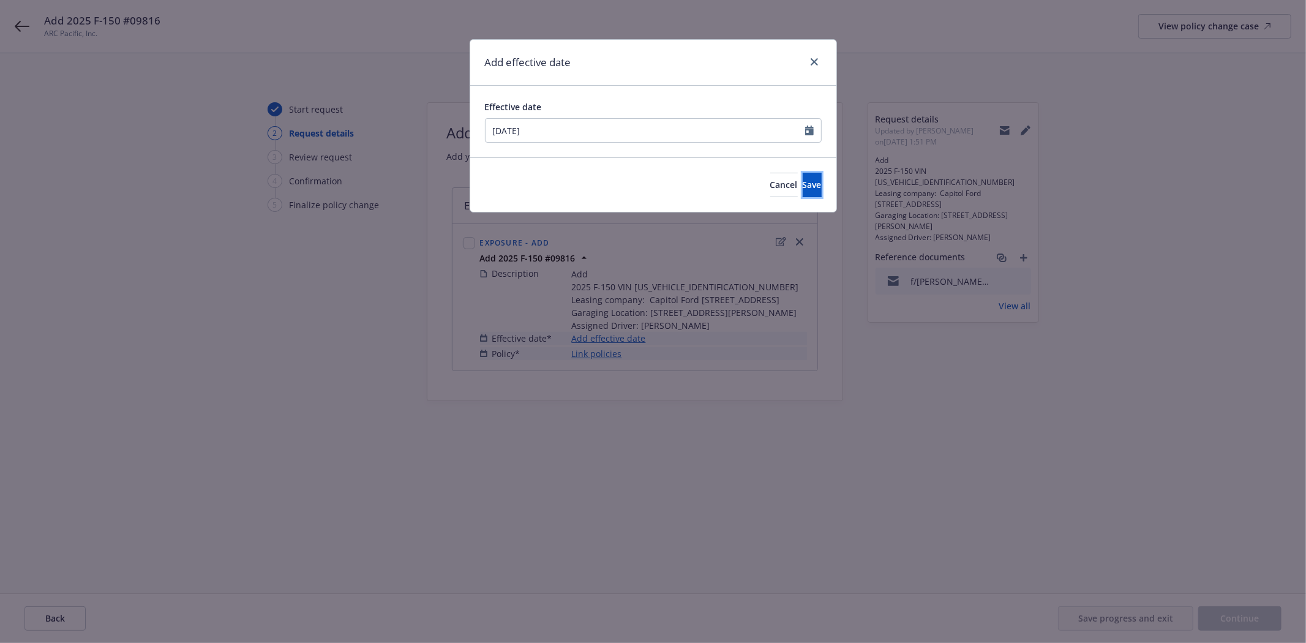
click at [803, 193] on button "Save" at bounding box center [812, 185] width 19 height 24
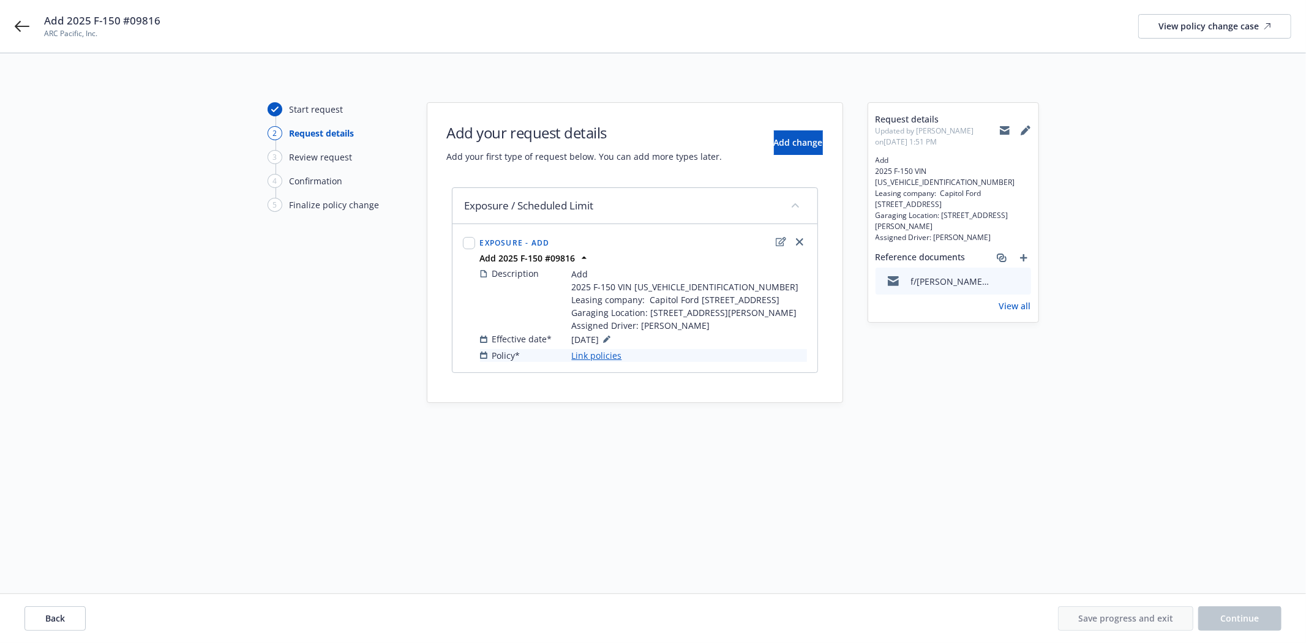
click at [600, 362] on link "Link policies" at bounding box center [597, 355] width 50 height 13
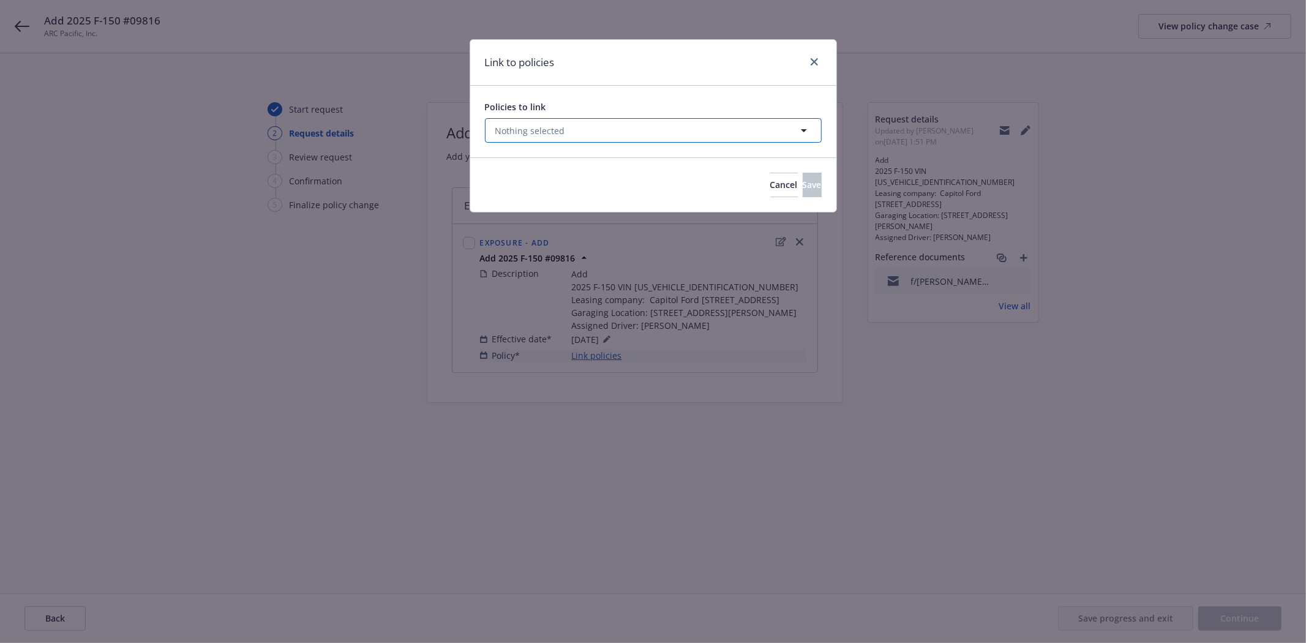
click at [584, 133] on button "Nothing selected" at bounding box center [653, 130] width 337 height 24
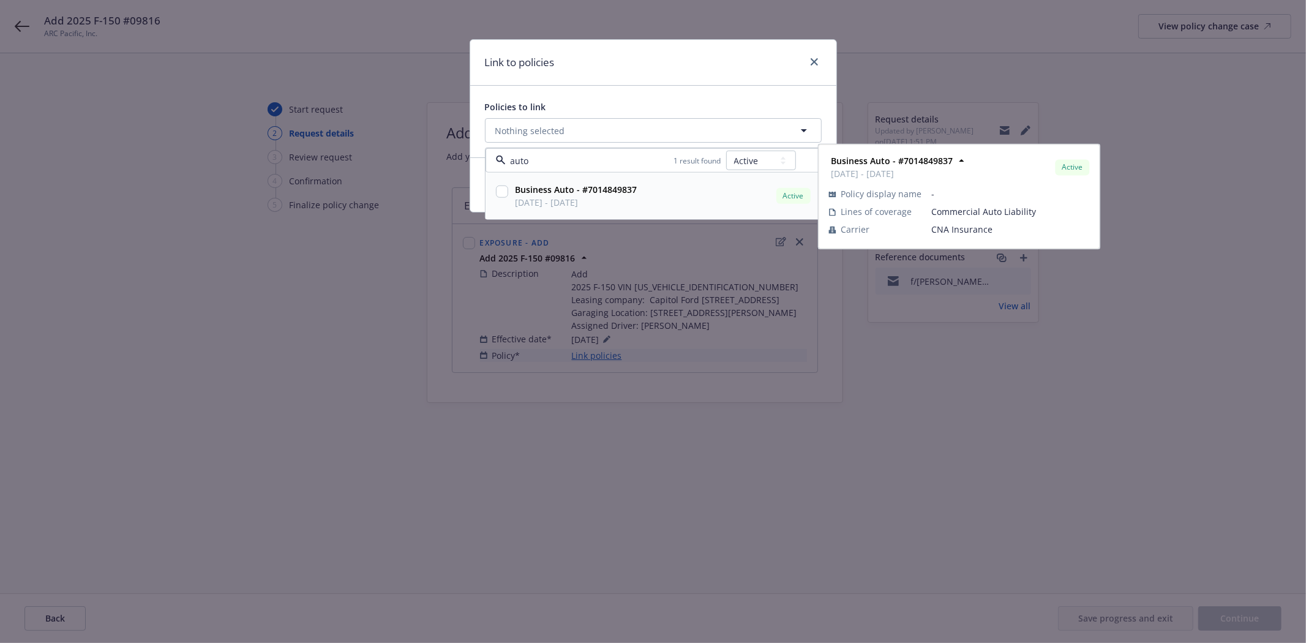
click at [500, 192] on input "checkbox" at bounding box center [502, 192] width 12 height 12
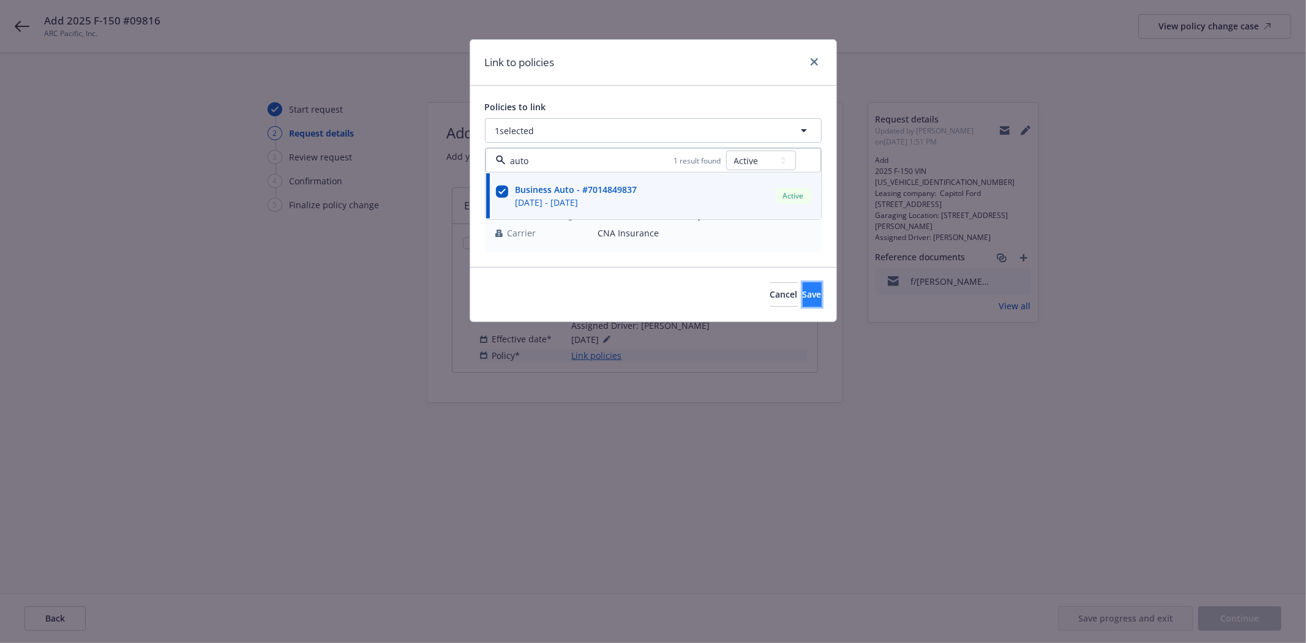
click at [811, 295] on button "Save" at bounding box center [812, 294] width 19 height 24
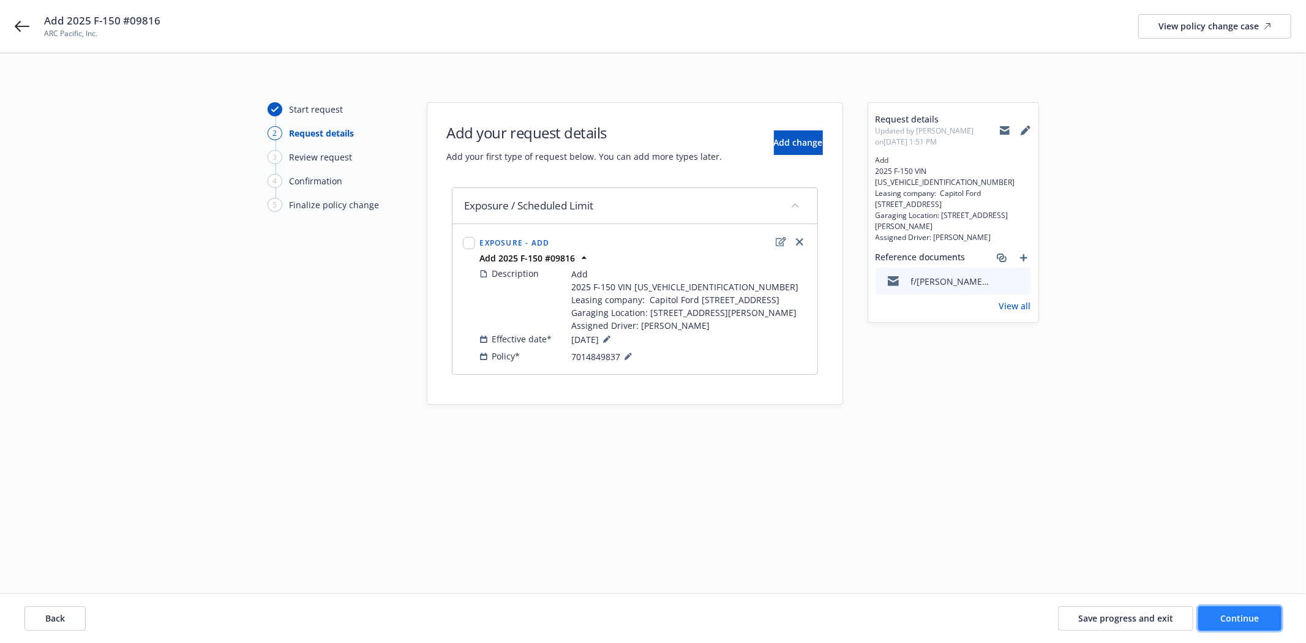
click at [1263, 625] on button "Continue" at bounding box center [1239, 618] width 83 height 24
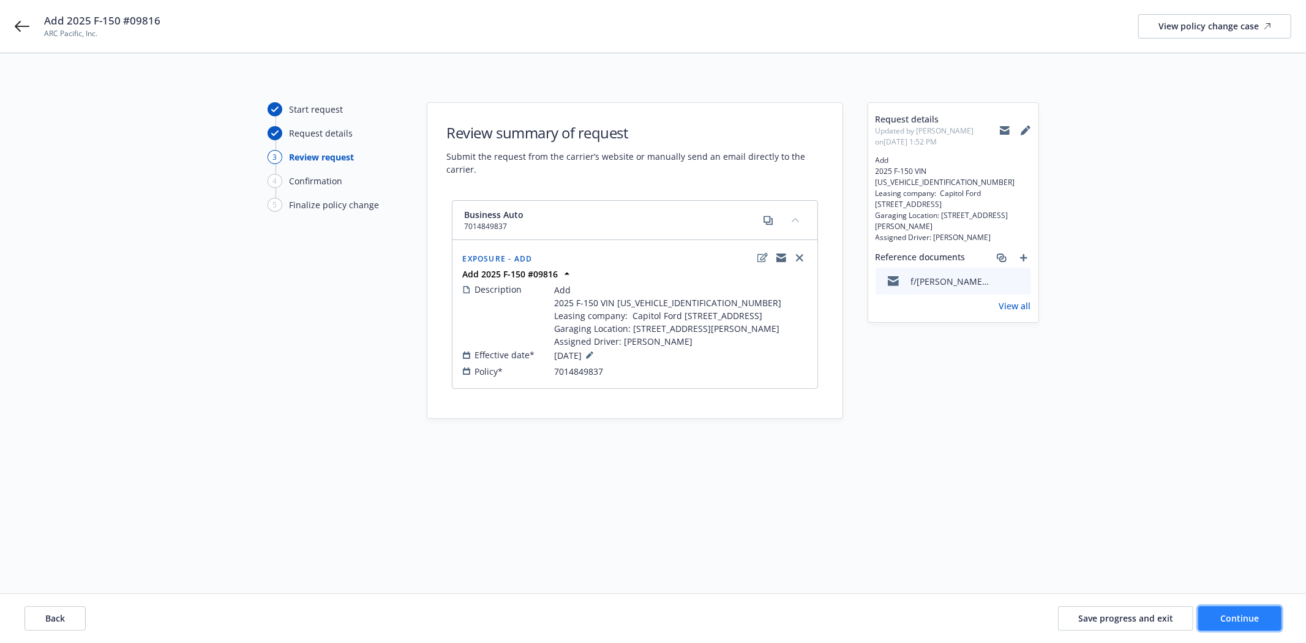
click at [1216, 616] on button "Continue" at bounding box center [1239, 618] width 83 height 24
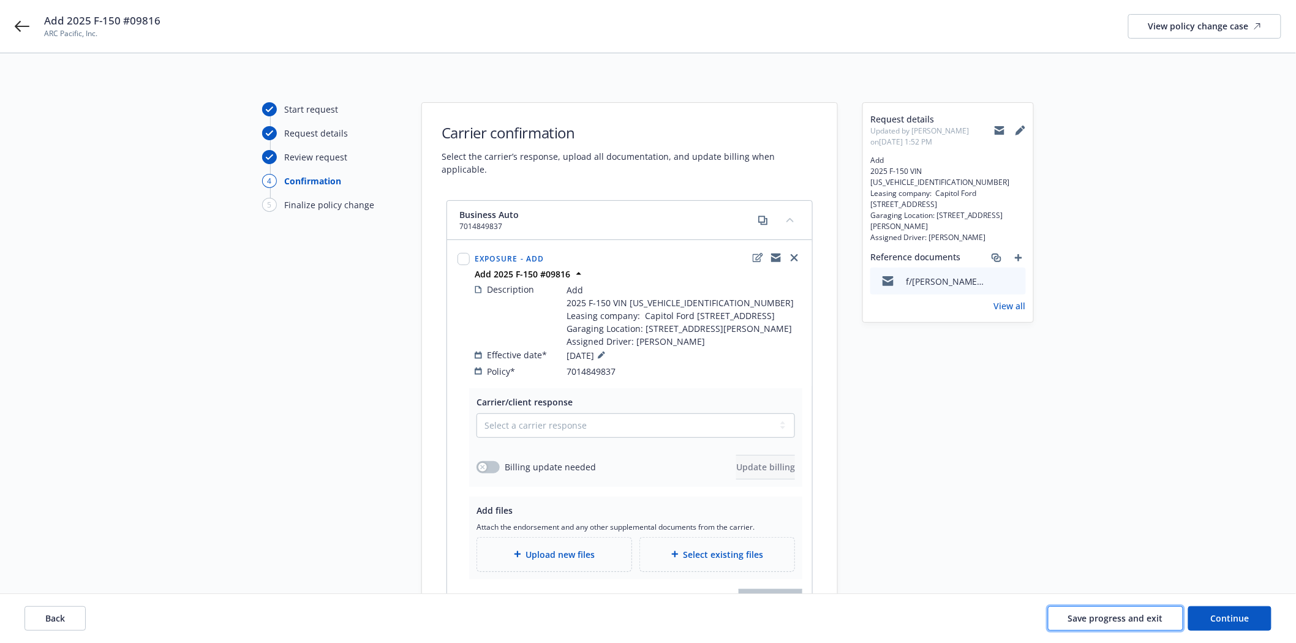
click at [1106, 612] on span "Save progress and exit" at bounding box center [1115, 618] width 95 height 12
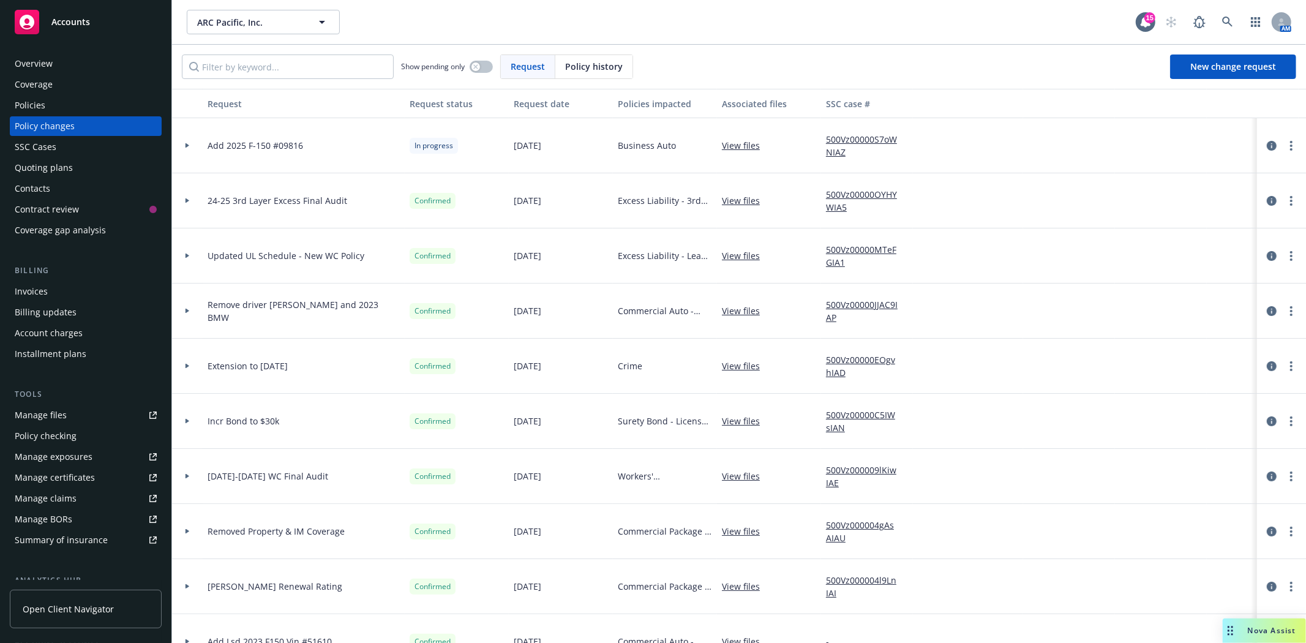
click at [29, 108] on div "Policies" at bounding box center [30, 106] width 31 height 20
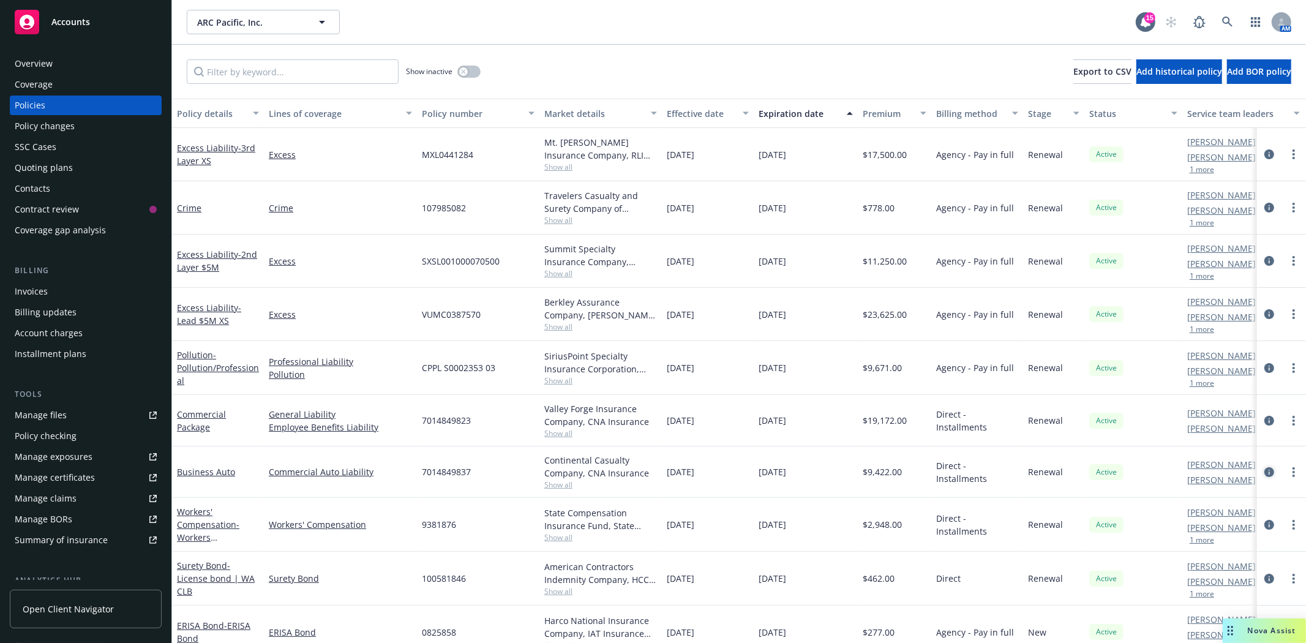
click at [1265, 474] on icon "circleInformation" at bounding box center [1270, 472] width 10 height 10
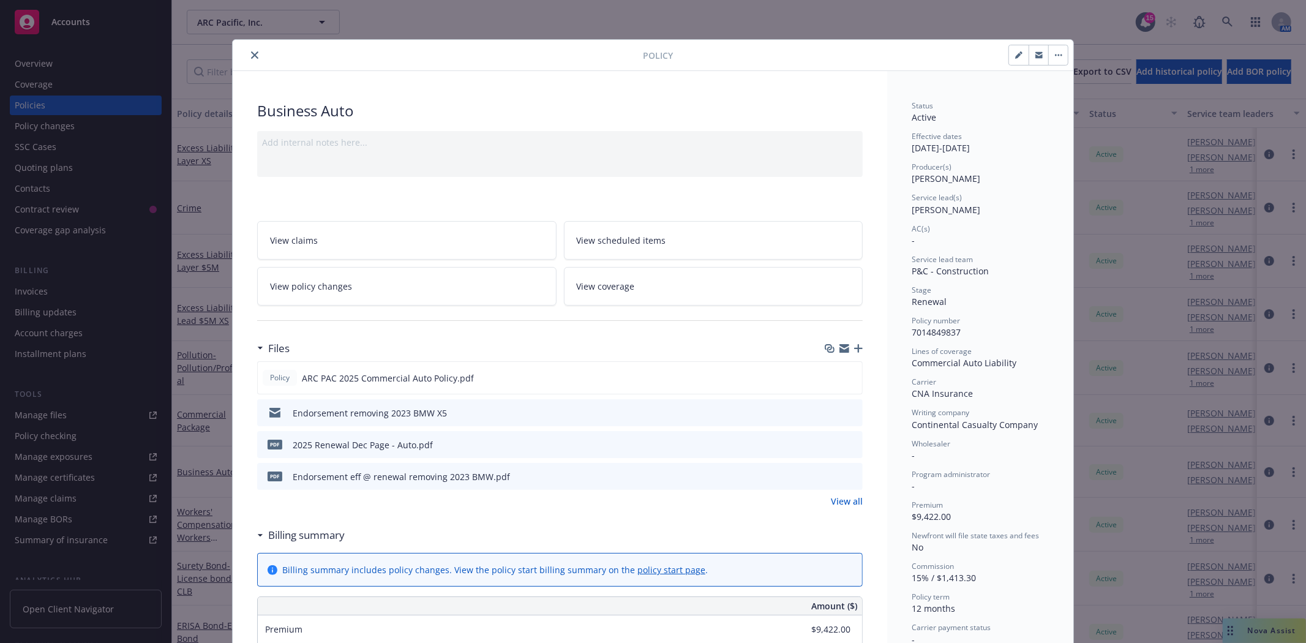
scroll to position [37, 0]
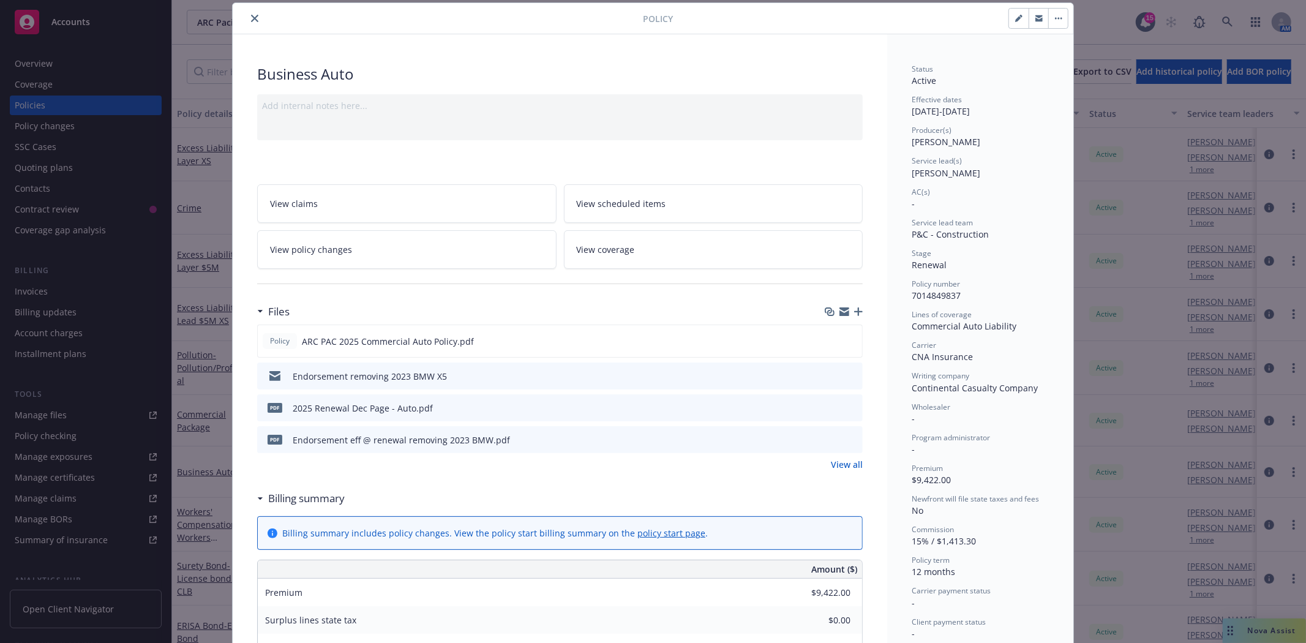
click at [851, 375] on icon "preview file" at bounding box center [851, 375] width 11 height 9
click at [847, 375] on icon "preview file" at bounding box center [851, 375] width 11 height 9
click at [851, 462] on link "View all" at bounding box center [847, 464] width 32 height 13
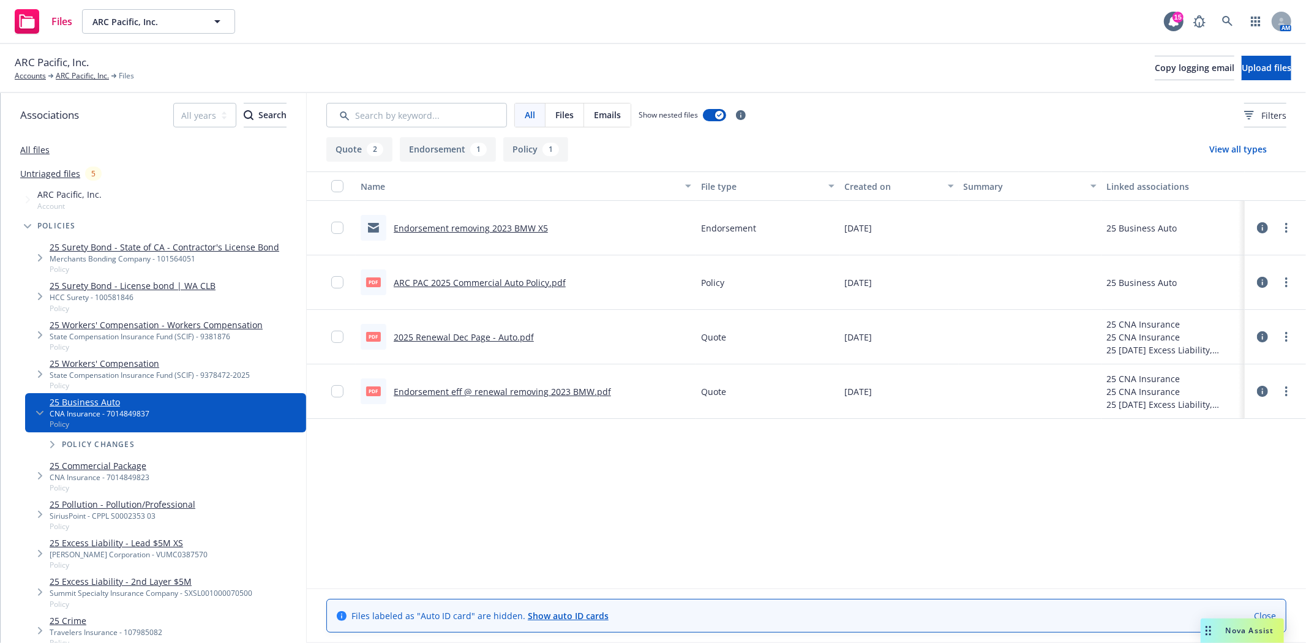
click at [505, 391] on link "Endorsement eff @ renewal removing 2023 BMW.pdf" at bounding box center [502, 392] width 217 height 12
click at [59, 175] on link "Untriaged files" at bounding box center [50, 173] width 60 height 13
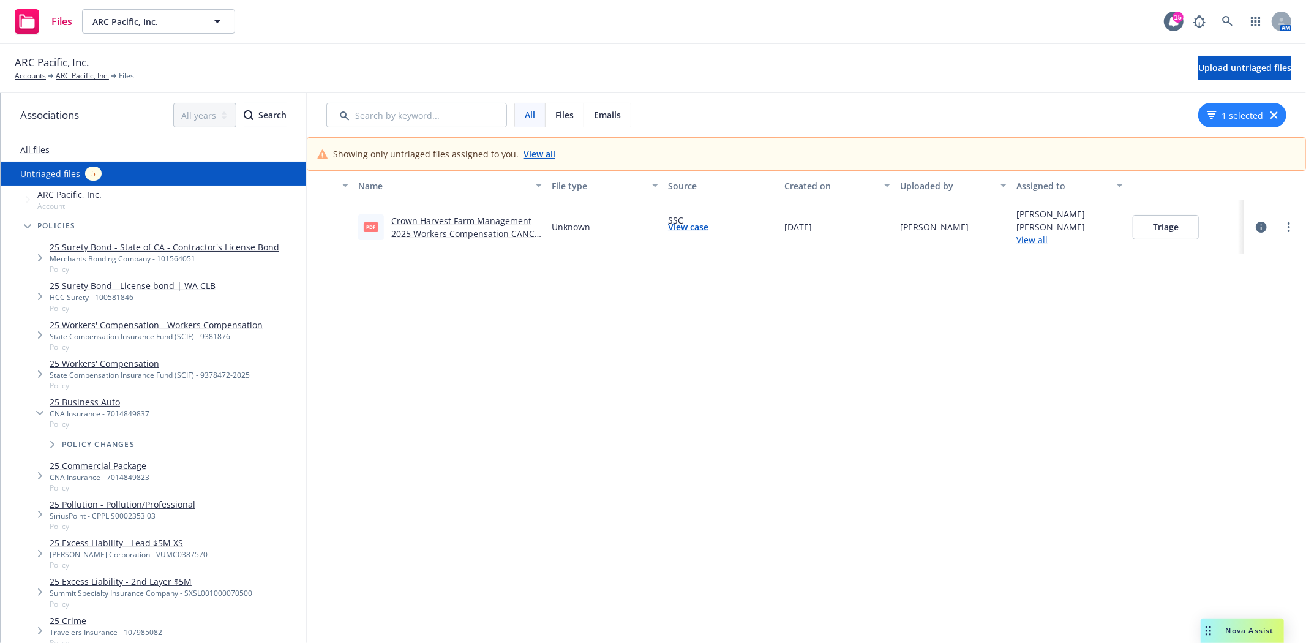
click at [508, 231] on link "Crown Harvest Farm Management 2025 Workers Compensation CANC ENDT Eff 06-07-202…" at bounding box center [462, 233] width 143 height 37
click at [82, 407] on link "25 Business Auto" at bounding box center [100, 402] width 100 height 13
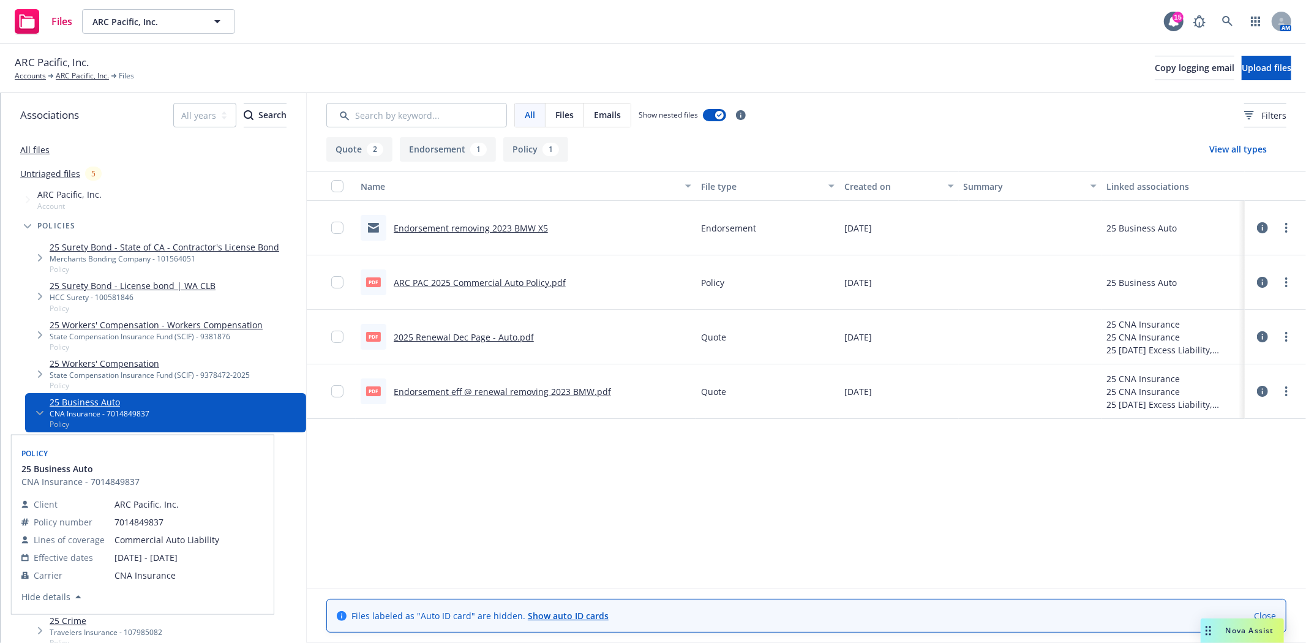
click at [82, 407] on link "25 Business Auto" at bounding box center [100, 402] width 100 height 13
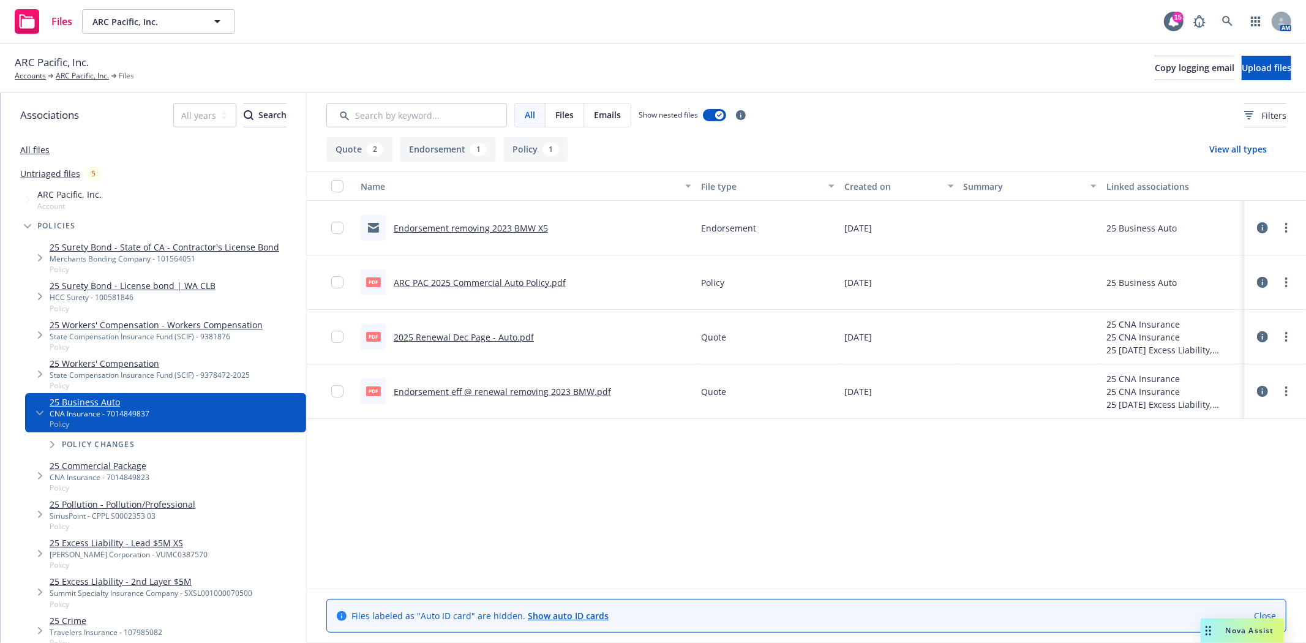
click at [293, 439] on div "Policy changes" at bounding box center [171, 444] width 269 height 24
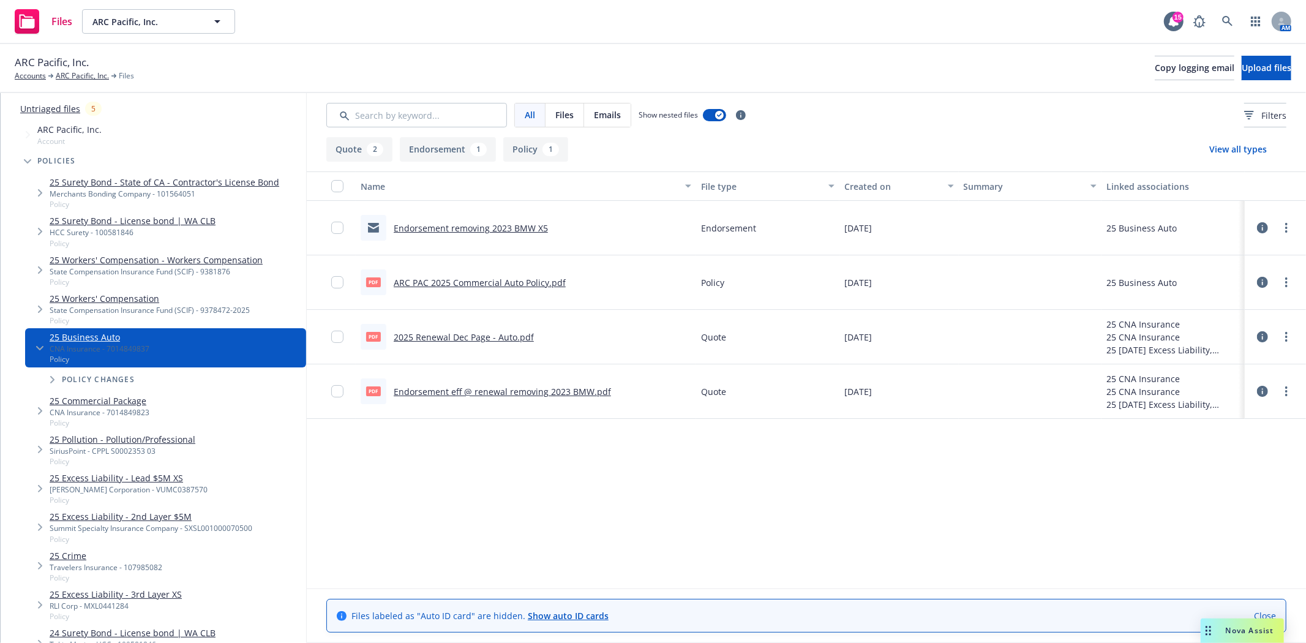
scroll to position [68, 0]
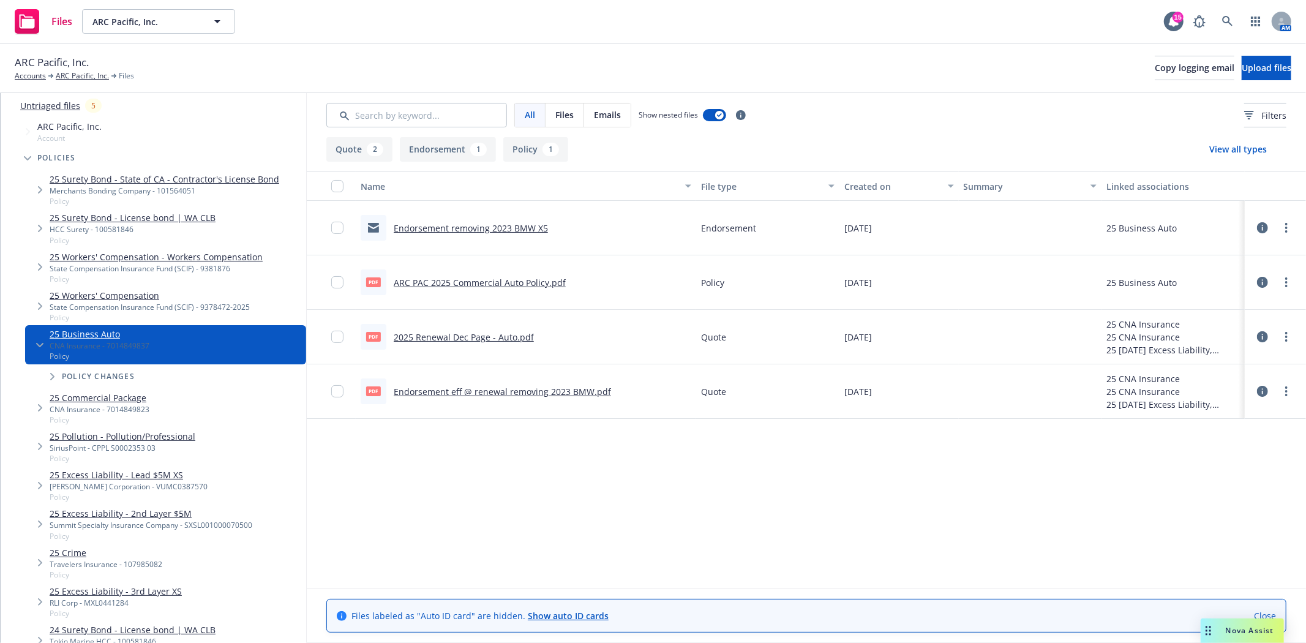
click at [124, 397] on link "25 Commercial Package" at bounding box center [100, 397] width 100 height 13
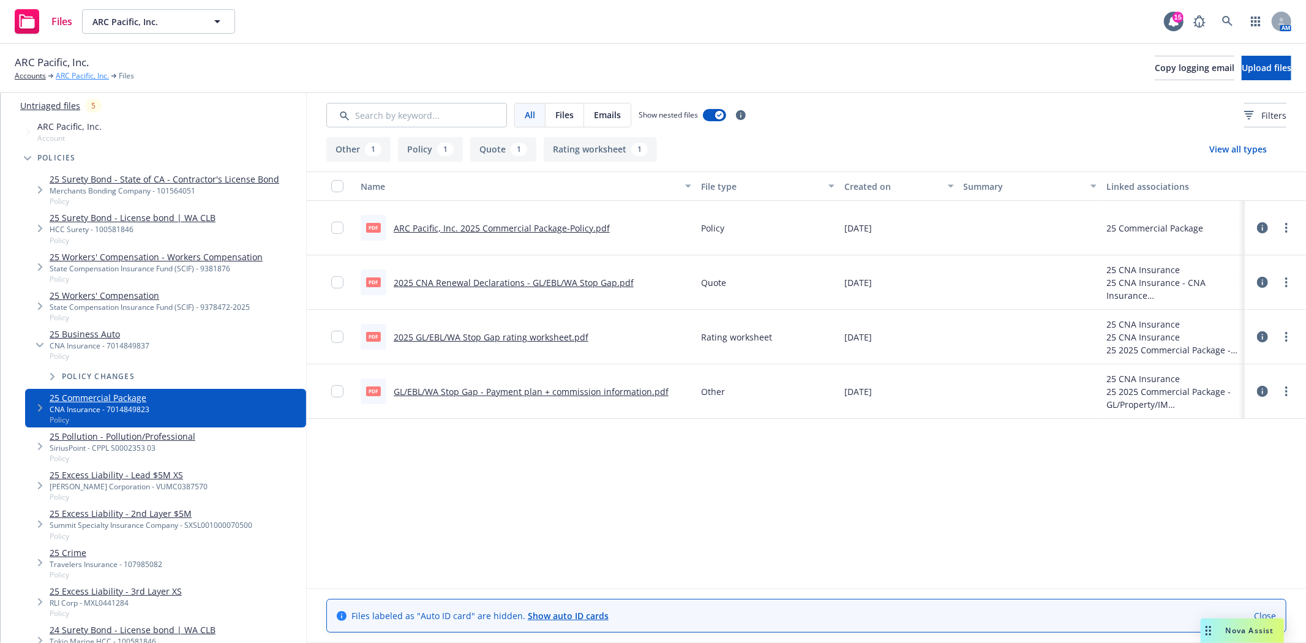
click at [68, 77] on link "ARC Pacific, Inc." at bounding box center [82, 75] width 53 height 11
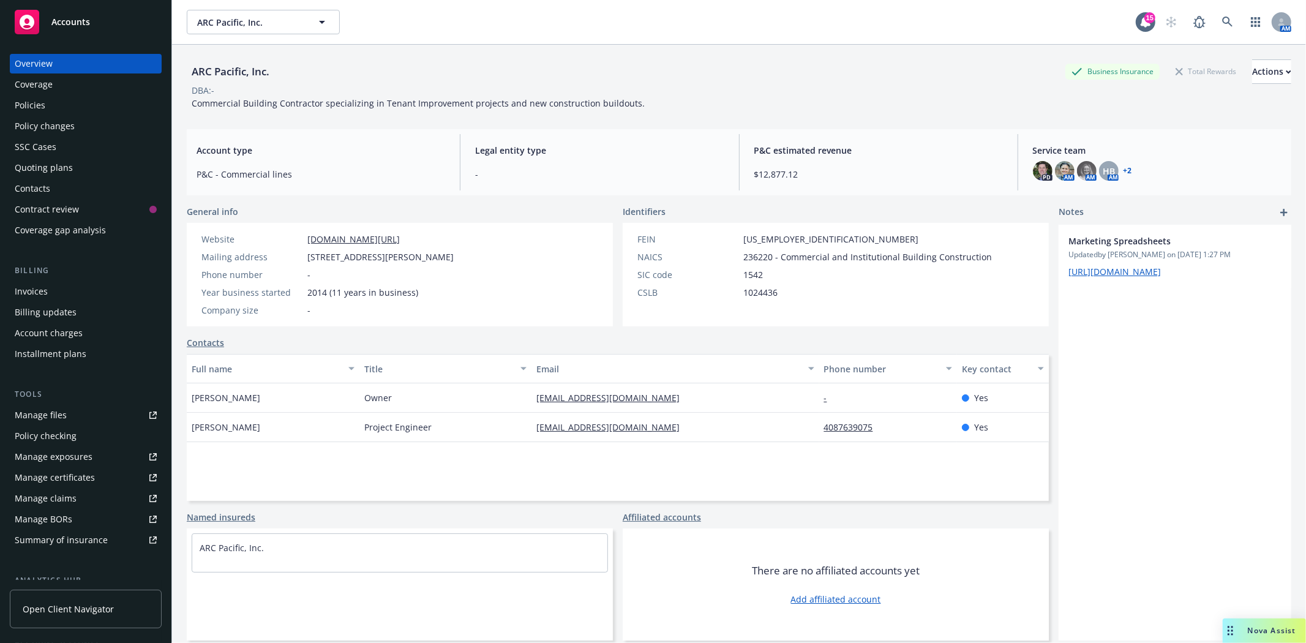
click at [40, 99] on div "Policies" at bounding box center [30, 106] width 31 height 20
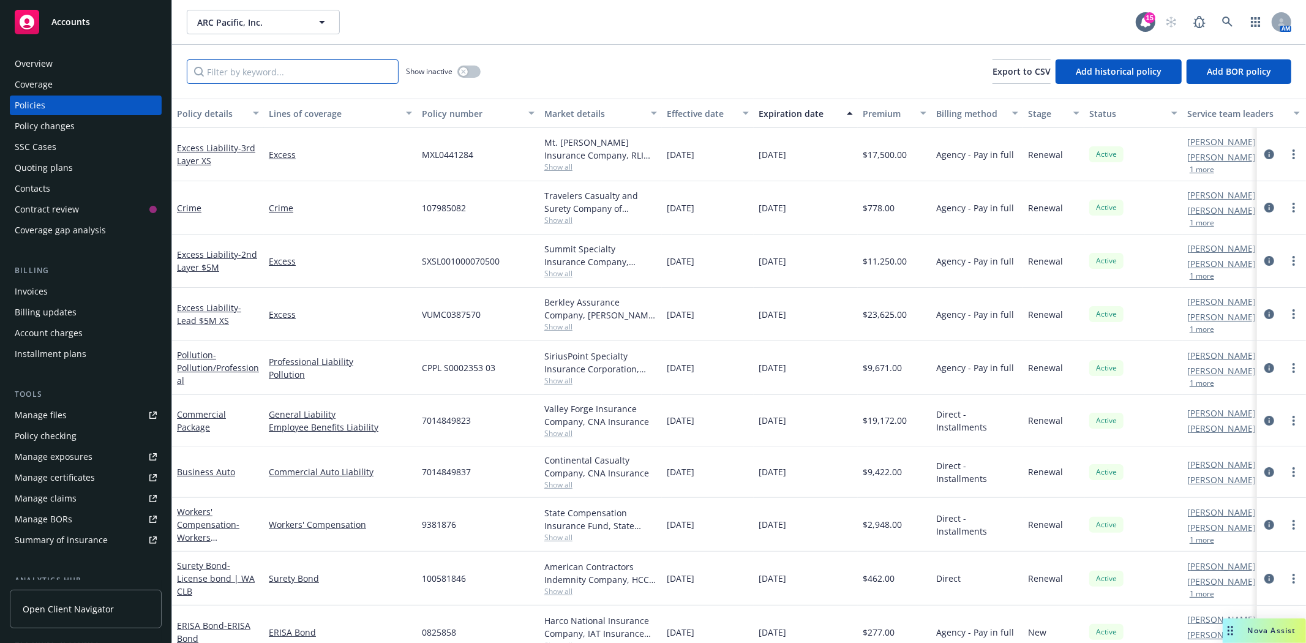
click at [241, 75] on input "Filter by keyword..." at bounding box center [293, 71] width 212 height 24
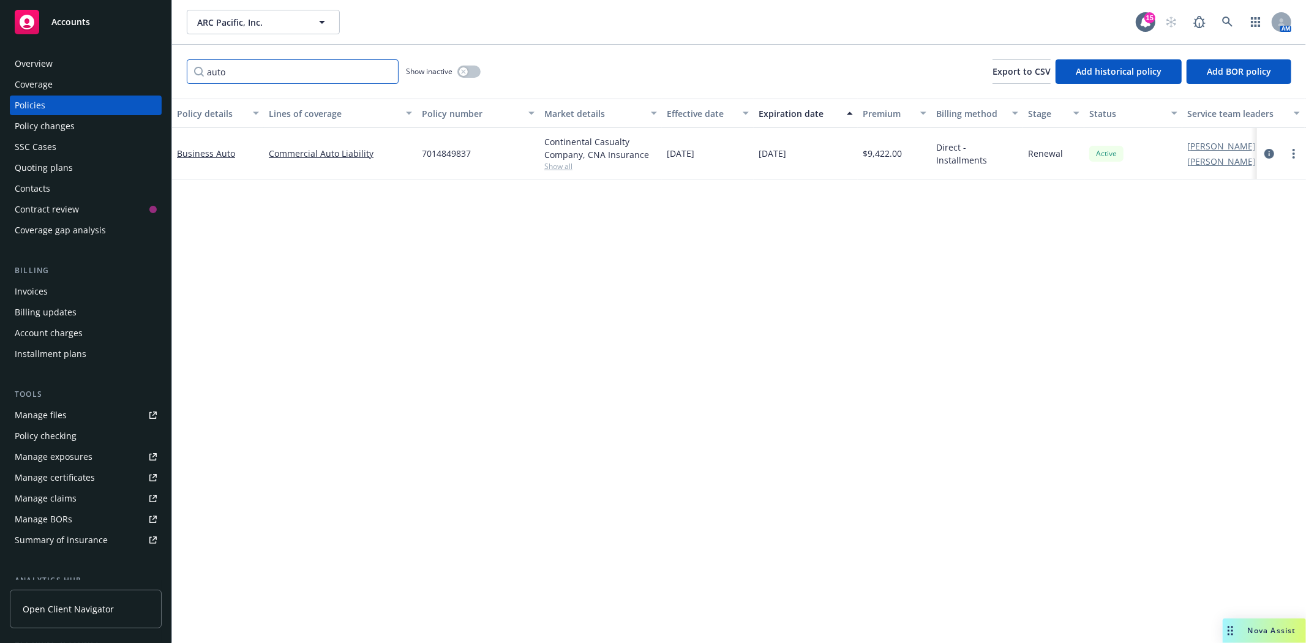
type input "auto"
click at [450, 149] on span "7014849837" at bounding box center [446, 153] width 49 height 13
copy span "7014849837"
click at [54, 164] on div "Quoting plans" at bounding box center [44, 168] width 58 height 20
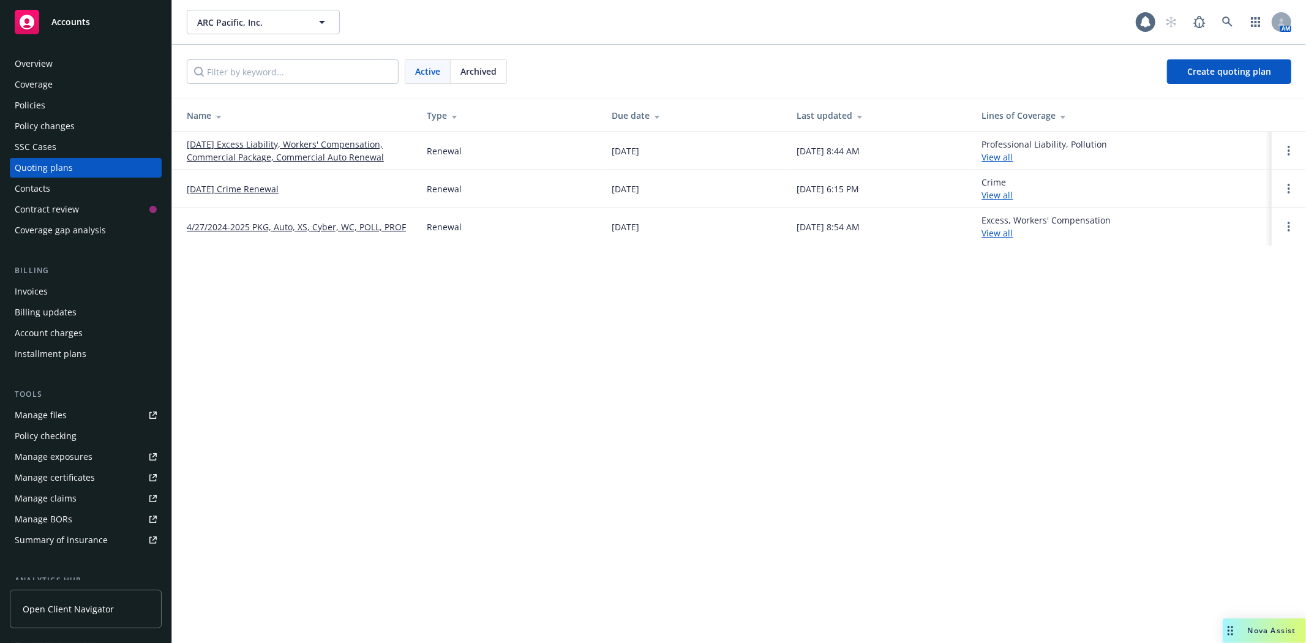
click at [276, 152] on link "04/27/25 Excess Liability, Workers' Compensation, Commercial Package, Commercia…" at bounding box center [297, 151] width 220 height 26
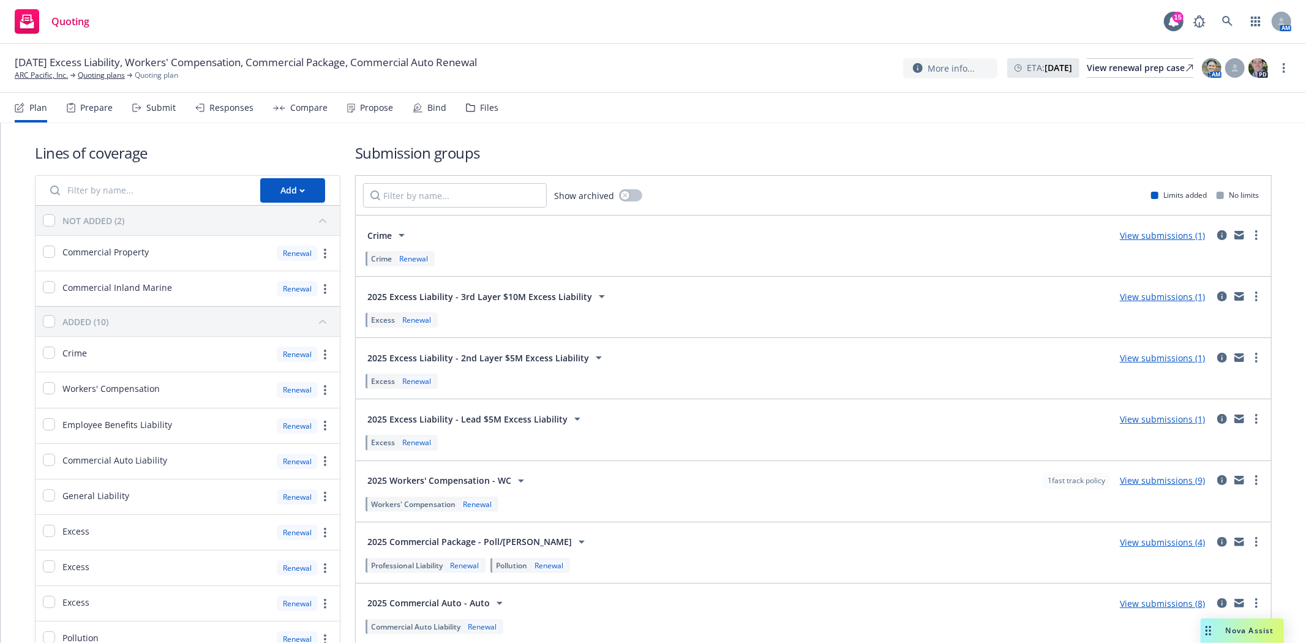
click at [489, 109] on div "Files" at bounding box center [489, 108] width 18 height 10
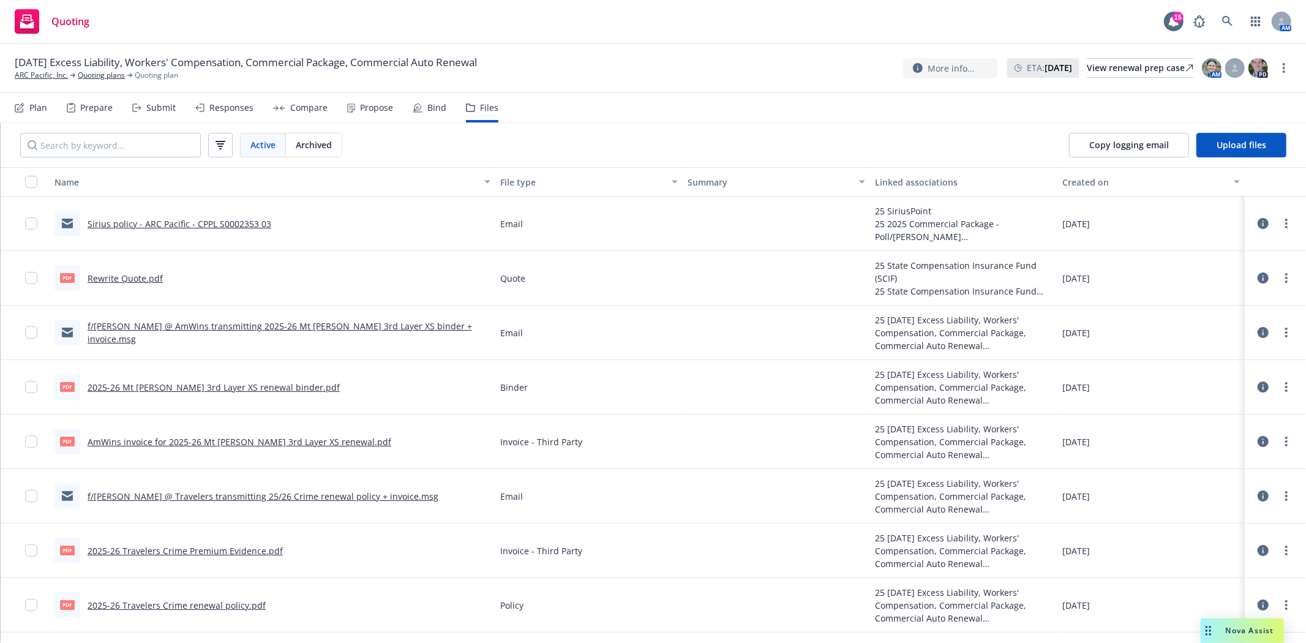
click at [154, 108] on div "Submit" at bounding box center [160, 108] width 29 height 10
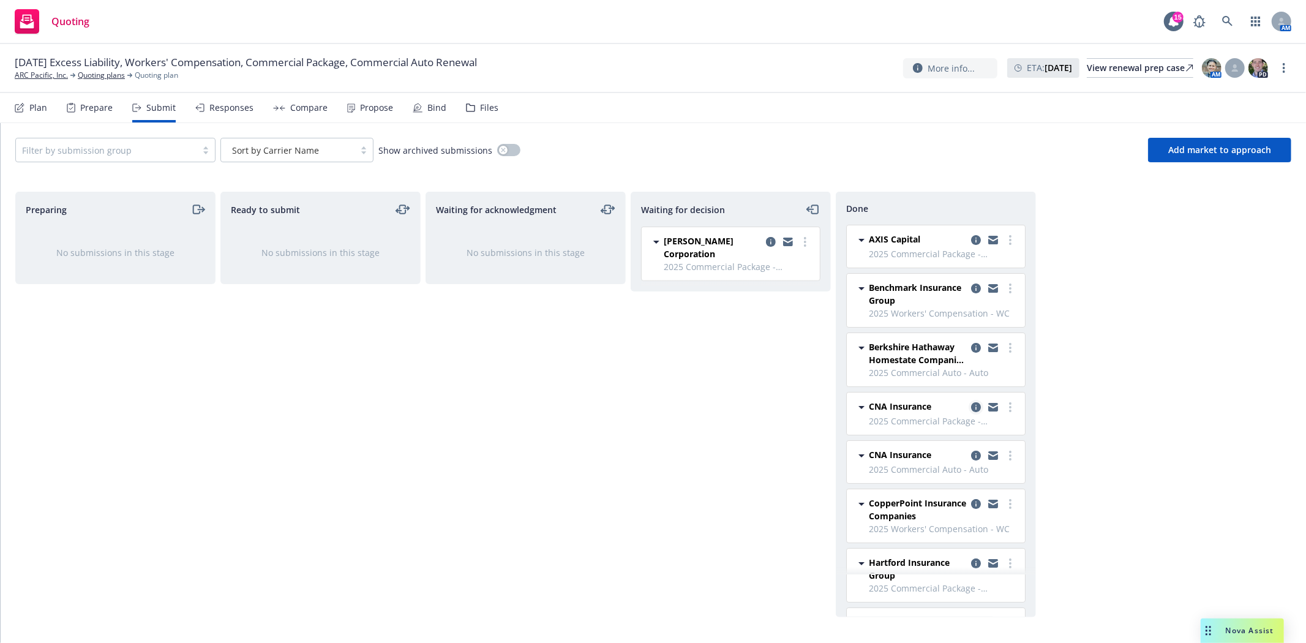
click at [971, 407] on icon "copy logging email" at bounding box center [976, 407] width 10 height 10
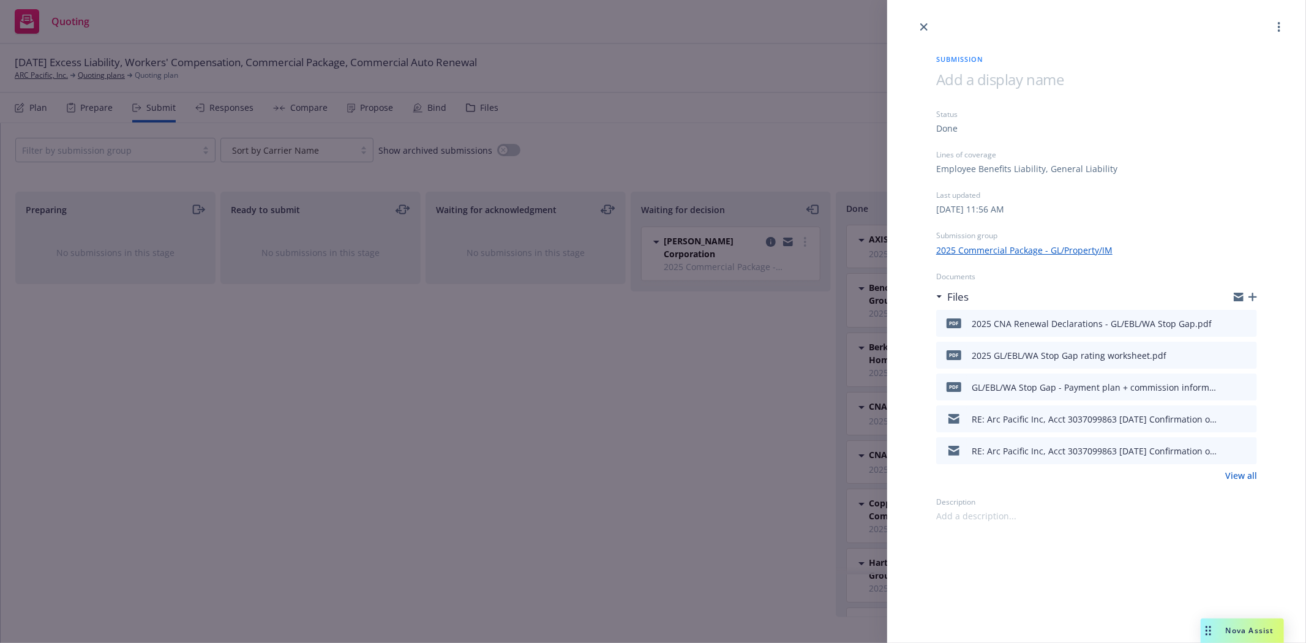
click at [1246, 479] on link "View all" at bounding box center [1241, 475] width 32 height 13
click at [928, 23] on link "close" at bounding box center [924, 27] width 15 height 15
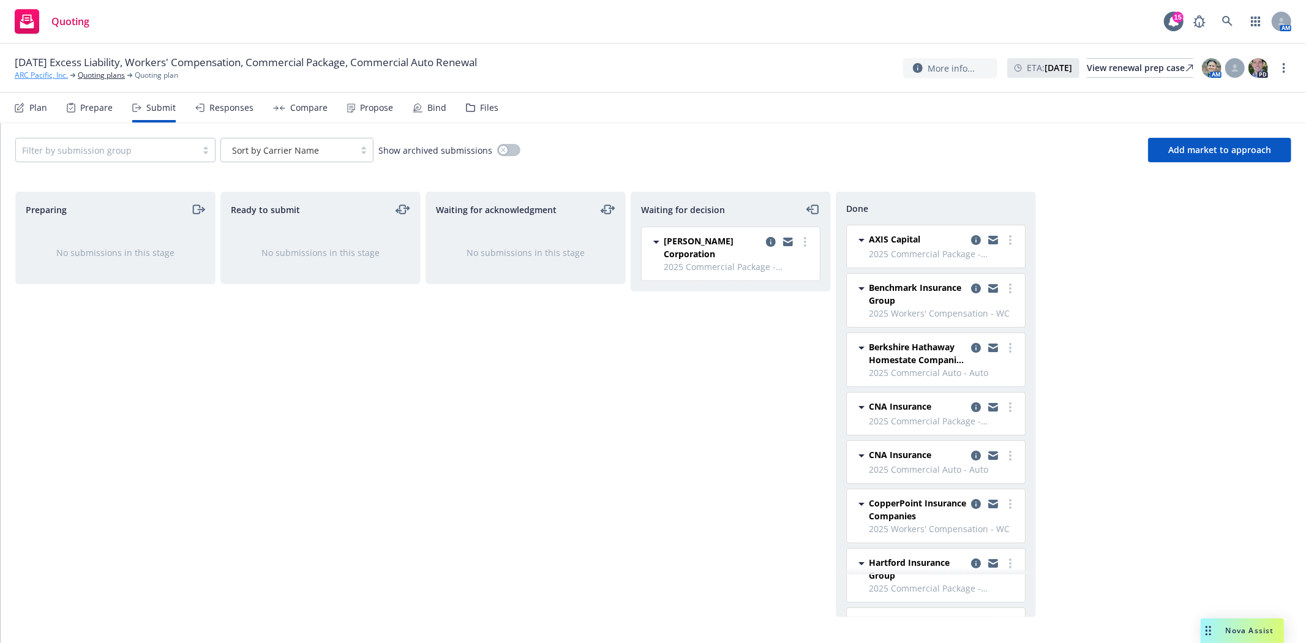
click at [52, 78] on link "ARC Pacific, Inc." at bounding box center [41, 75] width 53 height 11
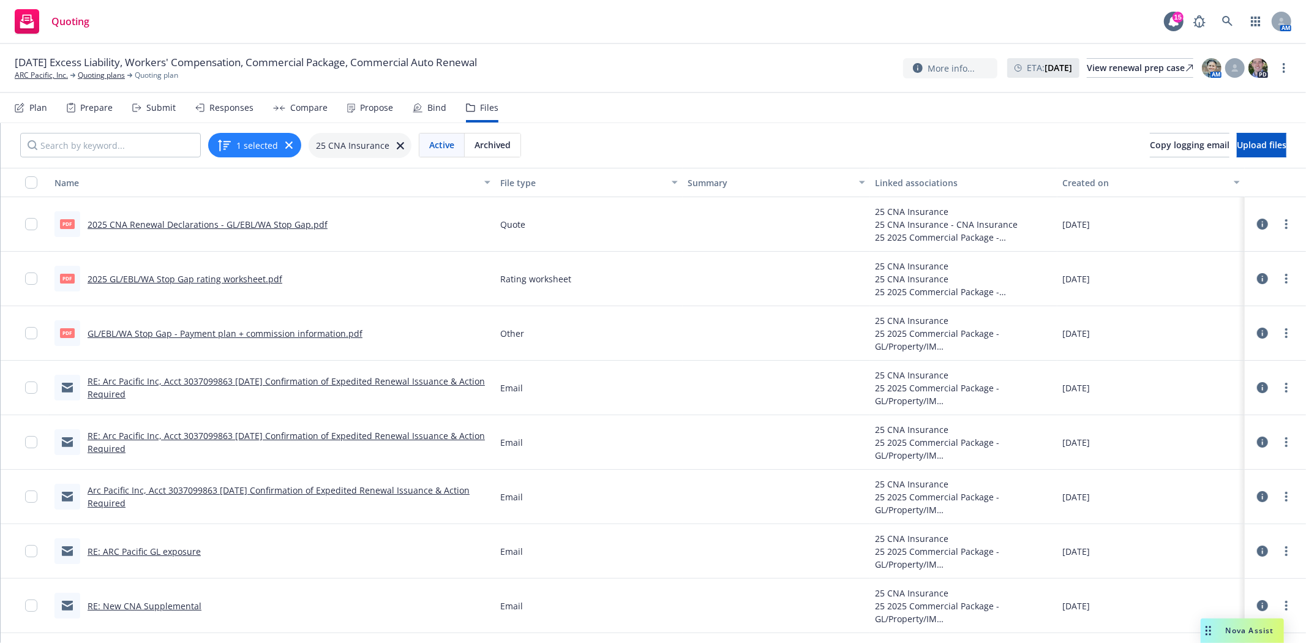
click at [142, 384] on link "RE: Arc Pacific Inc, Acct 3037099863 [DATE] Confirmation of Expedited Renewal I…" at bounding box center [286, 387] width 397 height 24
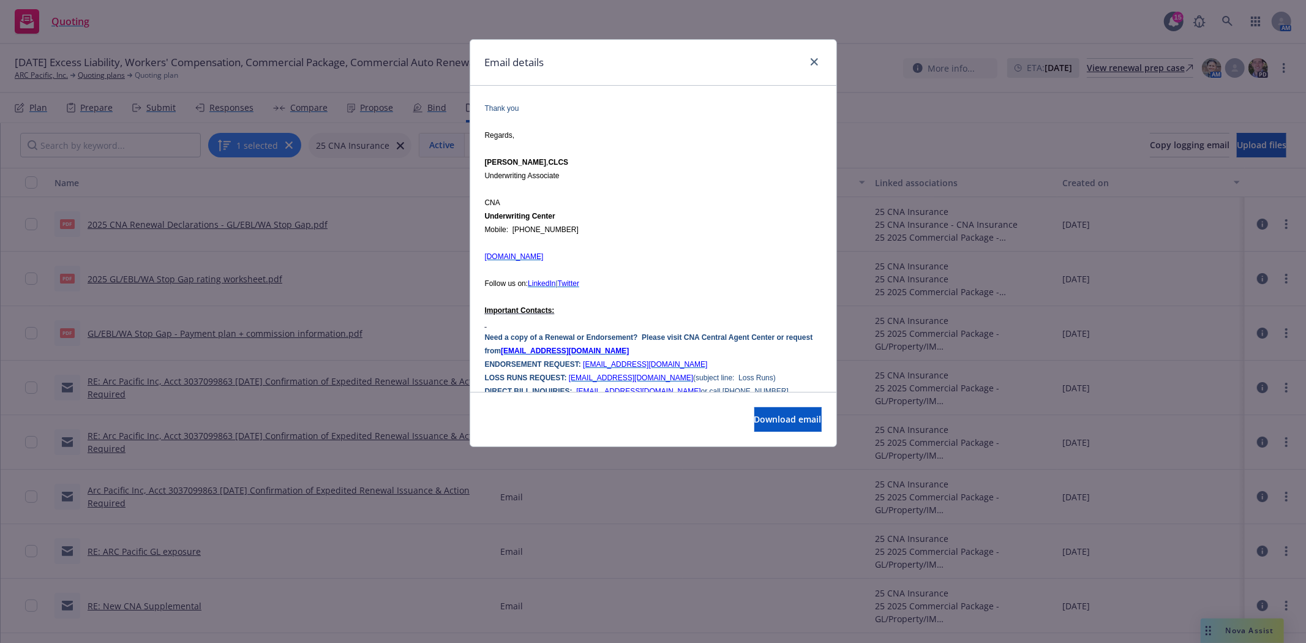
scroll to position [204, 0]
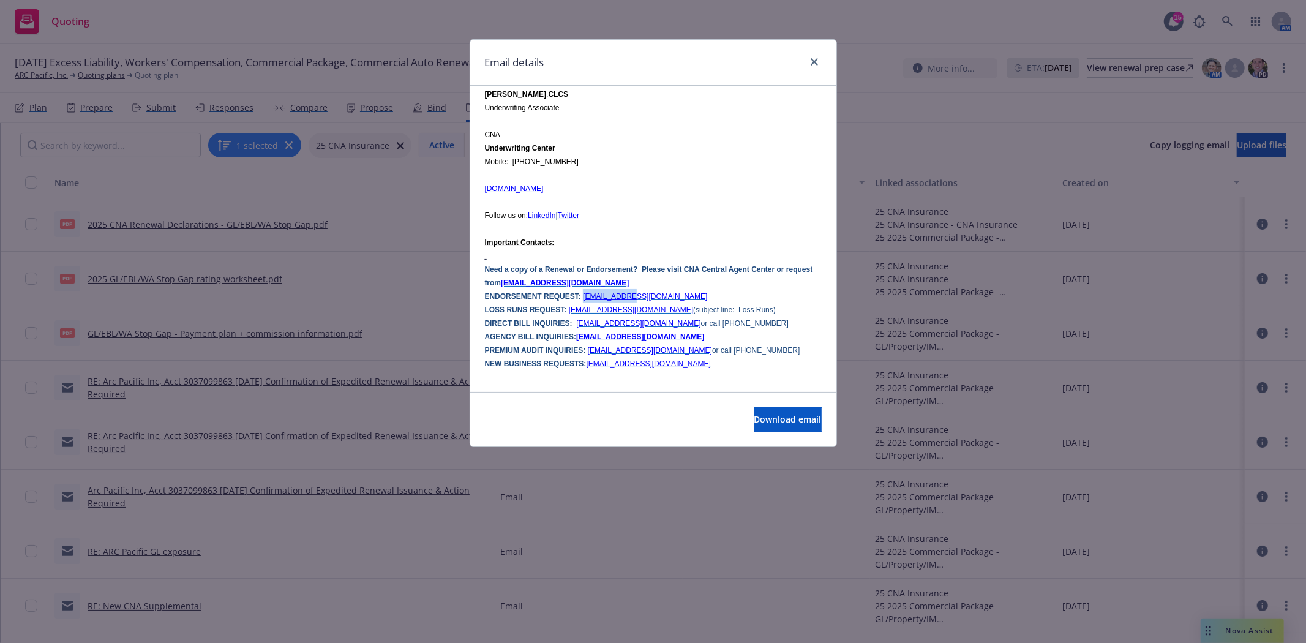
drag, startPoint x: 631, startPoint y: 309, endPoint x: 584, endPoint y: 314, distance: 47.4
click at [584, 303] on p "ENDORSEMENT REQUEST: [EMAIL_ADDRESS][DOMAIN_NAME]" at bounding box center [653, 295] width 337 height 13
copy span "[EMAIL_ADDRESS][DOMAIN_NAME]"
click at [811, 65] on icon "close" at bounding box center [814, 61] width 7 height 7
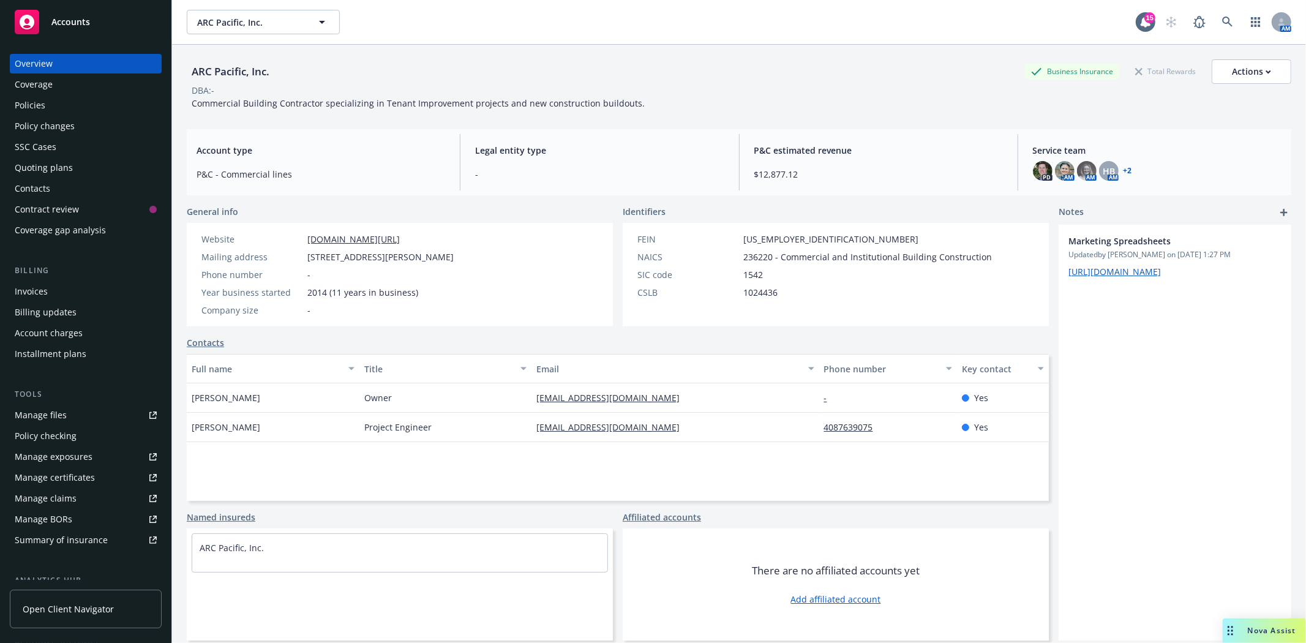
click at [69, 122] on div "Policy changes" at bounding box center [45, 126] width 60 height 20
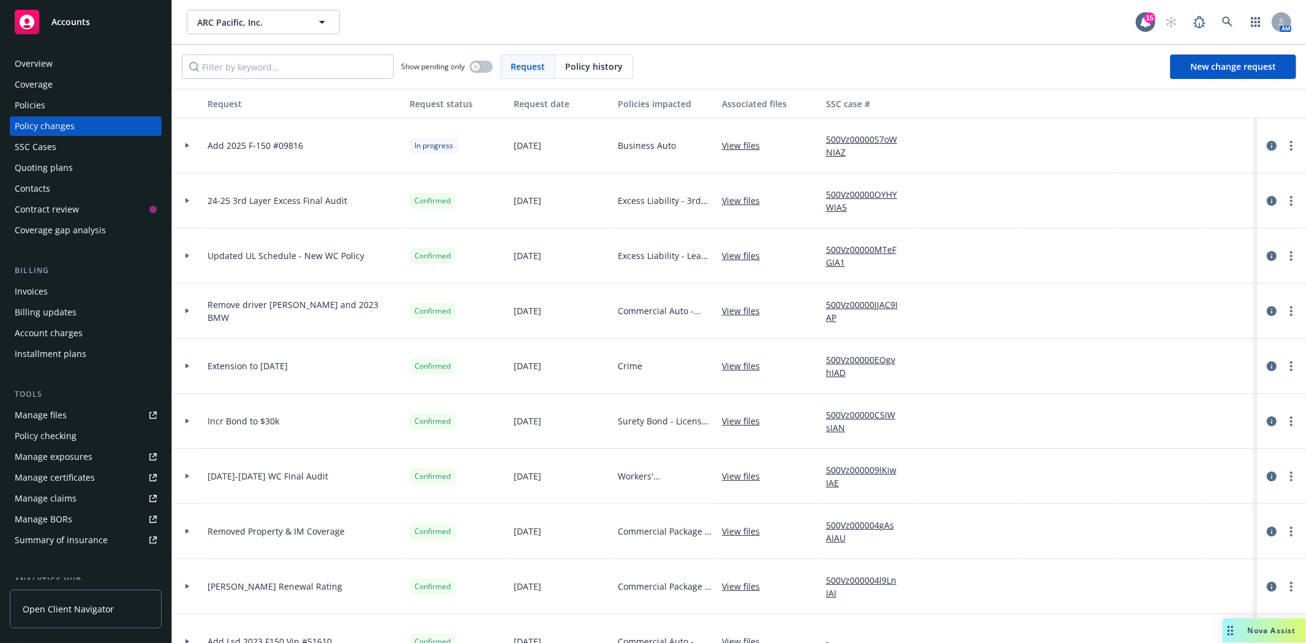
click at [1267, 145] on icon "circleInformation" at bounding box center [1272, 146] width 10 height 10
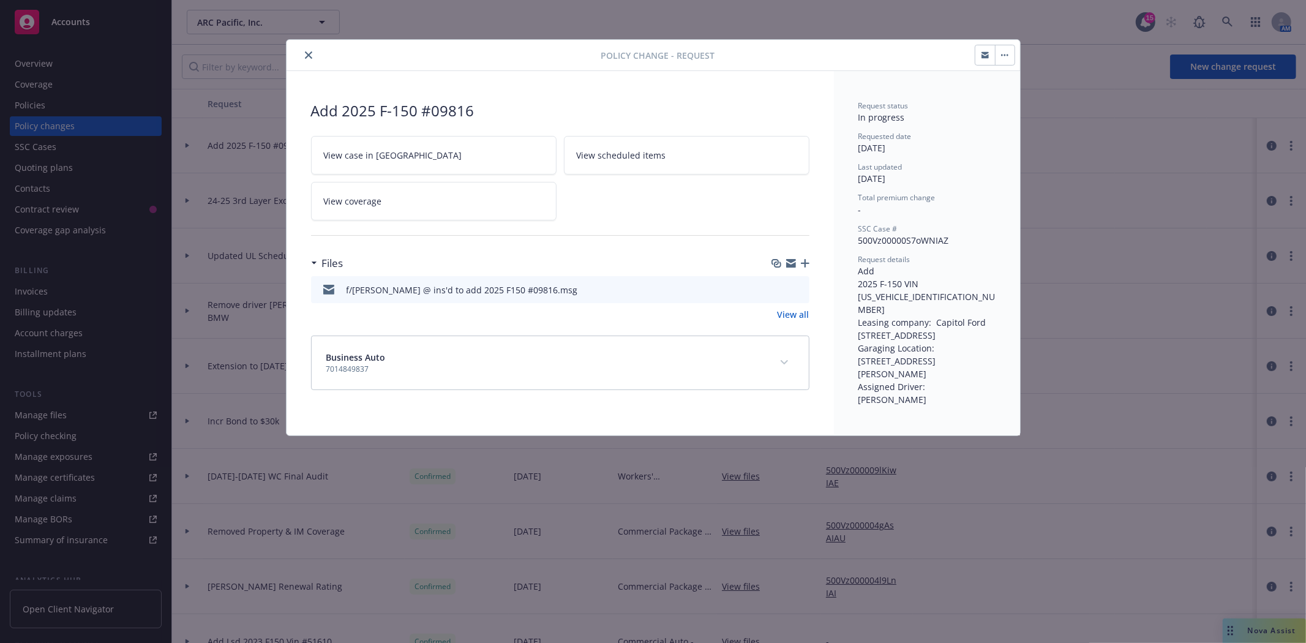
click at [982, 57] on icon "button" at bounding box center [985, 56] width 7 height 4
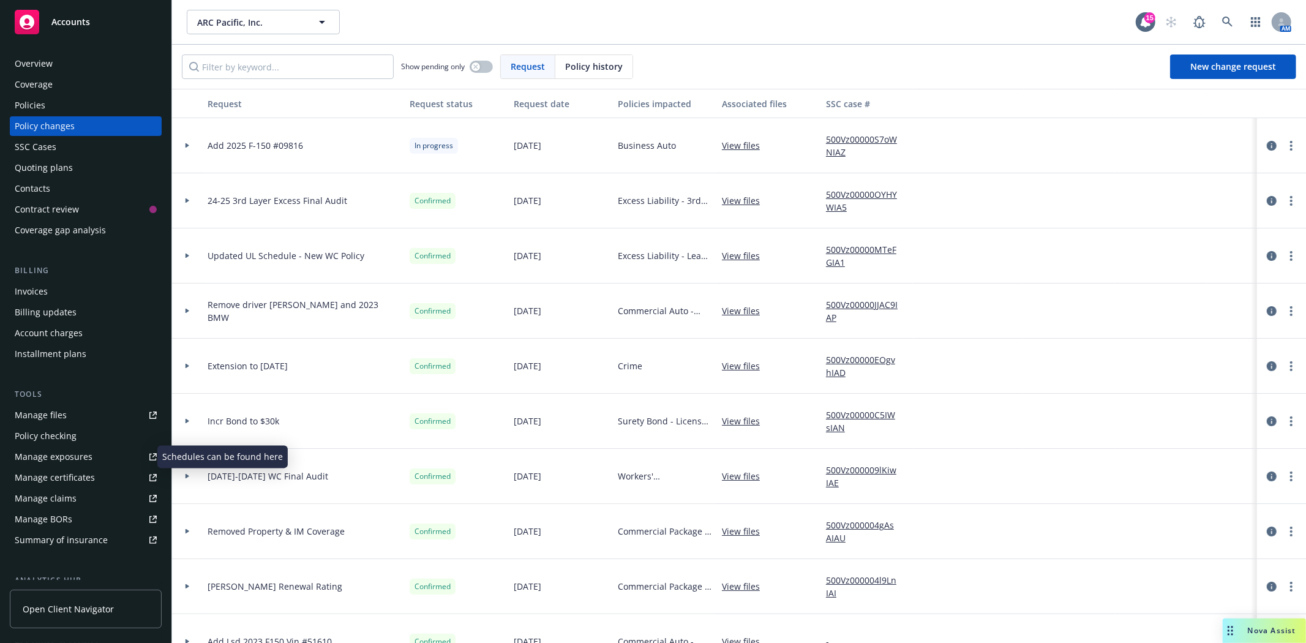
click at [56, 459] on div "Manage exposures" at bounding box center [54, 457] width 78 height 20
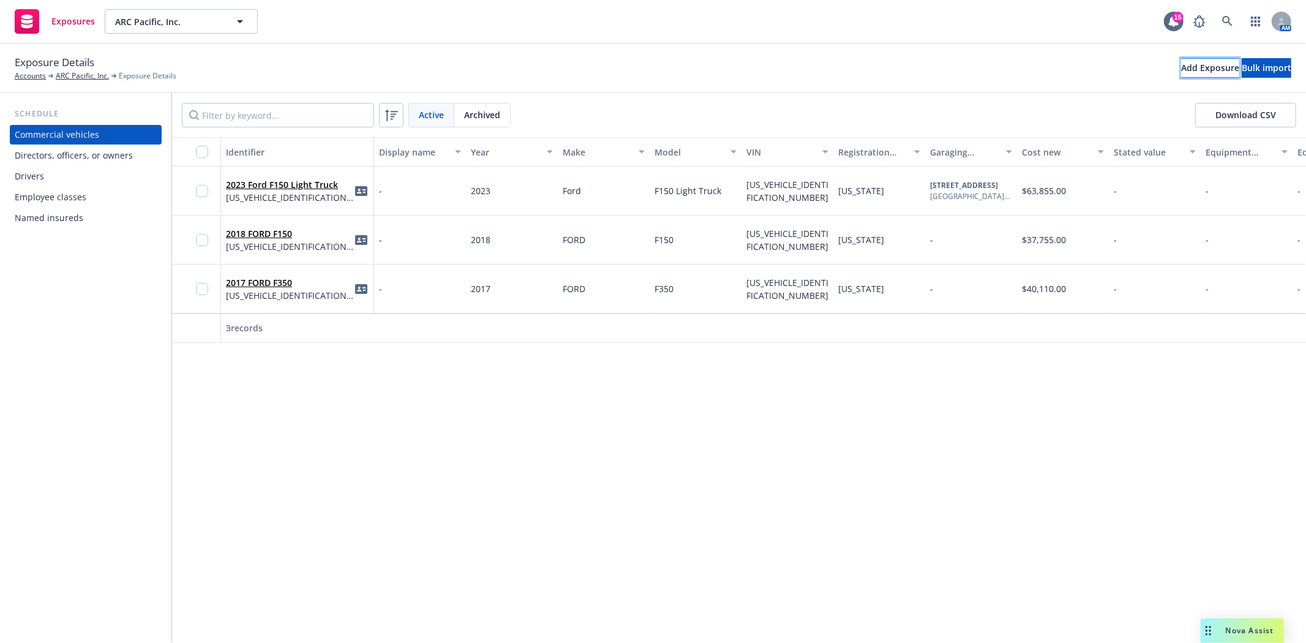
click at [1181, 70] on div "Add Exposure" at bounding box center [1210, 68] width 58 height 18
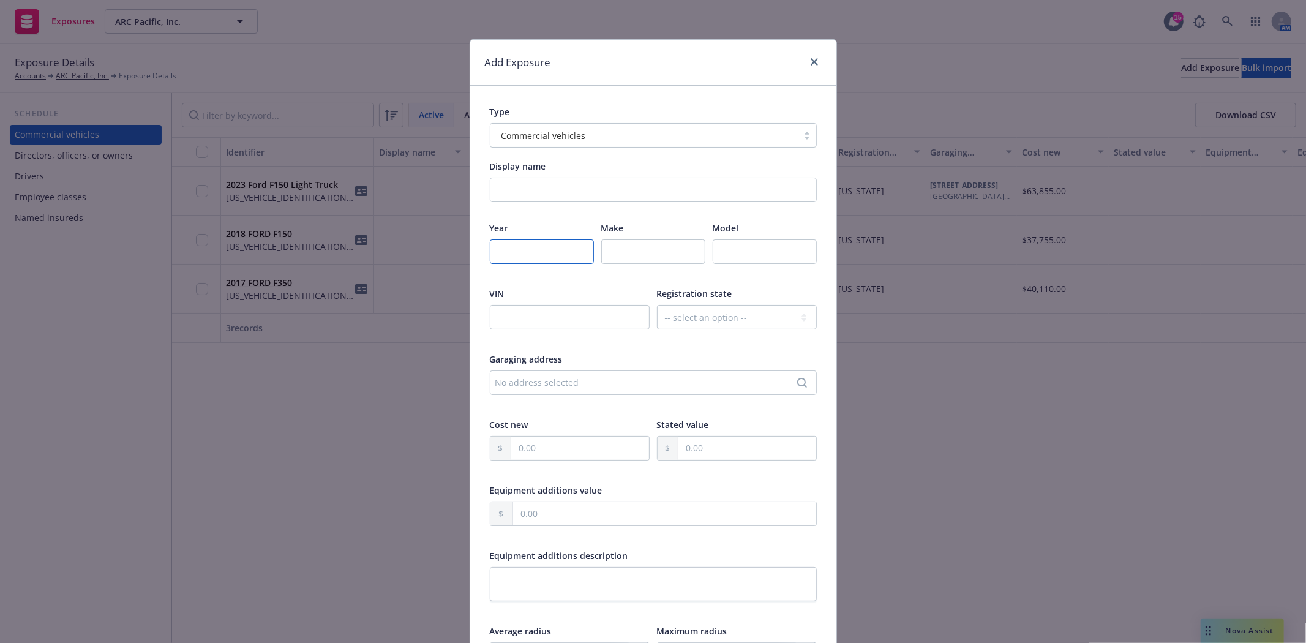
click at [535, 252] on input "number" at bounding box center [542, 251] width 104 height 24
type input "2025"
type input "Ford"
type input "F150"
click at [572, 321] on input "text" at bounding box center [570, 317] width 160 height 24
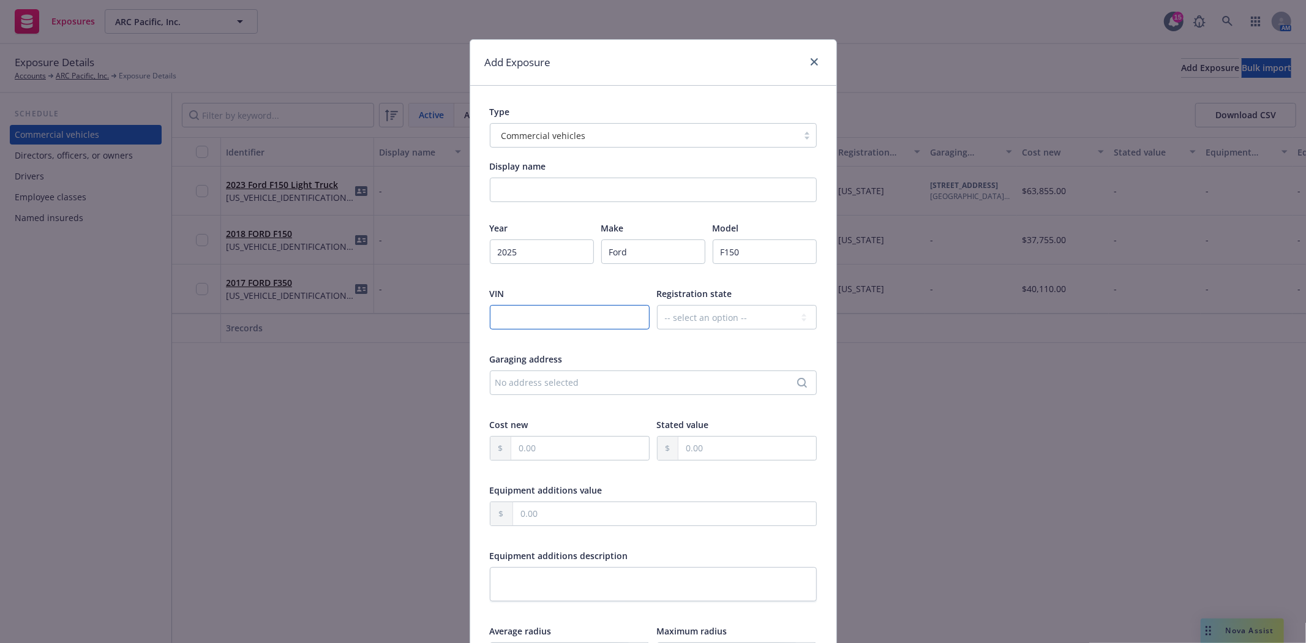
paste input "[US_VEHICLE_IDENTIFICATION_NUMBER]"
type input "[US_VEHICLE_IDENTIFICATION_NUMBER]"
select select "CA"
click at [560, 385] on div "No address selected" at bounding box center [647, 382] width 304 height 13
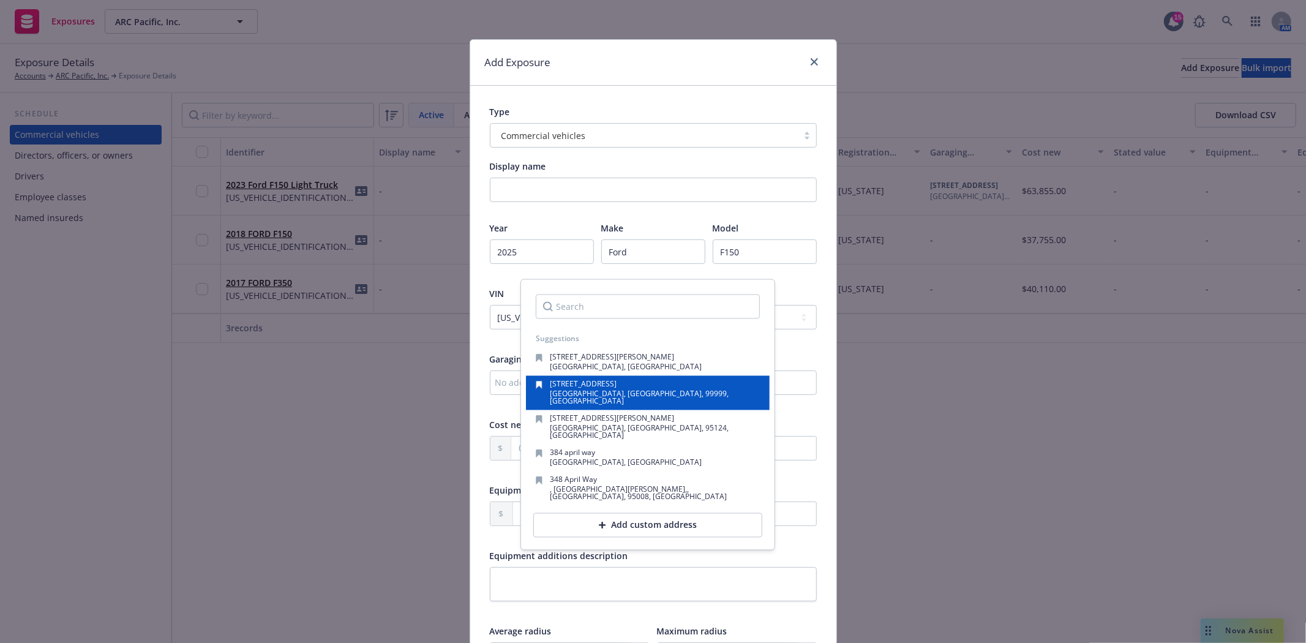
scroll to position [68, 0]
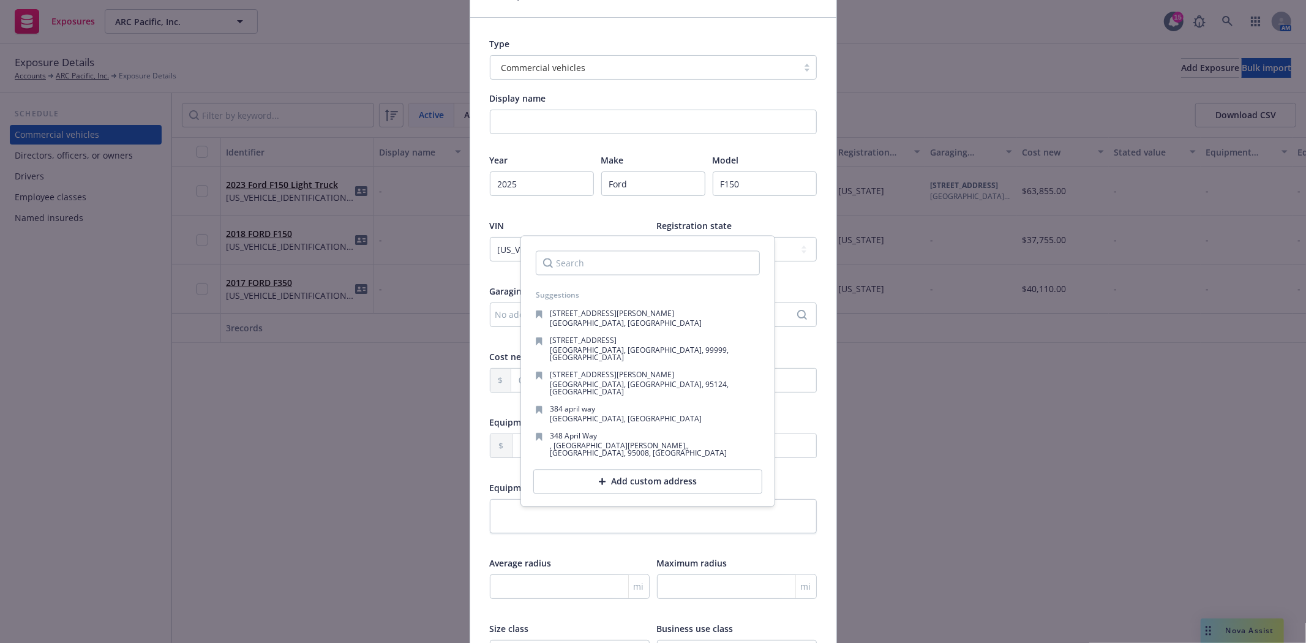
click at [645, 470] on div "Add custom address" at bounding box center [647, 482] width 229 height 24
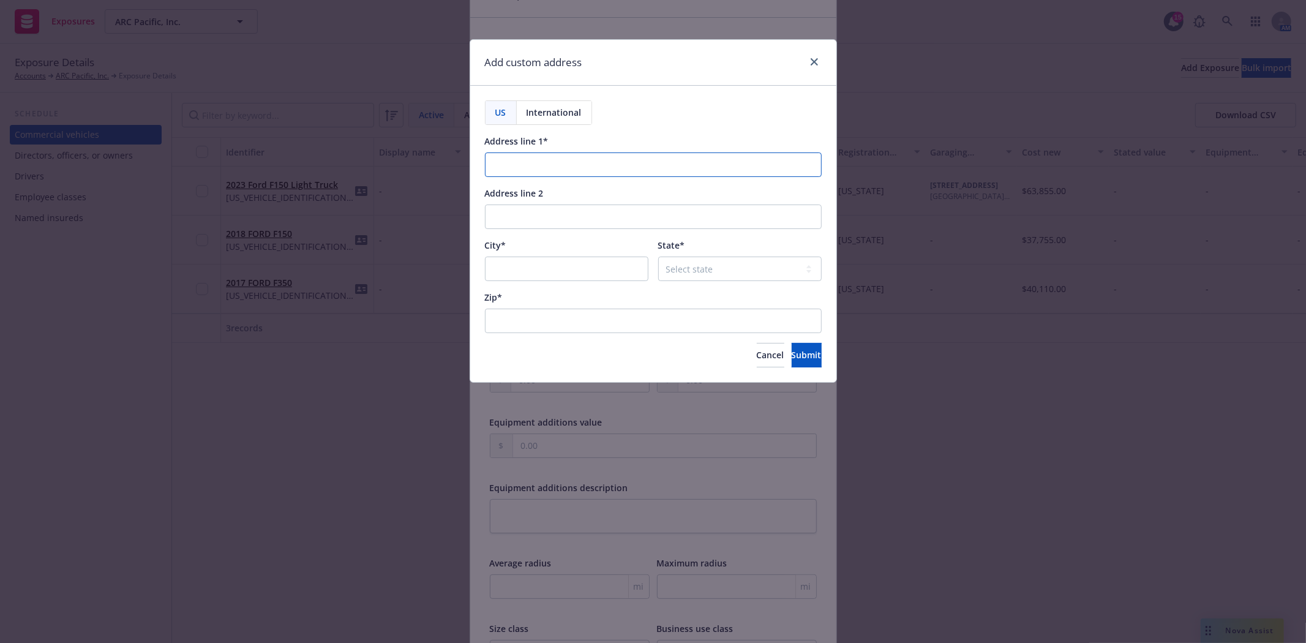
click at [558, 168] on input "Address line 1*" at bounding box center [653, 164] width 337 height 24
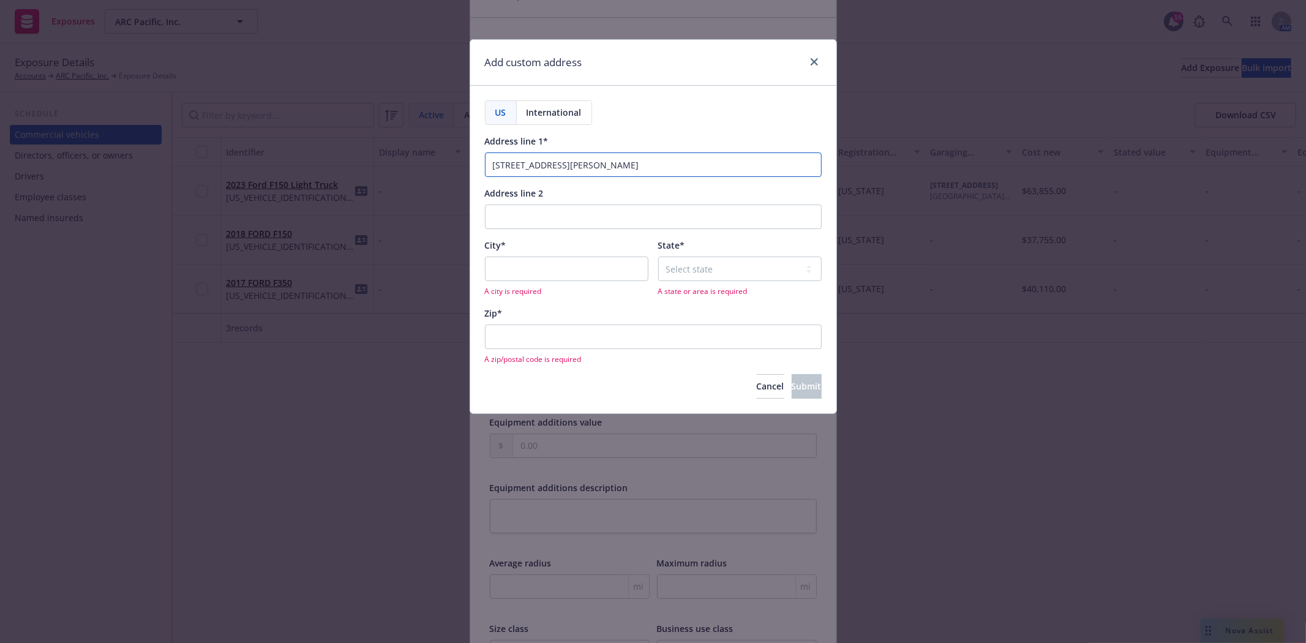
type input "525 Pickering Avenue"
type input "Fremont"
select select "CA"
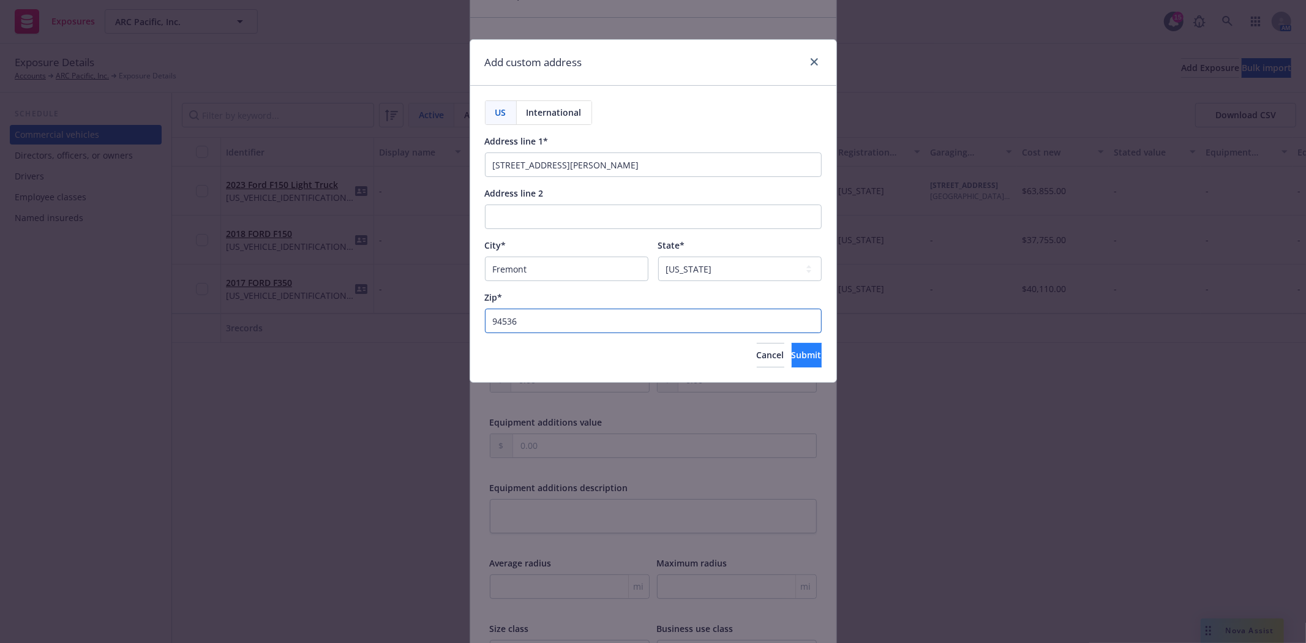
type input "94536"
click at [794, 351] on span "Submit" at bounding box center [807, 355] width 30 height 12
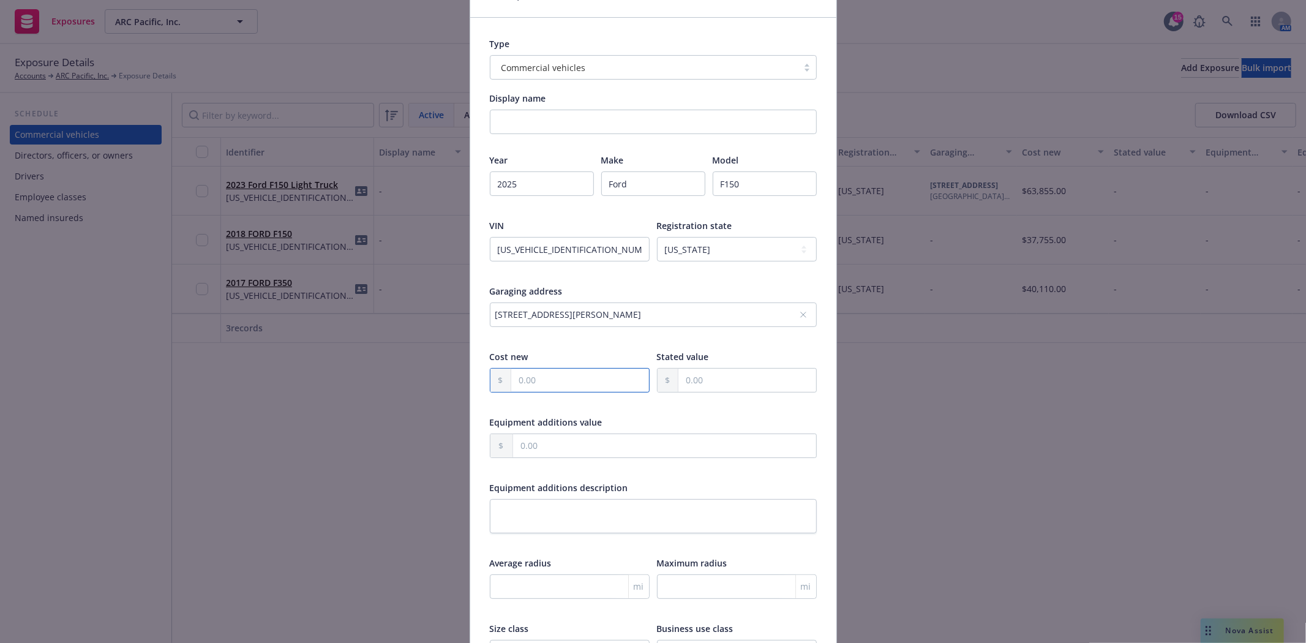
click at [568, 380] on input "text" at bounding box center [580, 380] width 138 height 23
type input "64,916.00"
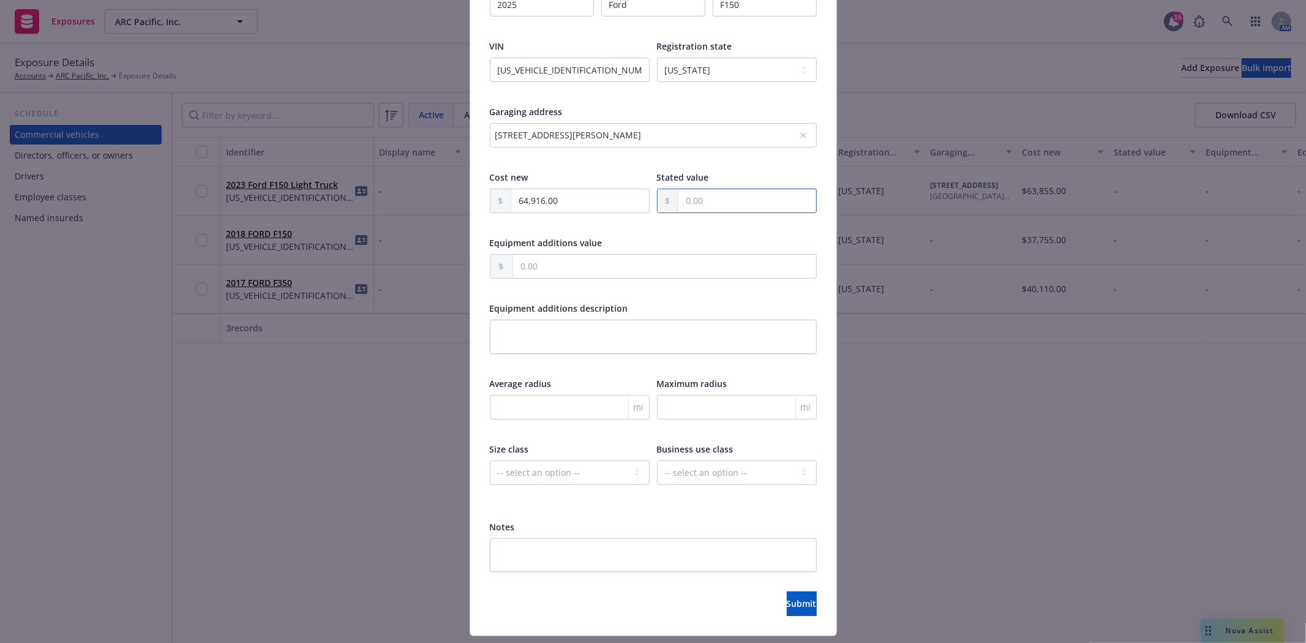
scroll to position [272, 0]
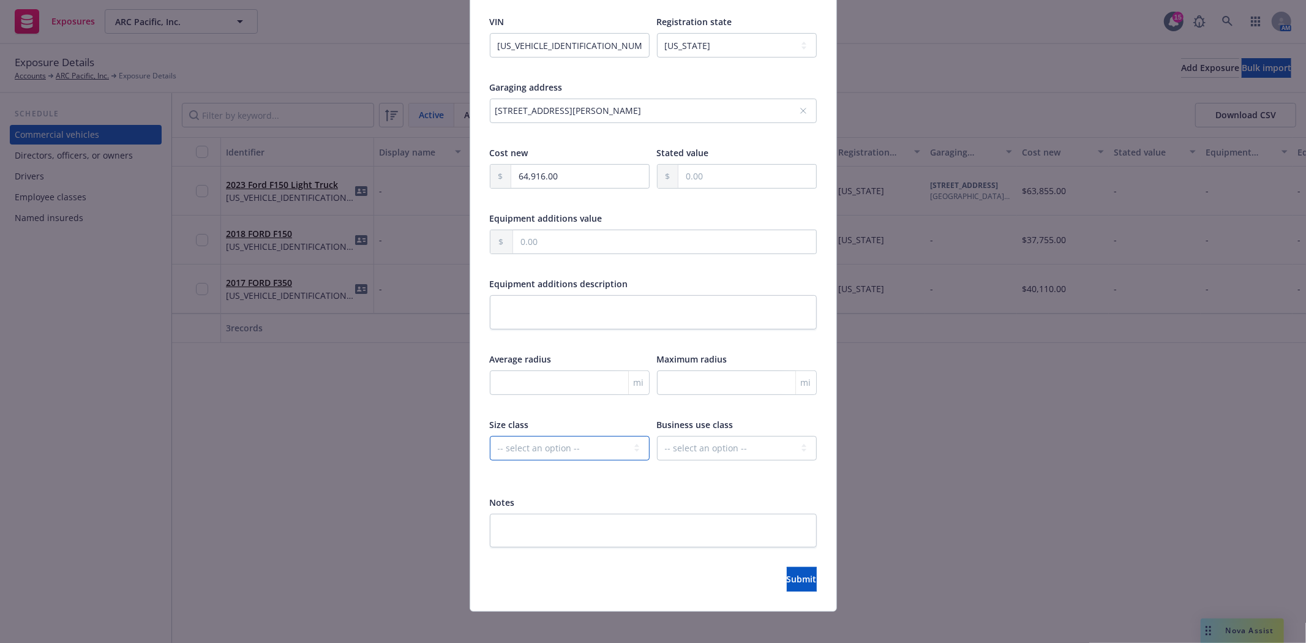
click at [626, 456] on select "-- select an option -- Private passenger Light truck Medium truck Heavy truck E…" at bounding box center [570, 448] width 160 height 24
select select "LIGHT_TRUCK"
click at [490, 436] on select "-- select an option -- Private passenger Light truck Medium truck Heavy truck E…" at bounding box center [570, 448] width 160 height 24
click at [706, 432] on div "Business use class -- select an option -- Service Retail Commercial" at bounding box center [737, 447] width 160 height 58
click at [703, 455] on select "-- select an option -- Service Retail Commercial" at bounding box center [737, 448] width 160 height 24
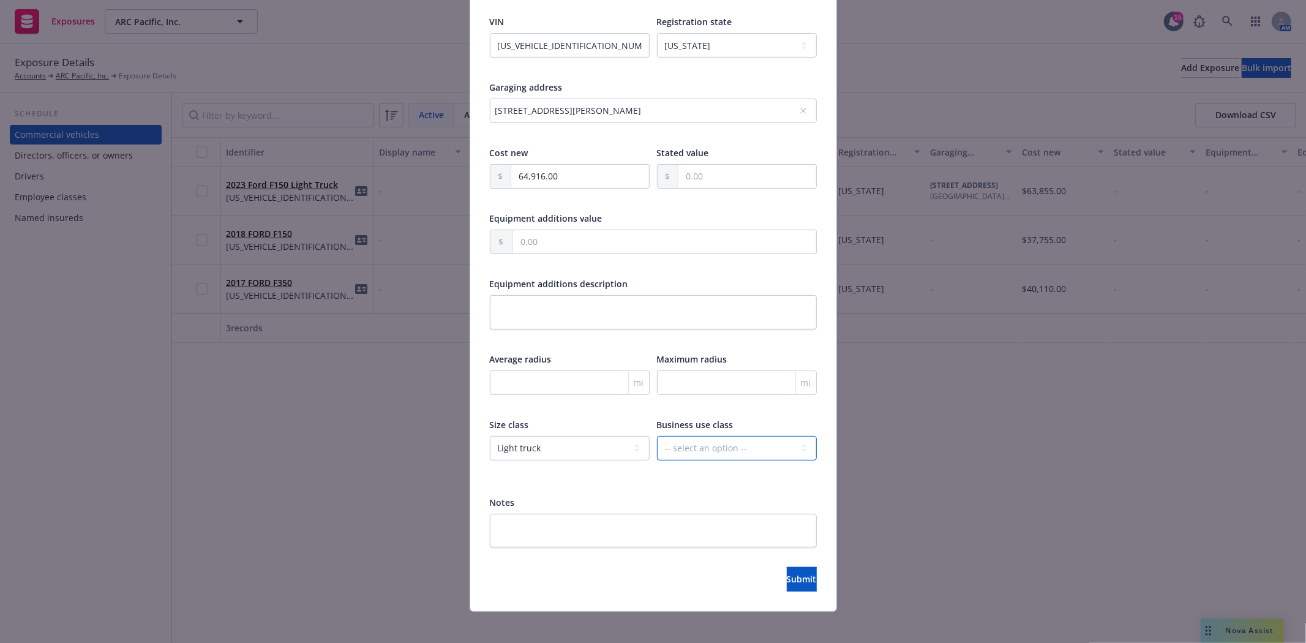
select select "SERVICE"
click at [657, 436] on select "-- select an option -- Service Retail Commercial" at bounding box center [737, 448] width 160 height 24
click at [602, 516] on textarea at bounding box center [653, 531] width 327 height 34
type textarea "A"
type textarea "x"
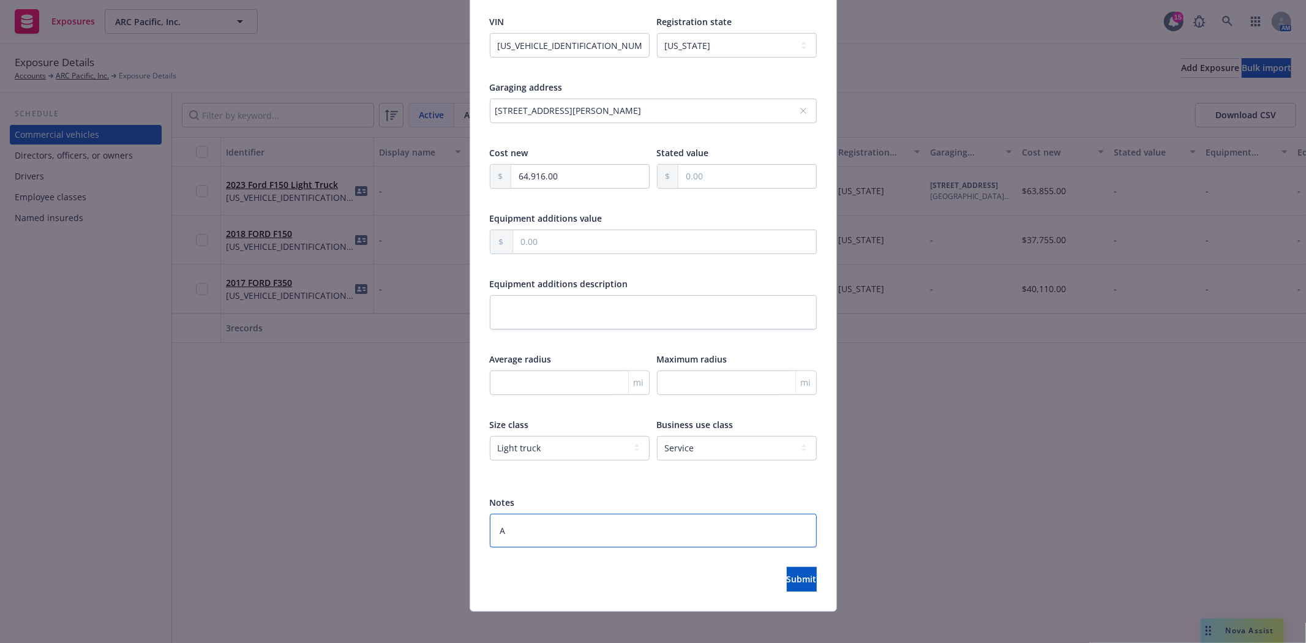
type textarea "As"
type textarea "x"
type textarea "Ass"
type textarea "x"
type textarea "Assi"
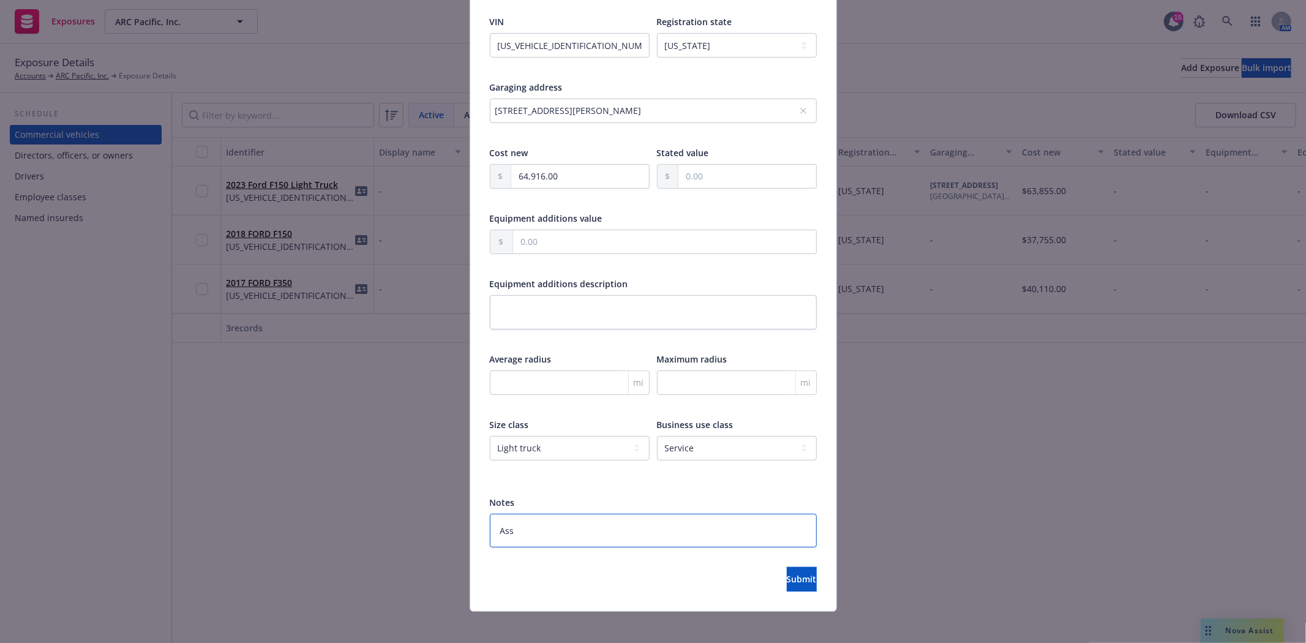
type textarea "x"
type textarea "Assig"
type textarea "x"
type textarea "Assign"
type textarea "x"
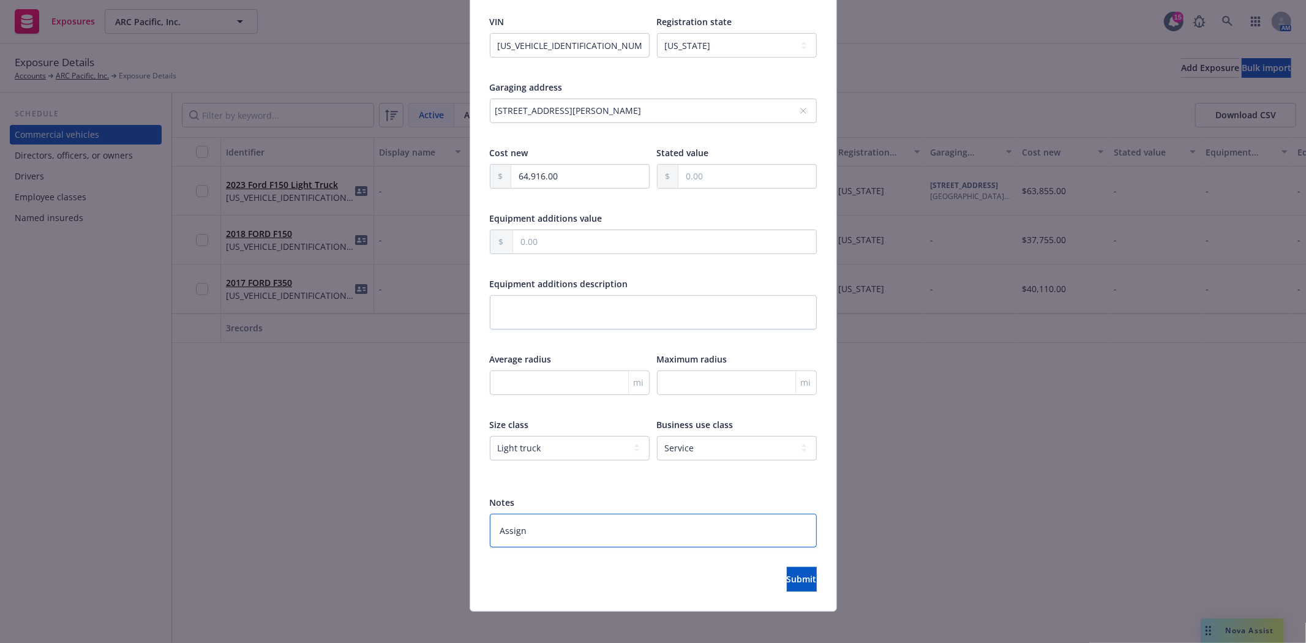
type textarea "Assigne"
type textarea "x"
type textarea "Assigned"
type textarea "x"
type textarea "Assigned"
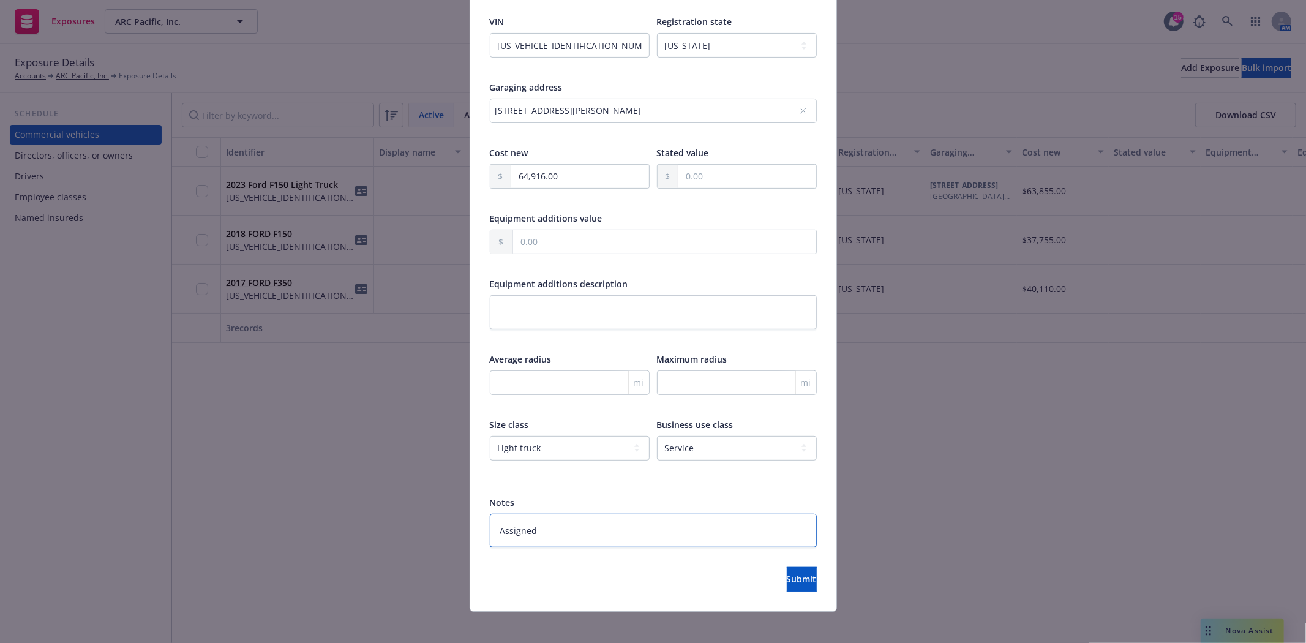
type textarea "x"
type textarea "Assigned d"
type textarea "x"
type textarea "Assigned dr"
type textarea "x"
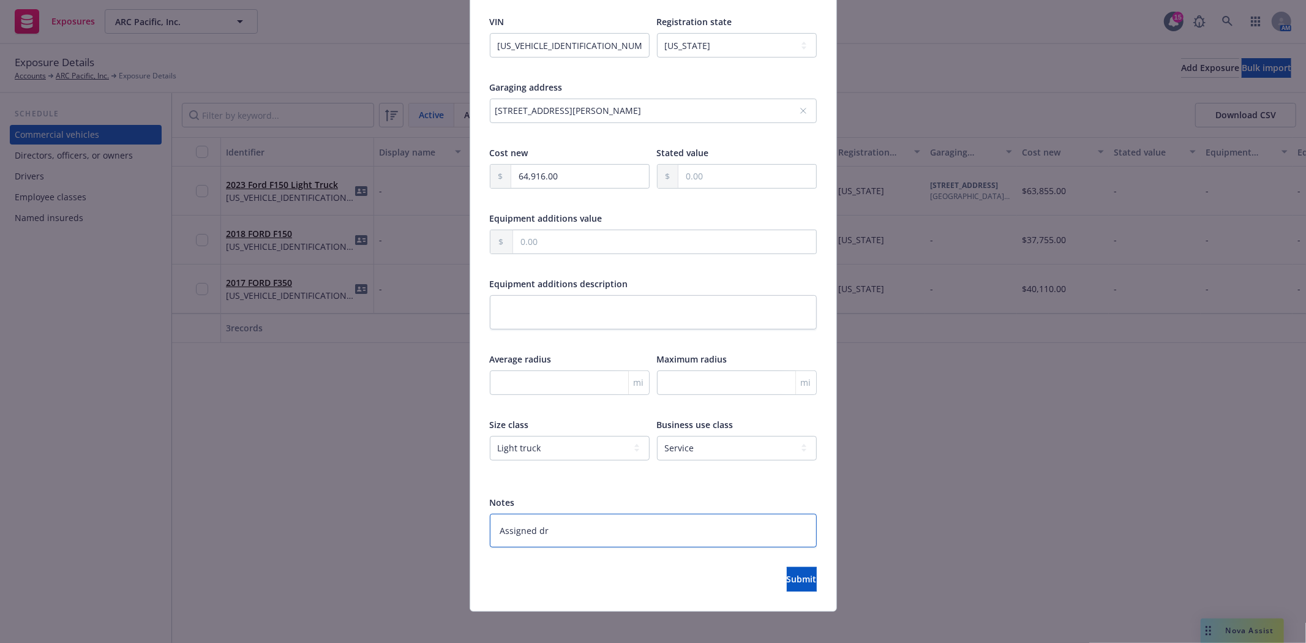
type textarea "Assigned dri"
type textarea "x"
type textarea "Assigned driv"
type textarea "x"
type textarea "Assigned drive"
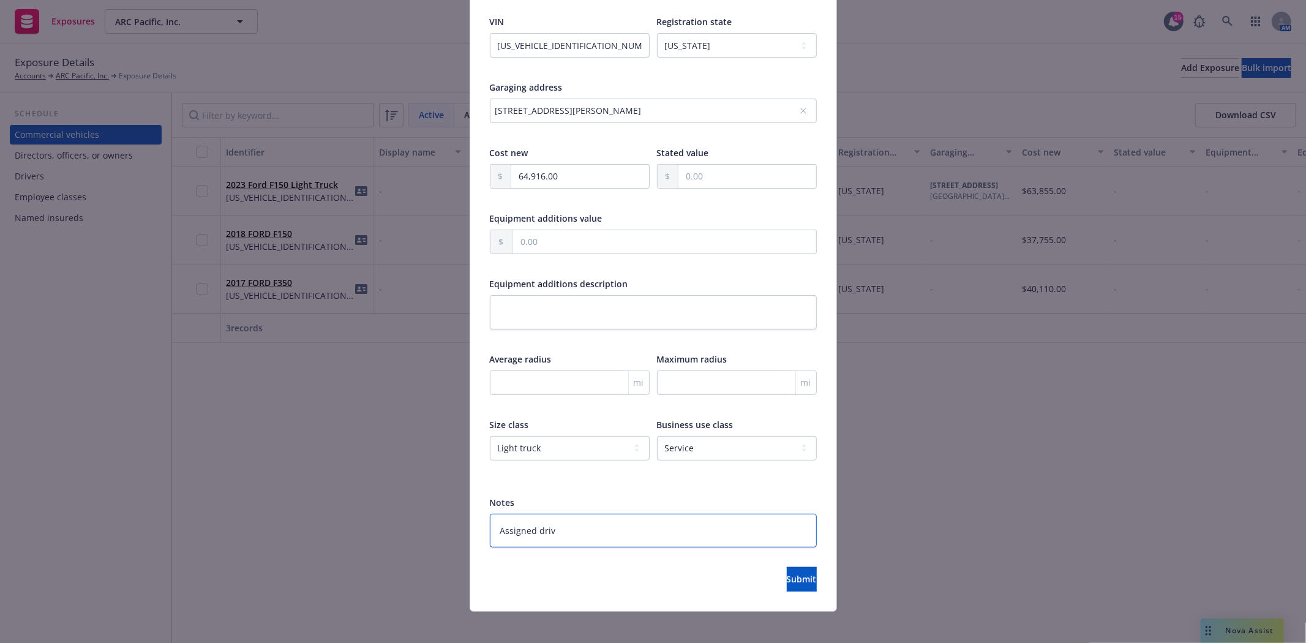
type textarea "x"
type textarea "Assigned driver"
type textarea "x"
type textarea "Assigned driver"
type textarea "x"
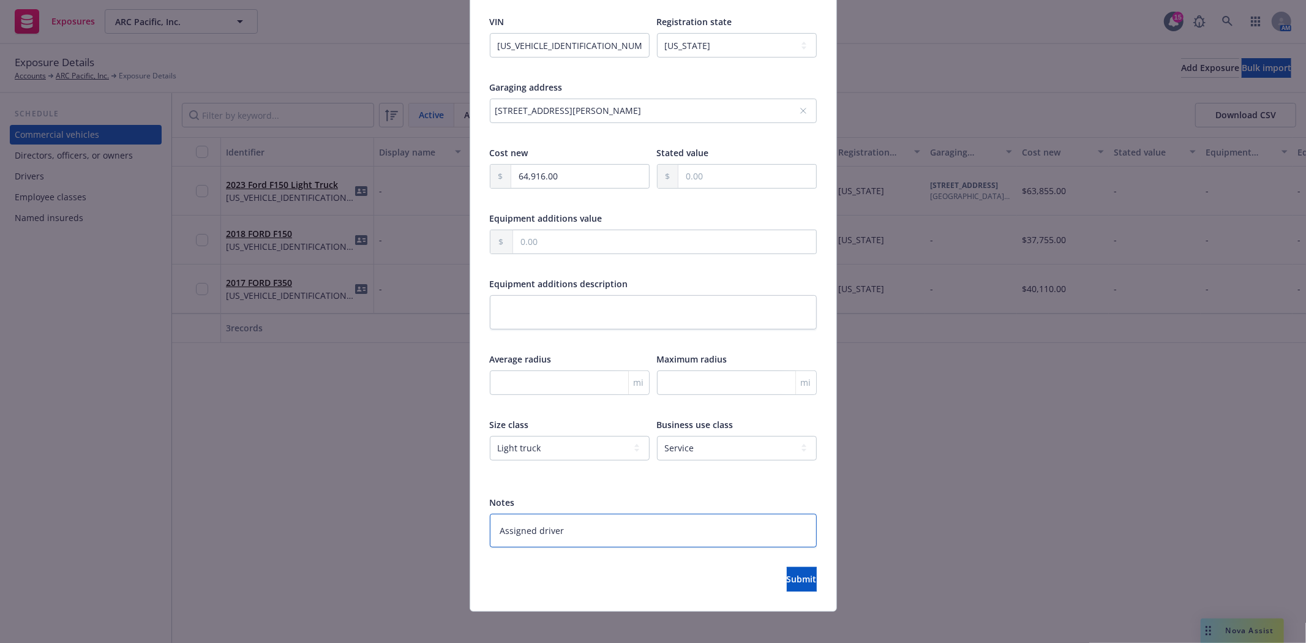
click at [645, 530] on textarea "Assigned driver" at bounding box center [653, 531] width 327 height 34
paste textarea "Jeremy Tafoya"
type textarea "Assigned driver Jeremy Tafoya"
type textarea "x"
type textarea "Assigned driver Jeremy Tafoya"
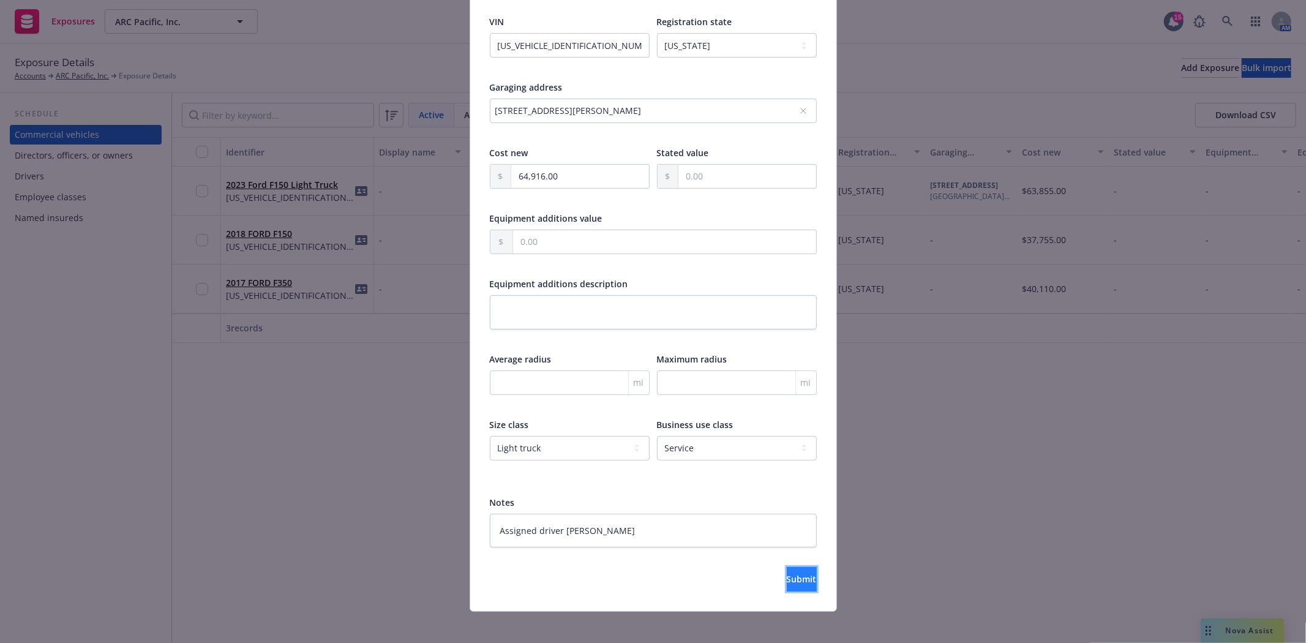
click at [787, 586] on button "Submit" at bounding box center [802, 579] width 30 height 24
type textarea "x"
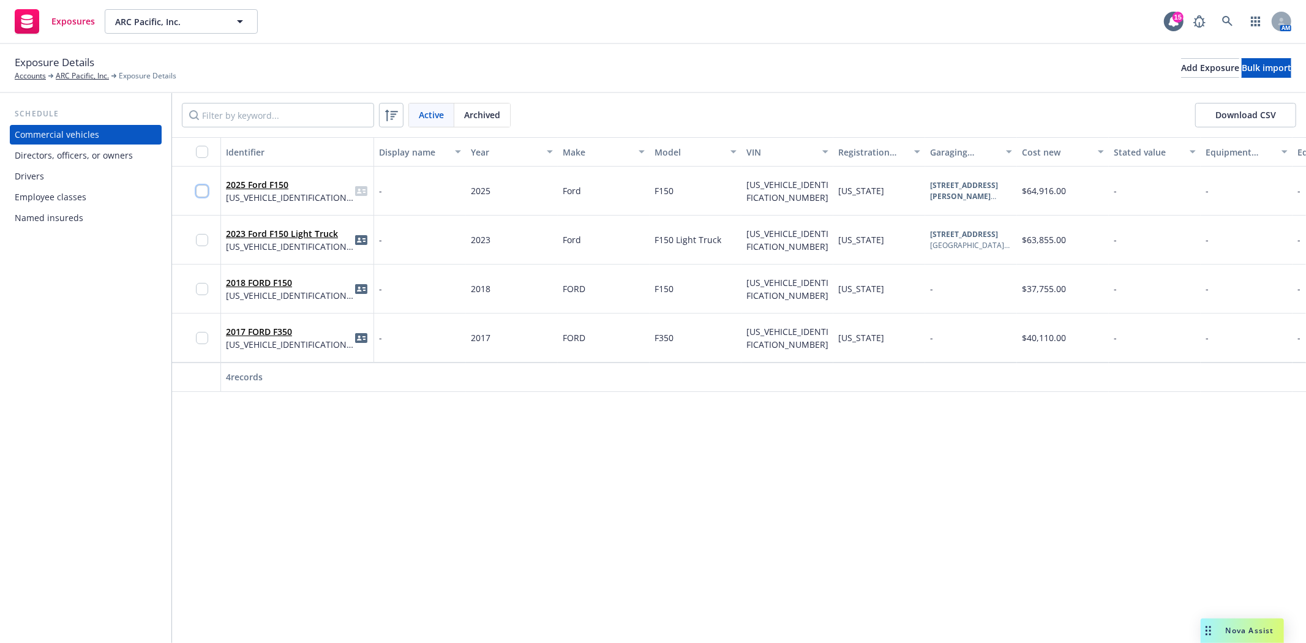
click at [200, 188] on input "checkbox" at bounding box center [202, 191] width 12 height 12
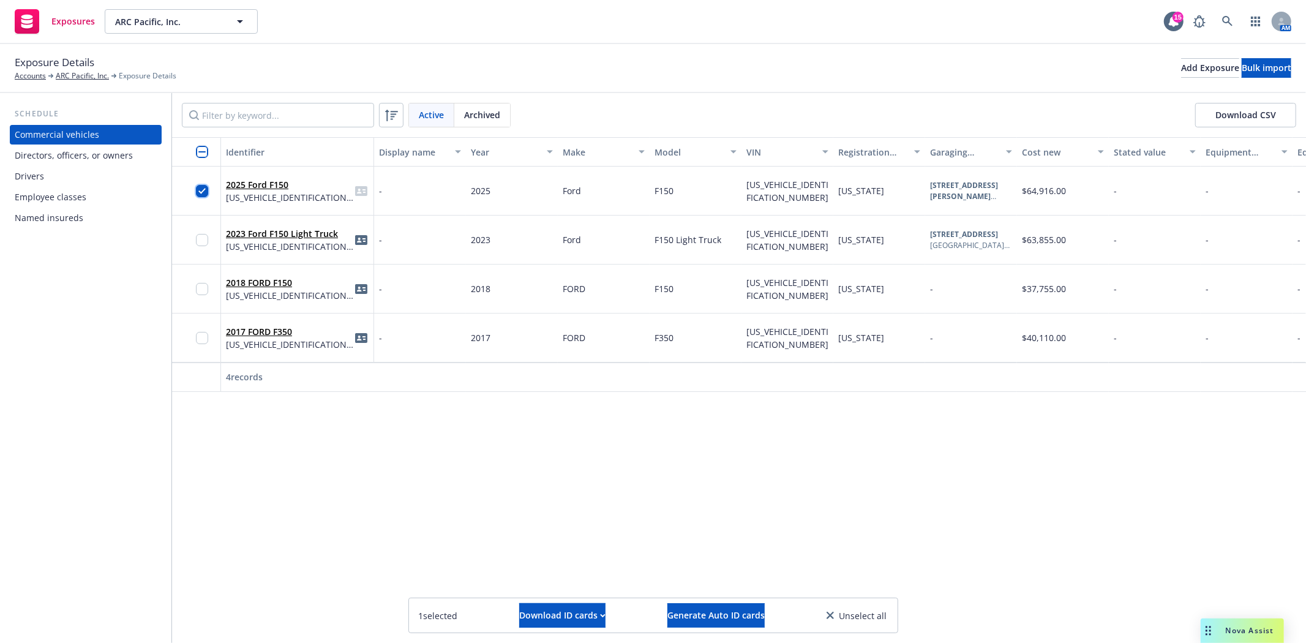
click at [200, 188] on input "checkbox" at bounding box center [202, 191] width 12 height 12
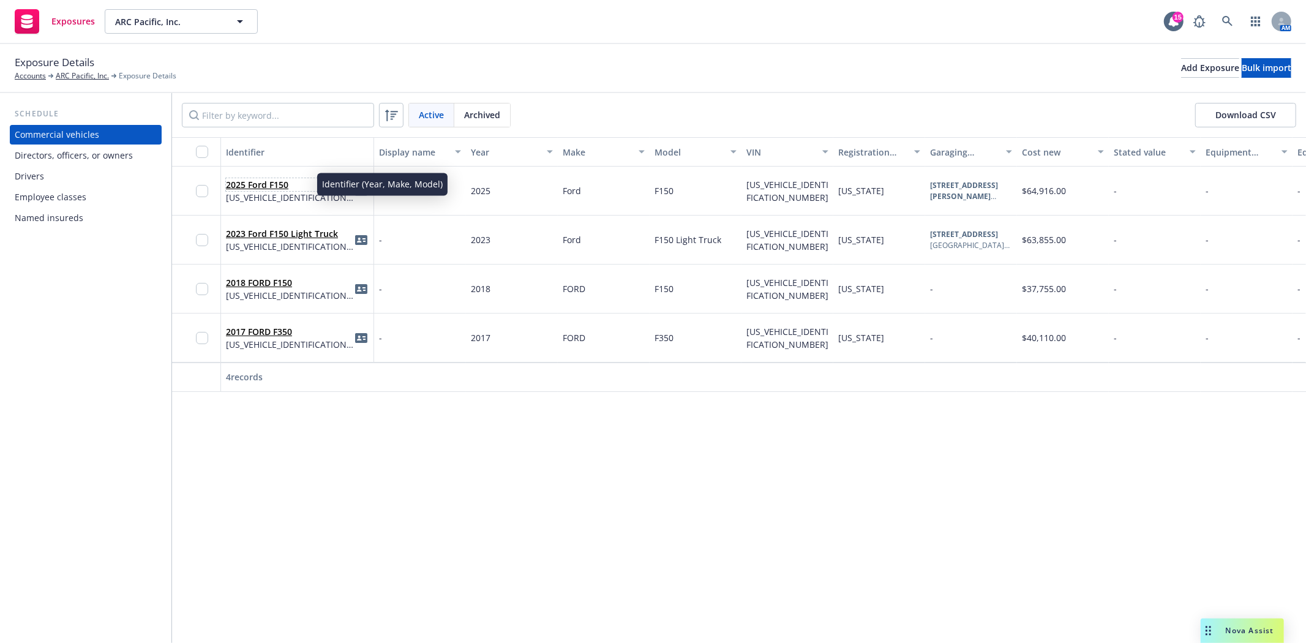
click at [261, 184] on link "2025 Ford F150" at bounding box center [257, 185] width 62 height 12
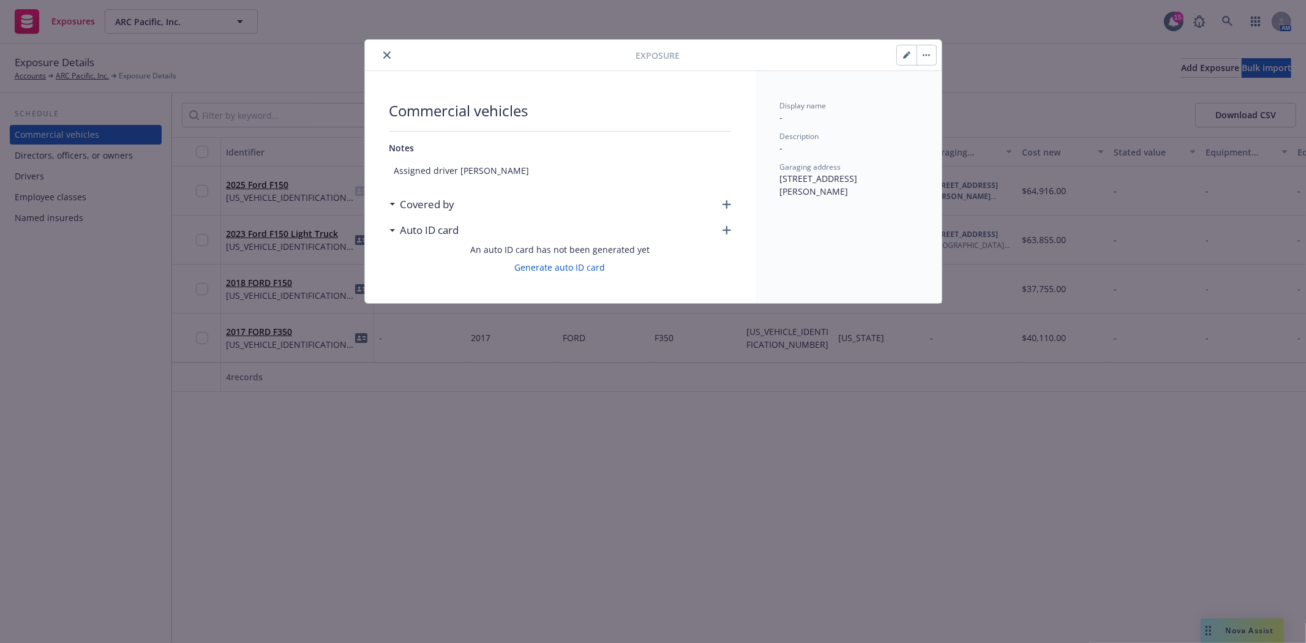
click at [724, 203] on icon "button" at bounding box center [727, 204] width 9 height 9
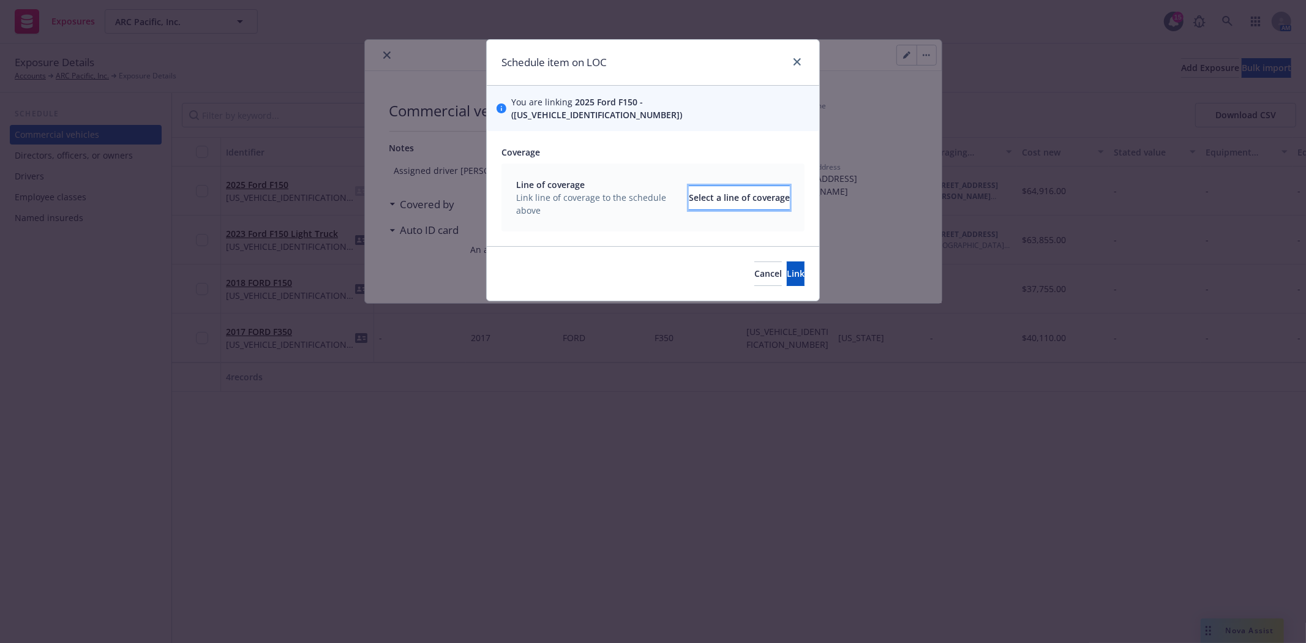
click at [693, 187] on div "Select a line of coverage" at bounding box center [739, 197] width 101 height 23
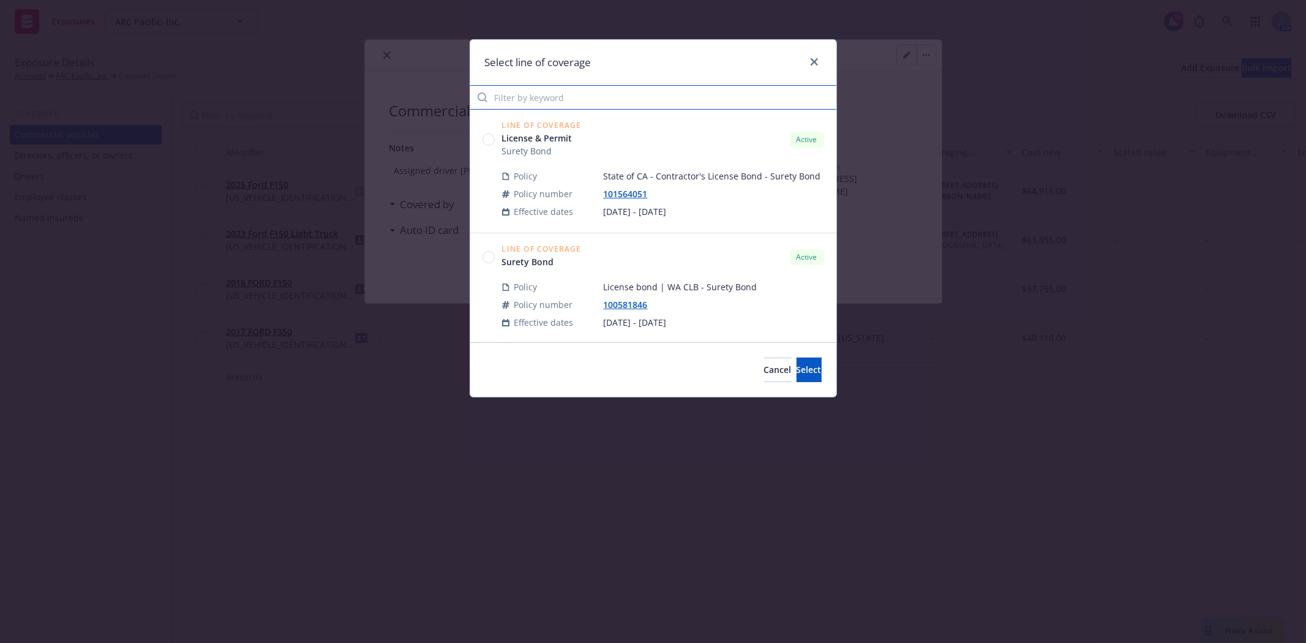
click at [573, 96] on input "Filter by keyword" at bounding box center [653, 97] width 366 height 24
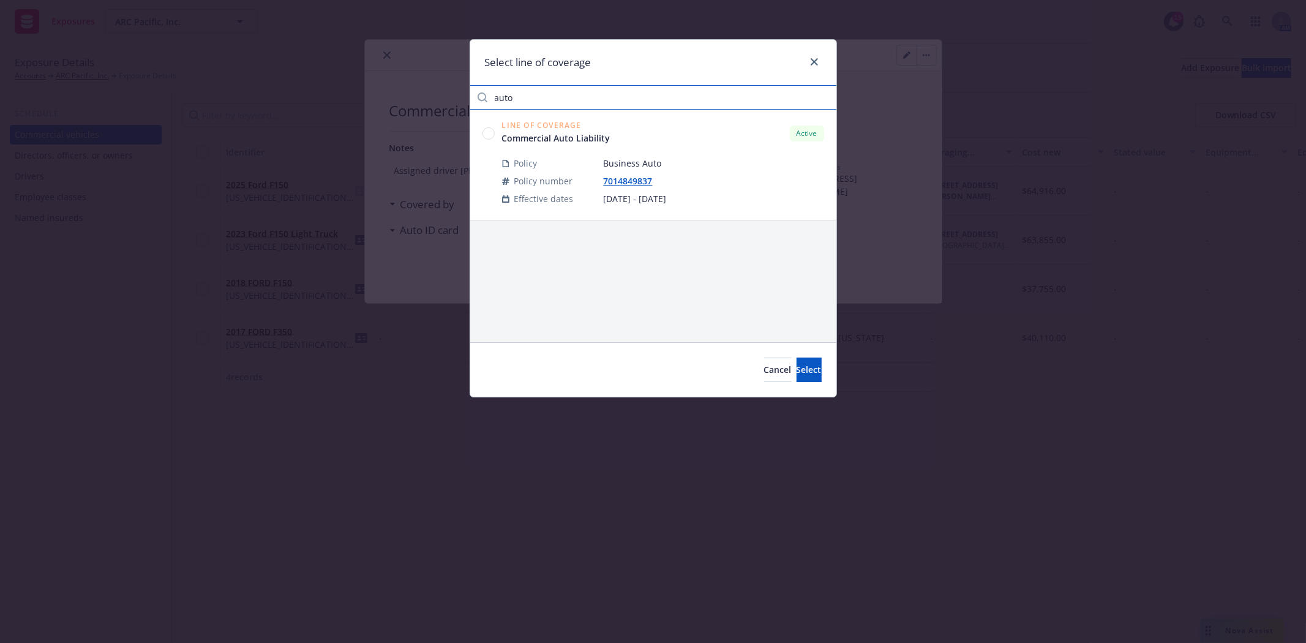
type input "auto"
click at [488, 129] on circle at bounding box center [489, 133] width 12 height 12
click at [797, 366] on span "Select" at bounding box center [809, 370] width 25 height 12
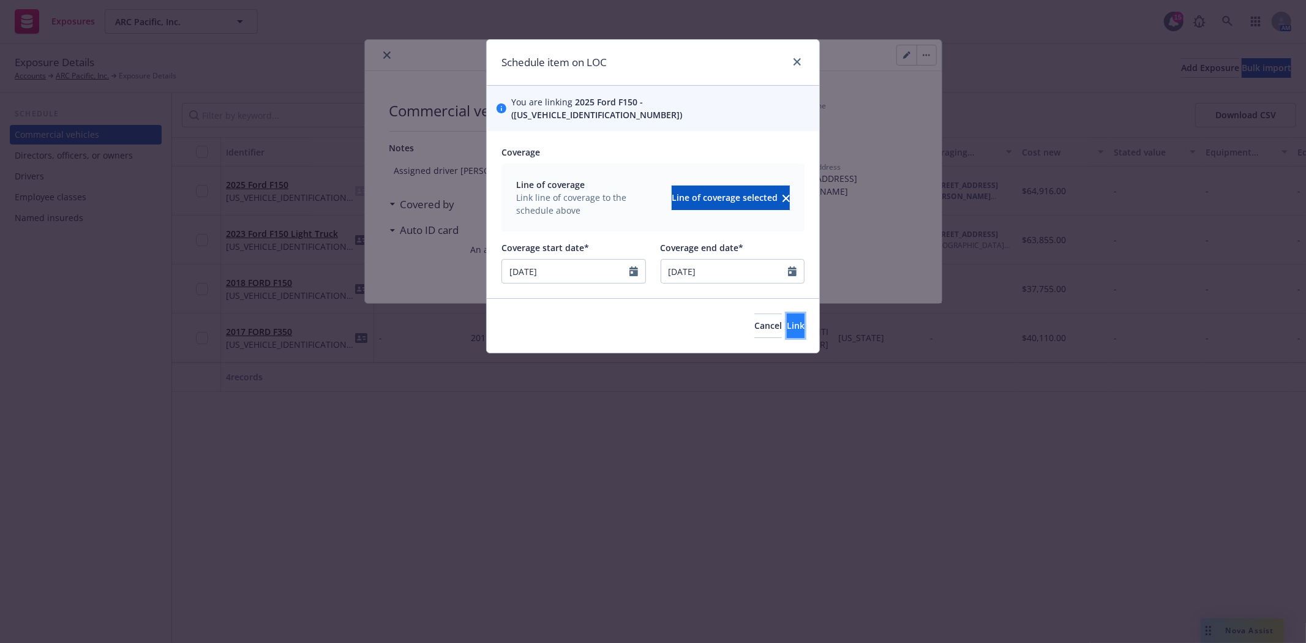
click at [787, 322] on button "Link" at bounding box center [796, 326] width 18 height 24
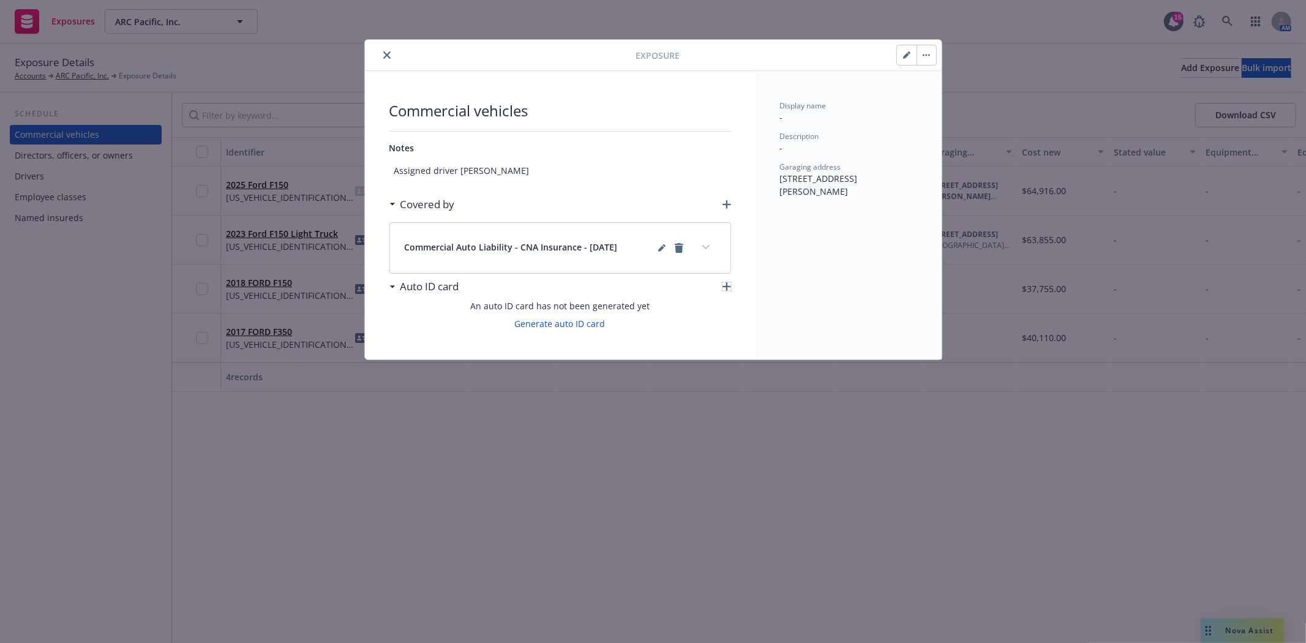
click at [729, 285] on icon "button" at bounding box center [727, 286] width 9 height 9
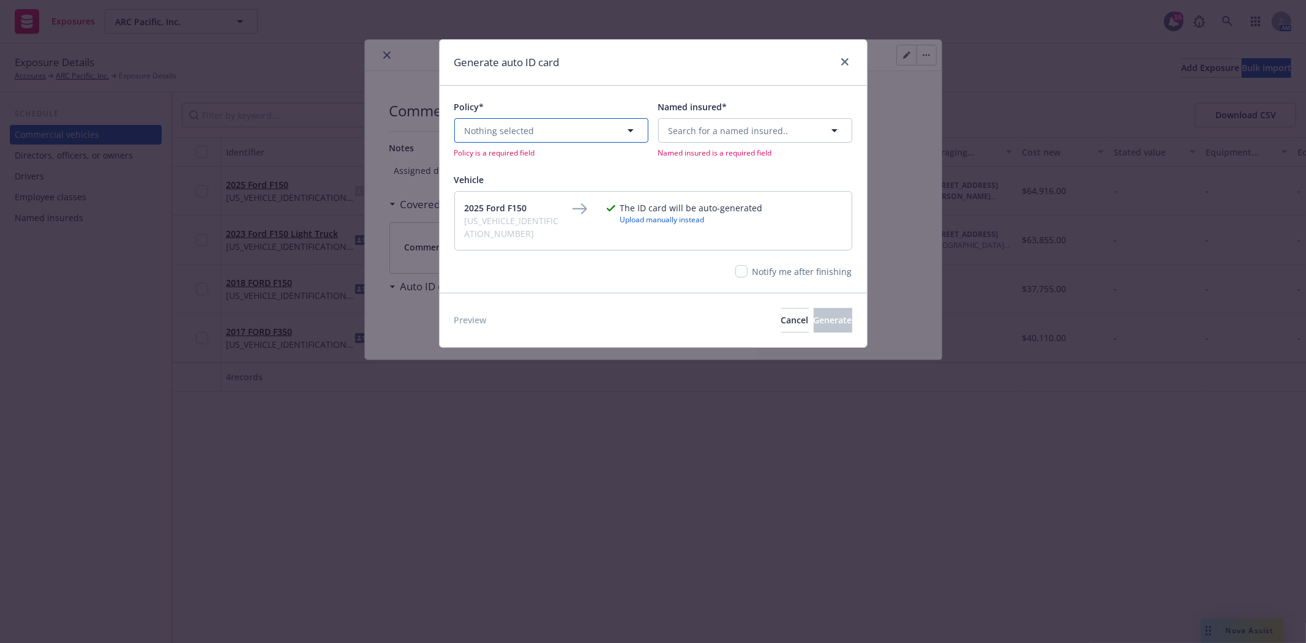
click at [539, 129] on button "Nothing selected" at bounding box center [551, 130] width 194 height 24
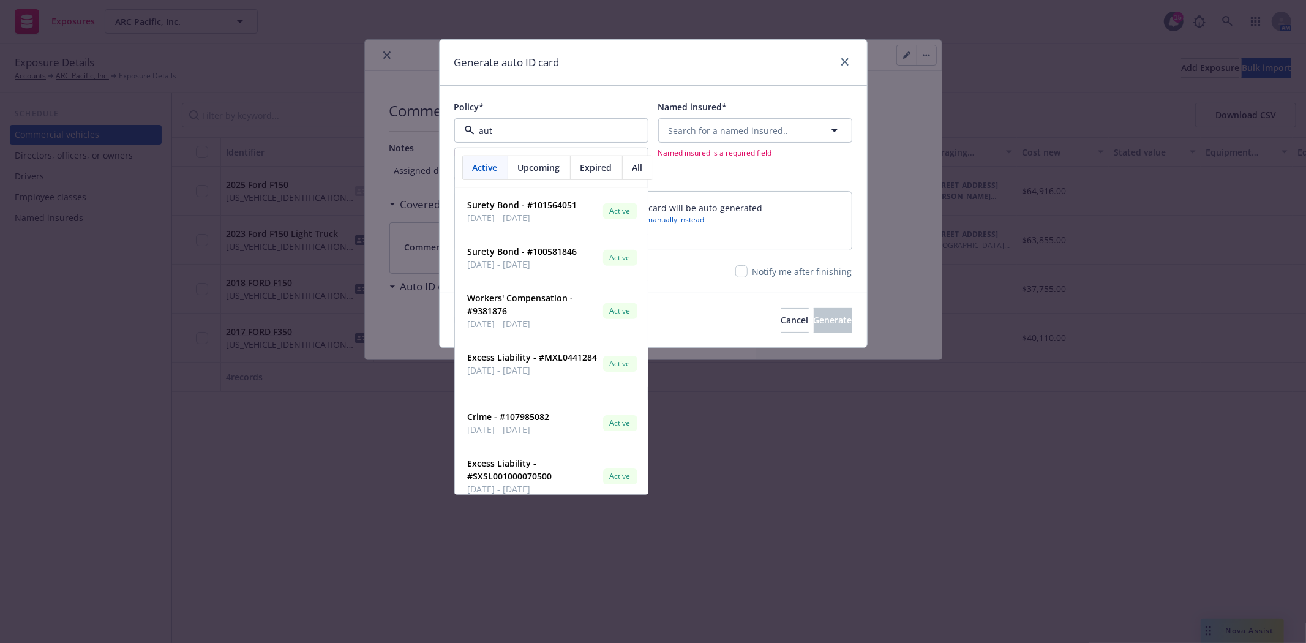
type input "auto"
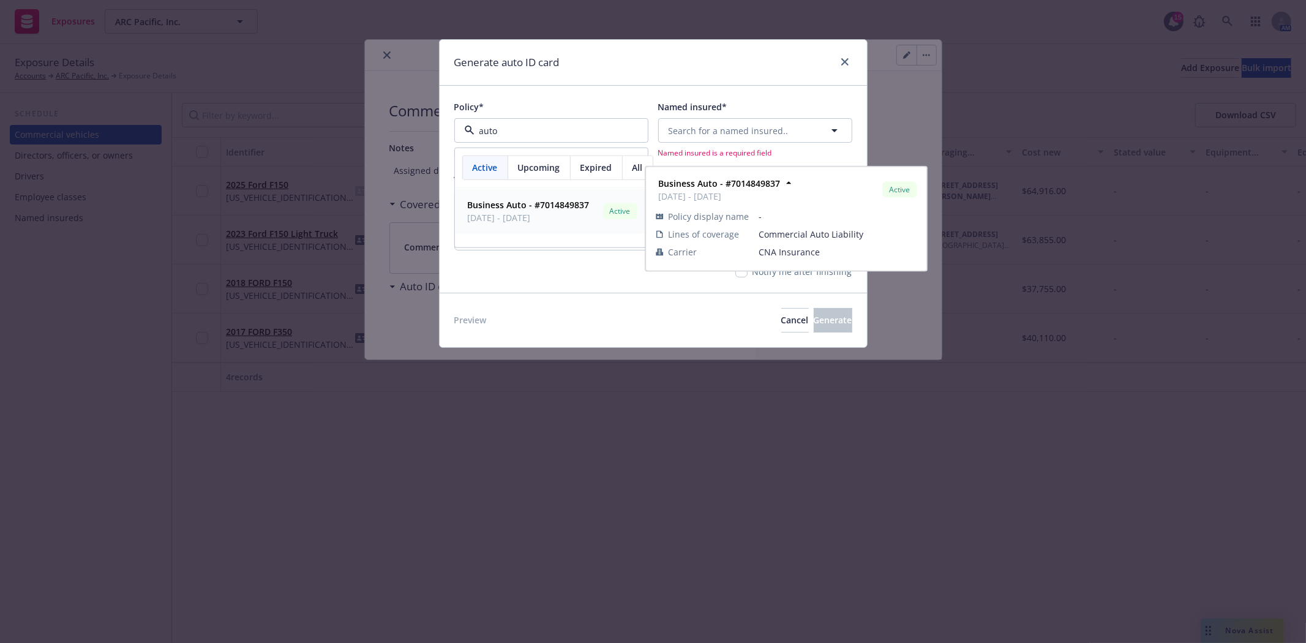
click at [511, 211] on strong "Business Auto - #7014849837" at bounding box center [529, 205] width 122 height 12
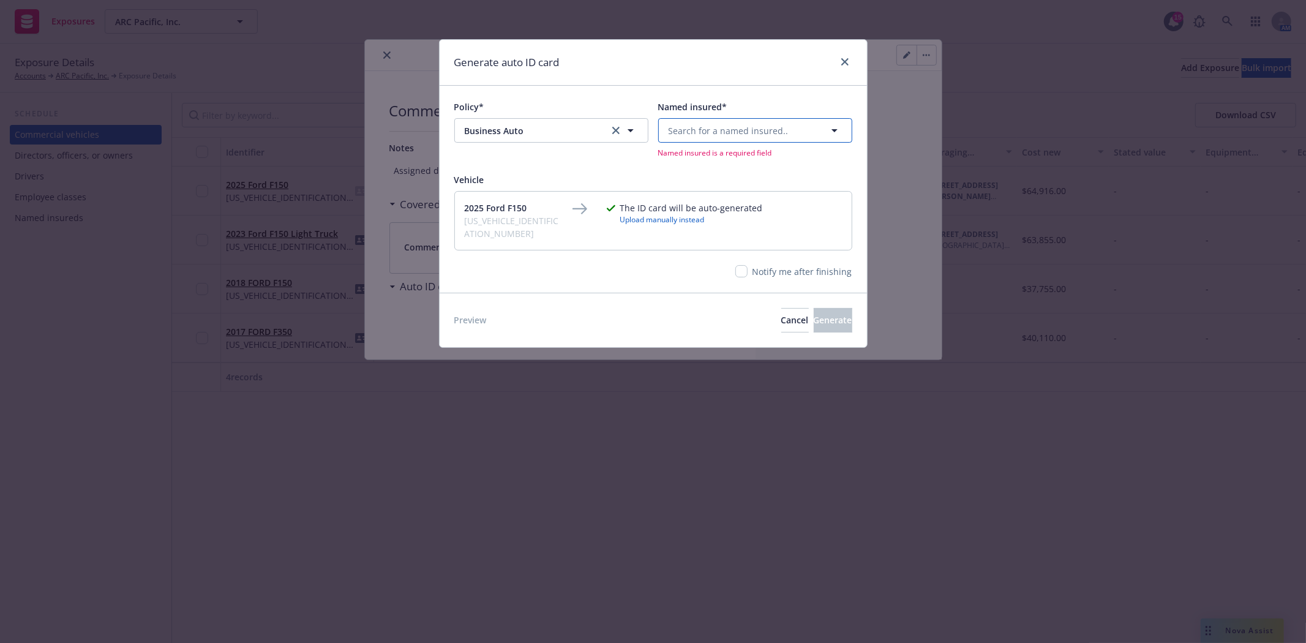
click at [729, 127] on span "Search for a named insured.." at bounding box center [729, 130] width 120 height 13
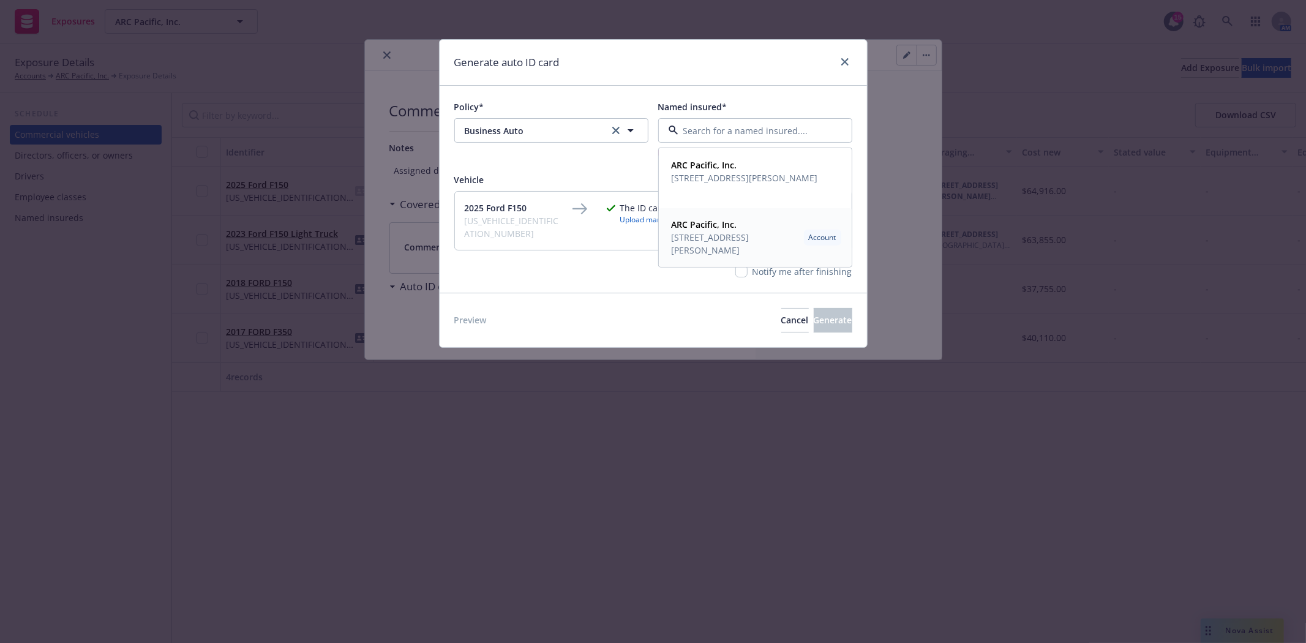
click at [723, 227] on strong "ARC Pacific, Inc." at bounding box center [705, 225] width 66 height 12
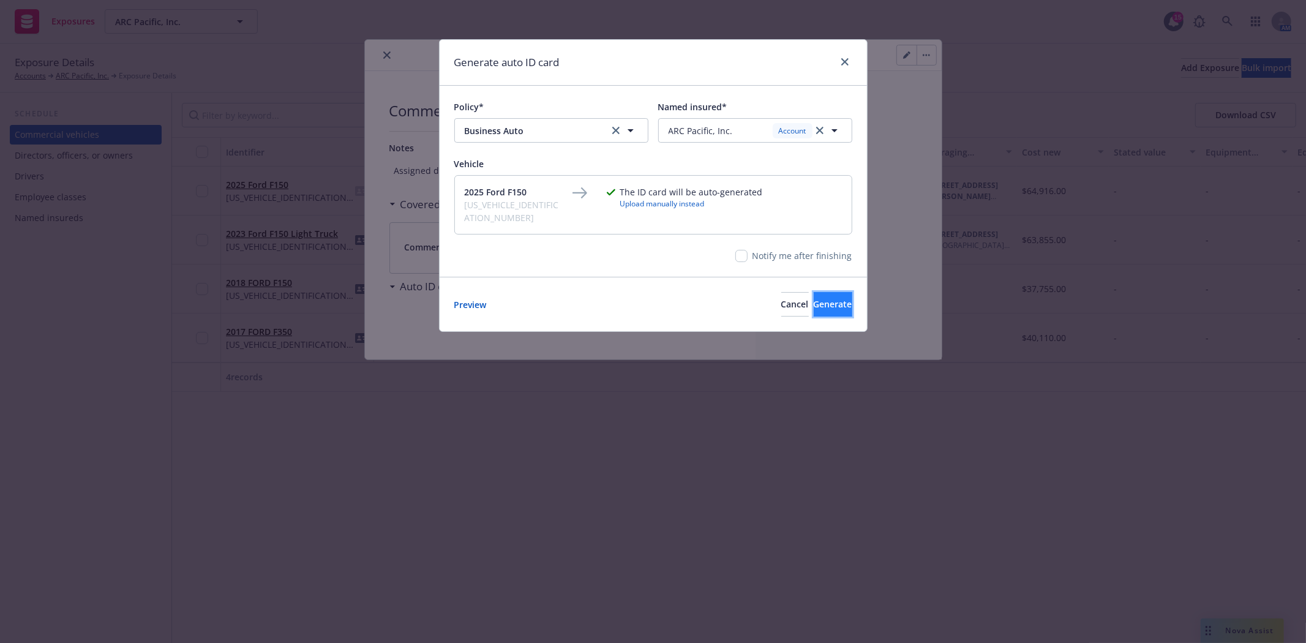
click at [814, 304] on button "Generate" at bounding box center [833, 304] width 39 height 24
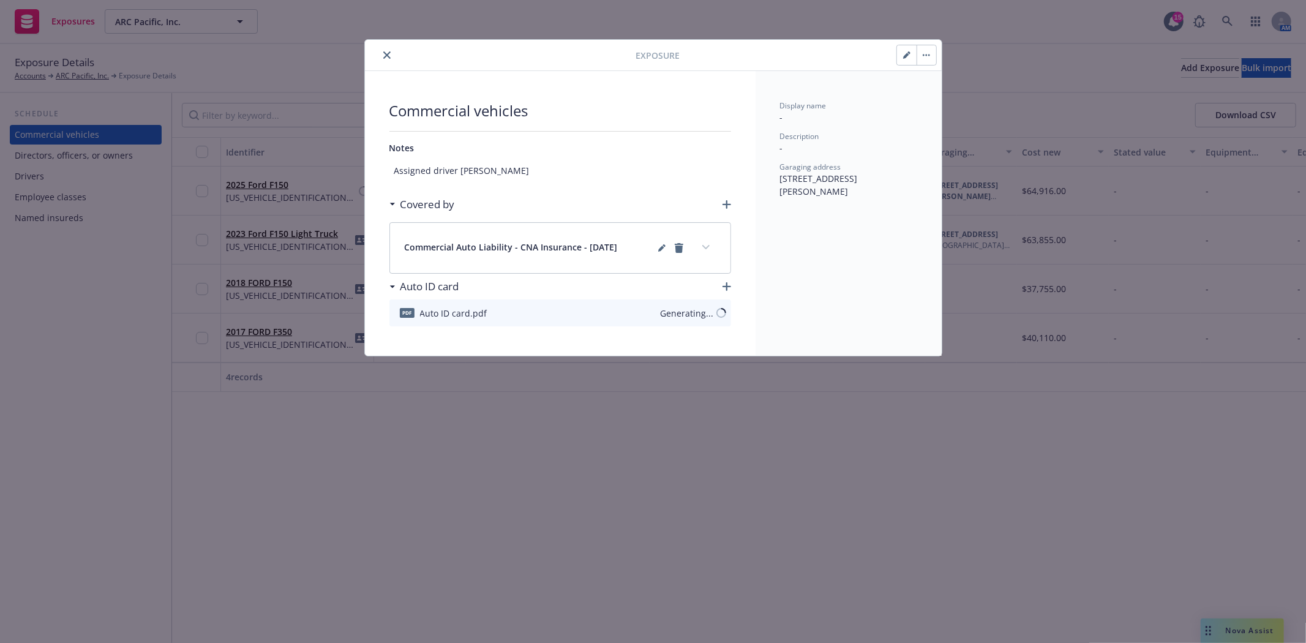
click at [386, 52] on icon "close" at bounding box center [386, 54] width 7 height 7
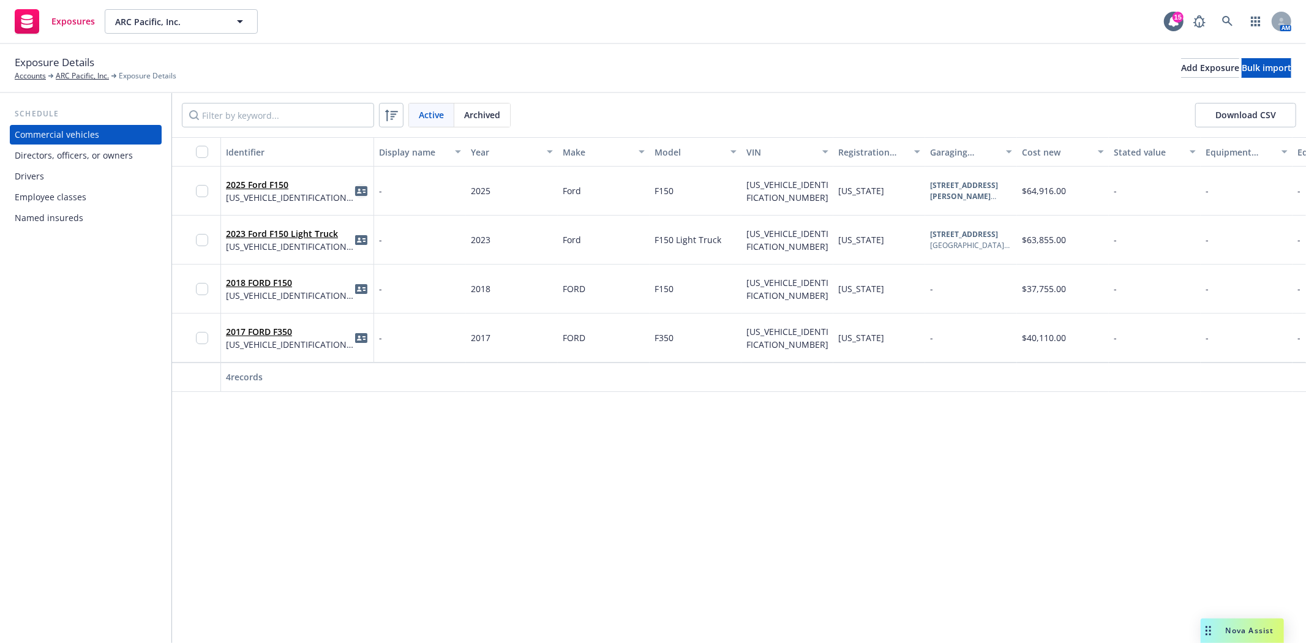
click at [354, 186] on link "idCard" at bounding box center [361, 191] width 15 height 15
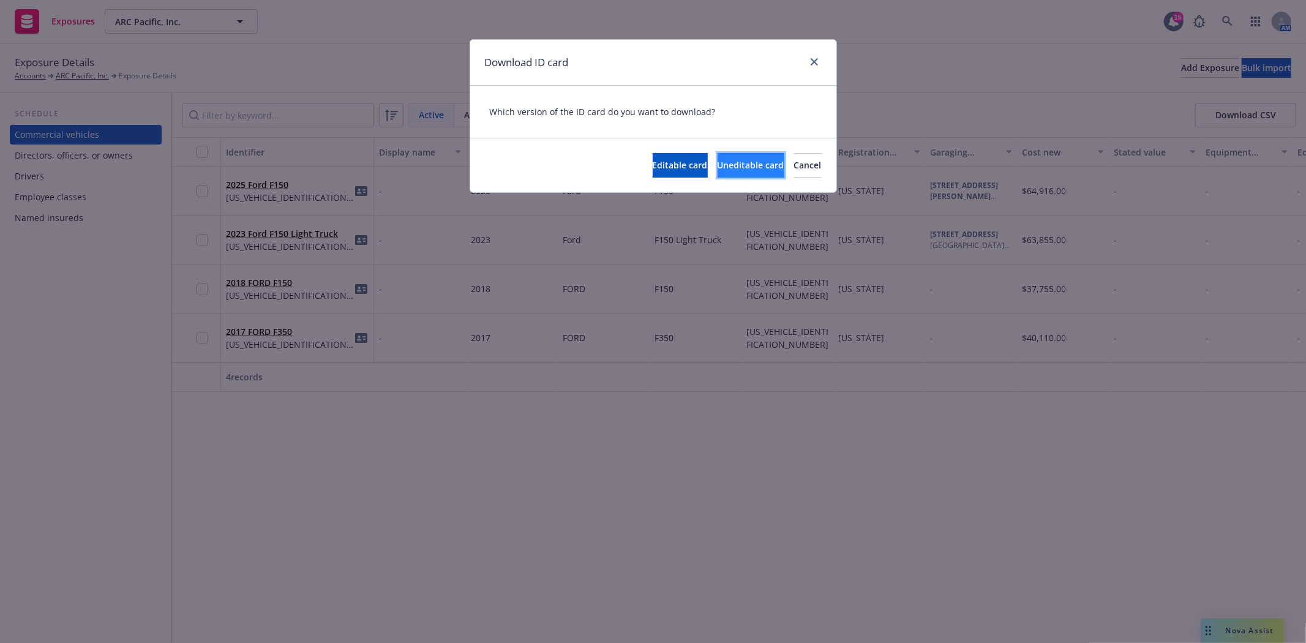
click at [718, 167] on span "Uneditable card" at bounding box center [751, 165] width 67 height 12
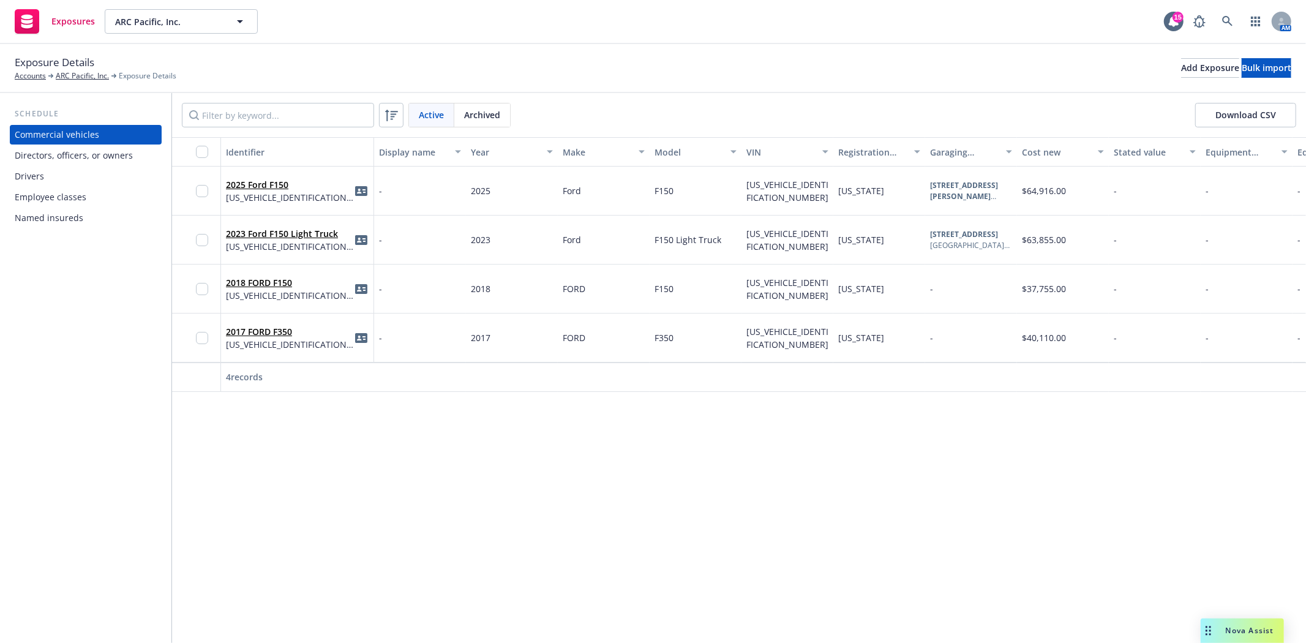
click at [225, 465] on div "Identifier Display name Year Make Model VIN Registration state Garaging address…" at bounding box center [739, 390] width 1134 height 506
click at [77, 76] on link "ARC Pacific, Inc." at bounding box center [82, 75] width 53 height 11
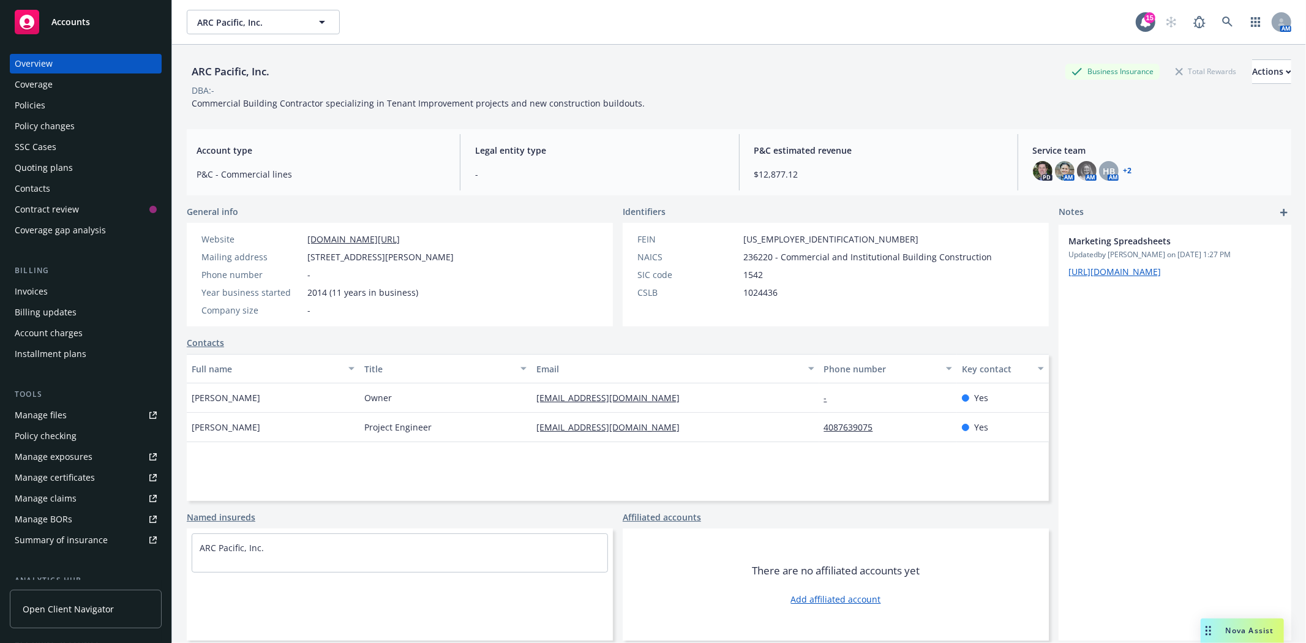
click at [59, 125] on div "Policy changes" at bounding box center [45, 126] width 60 height 20
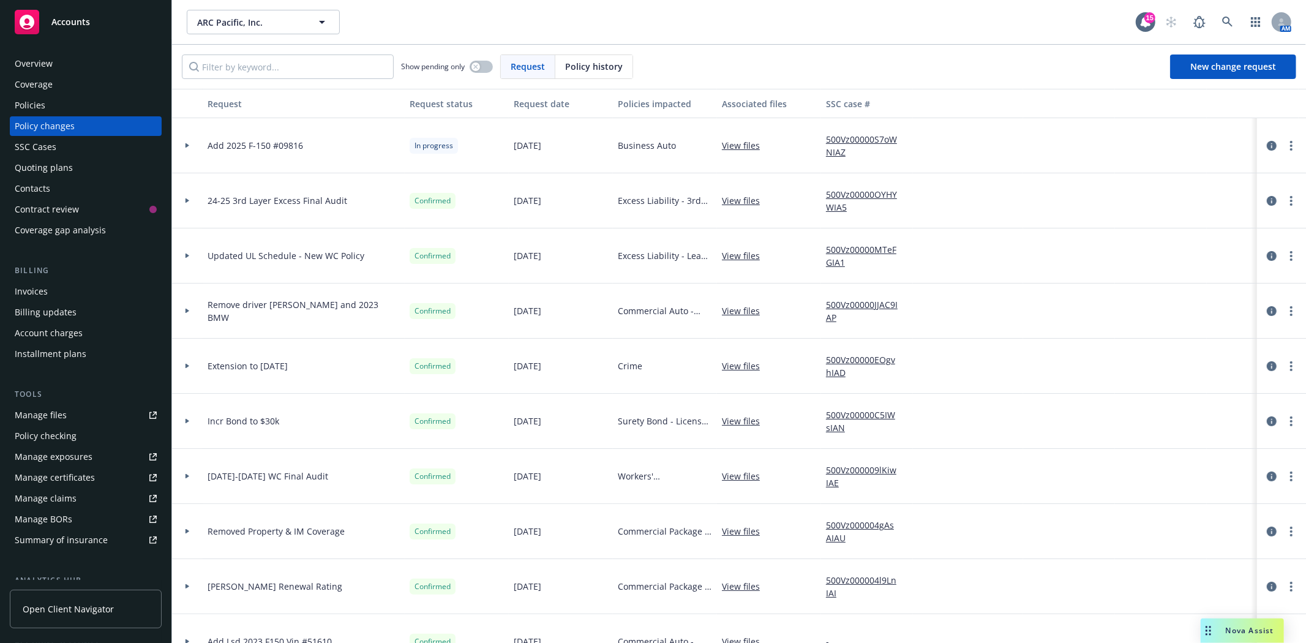
click at [1288, 148] on div at bounding box center [1281, 145] width 39 height 15
click at [1290, 148] on icon "more" at bounding box center [1291, 146] width 2 height 10
click at [1176, 172] on link "Copy logging email" at bounding box center [1183, 171] width 210 height 24
click at [86, 28] on div "Accounts" at bounding box center [86, 22] width 142 height 24
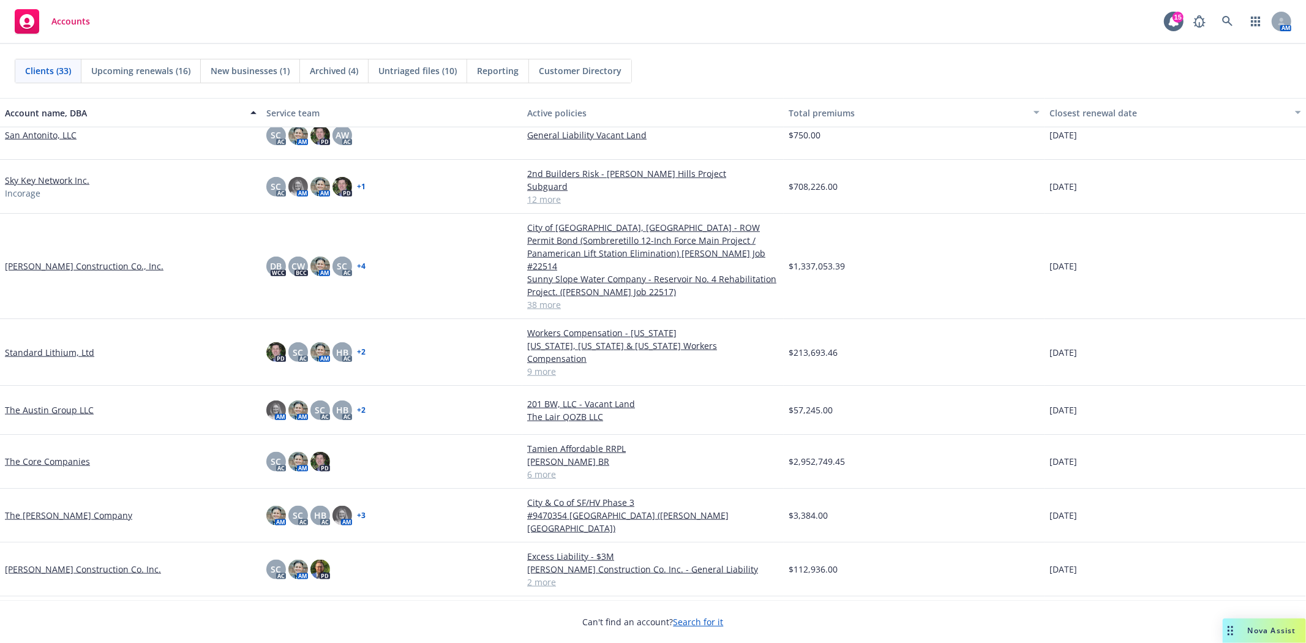
scroll to position [1217, 0]
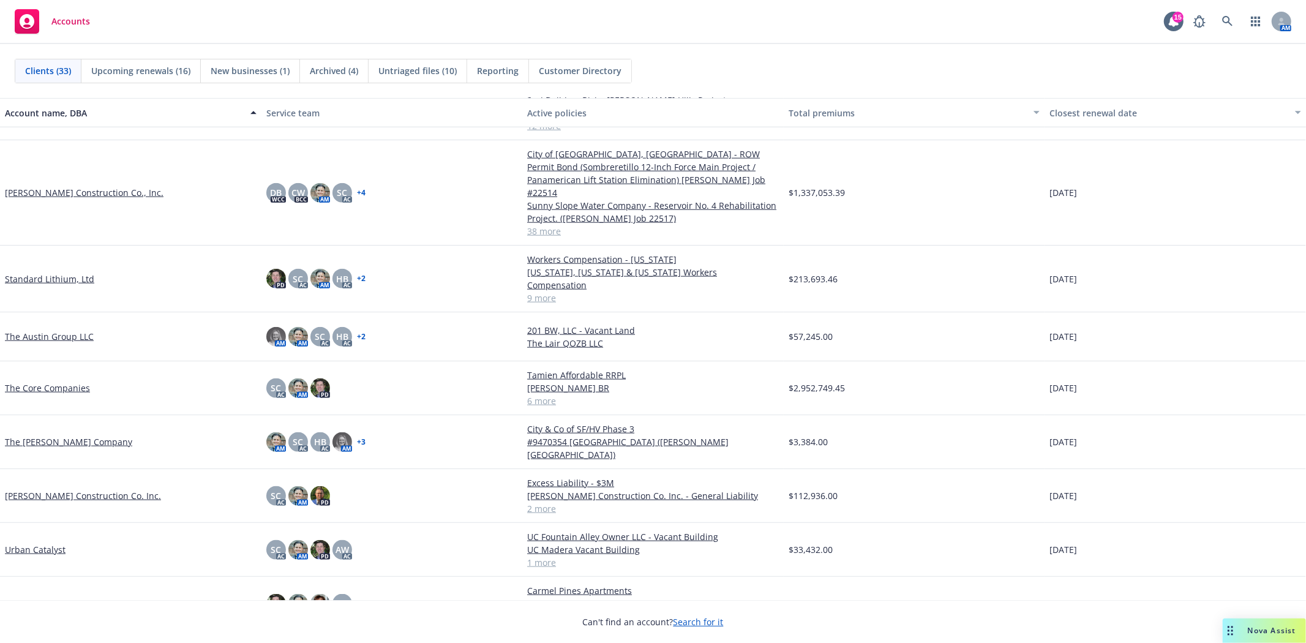
click at [39, 543] on link "Urban Catalyst" at bounding box center [35, 549] width 61 height 13
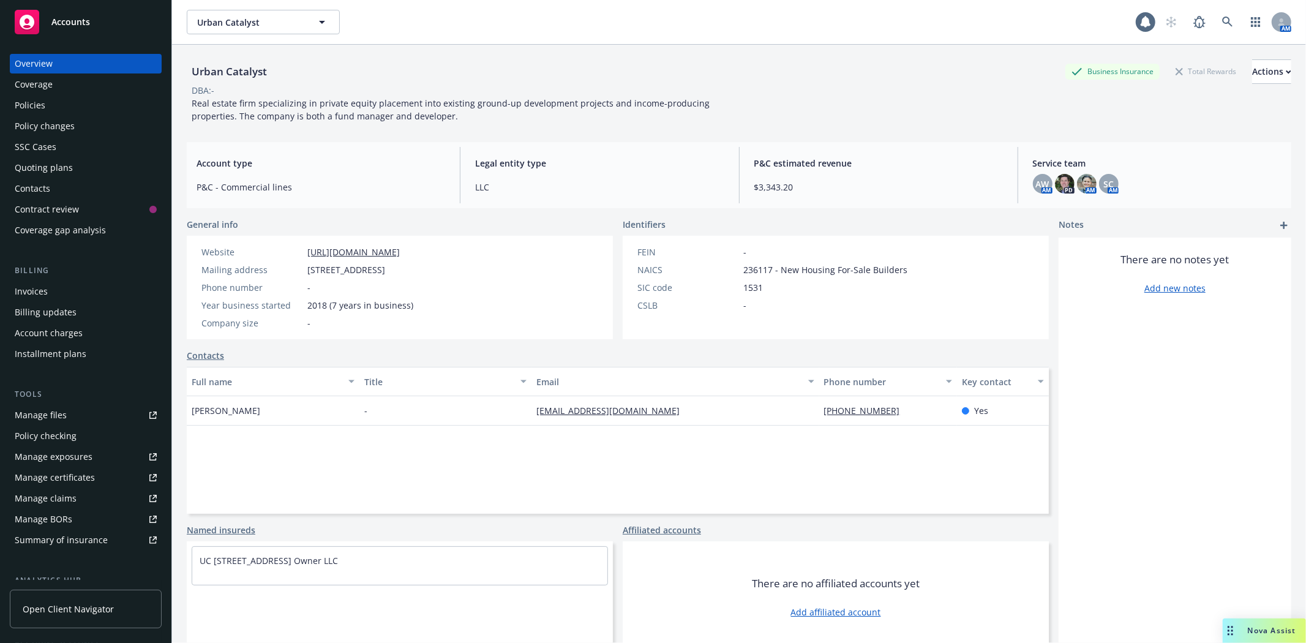
click at [29, 96] on div "Policies" at bounding box center [30, 106] width 31 height 20
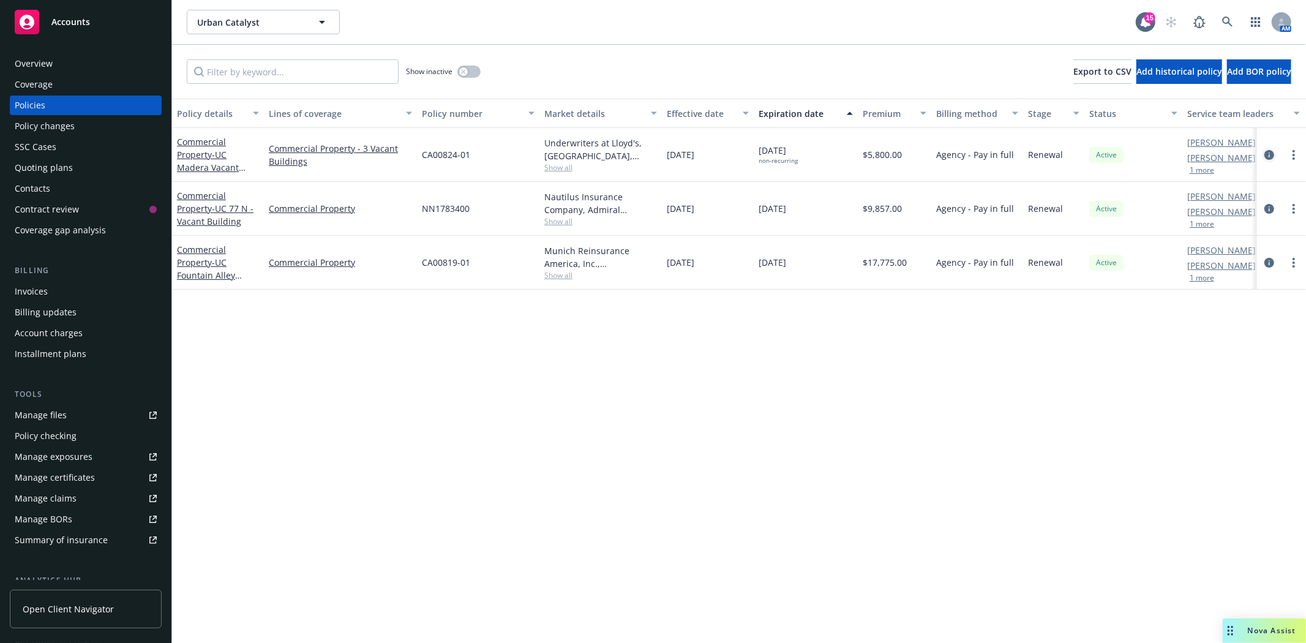
click at [1268, 154] on icon "circleInformation" at bounding box center [1270, 155] width 10 height 10
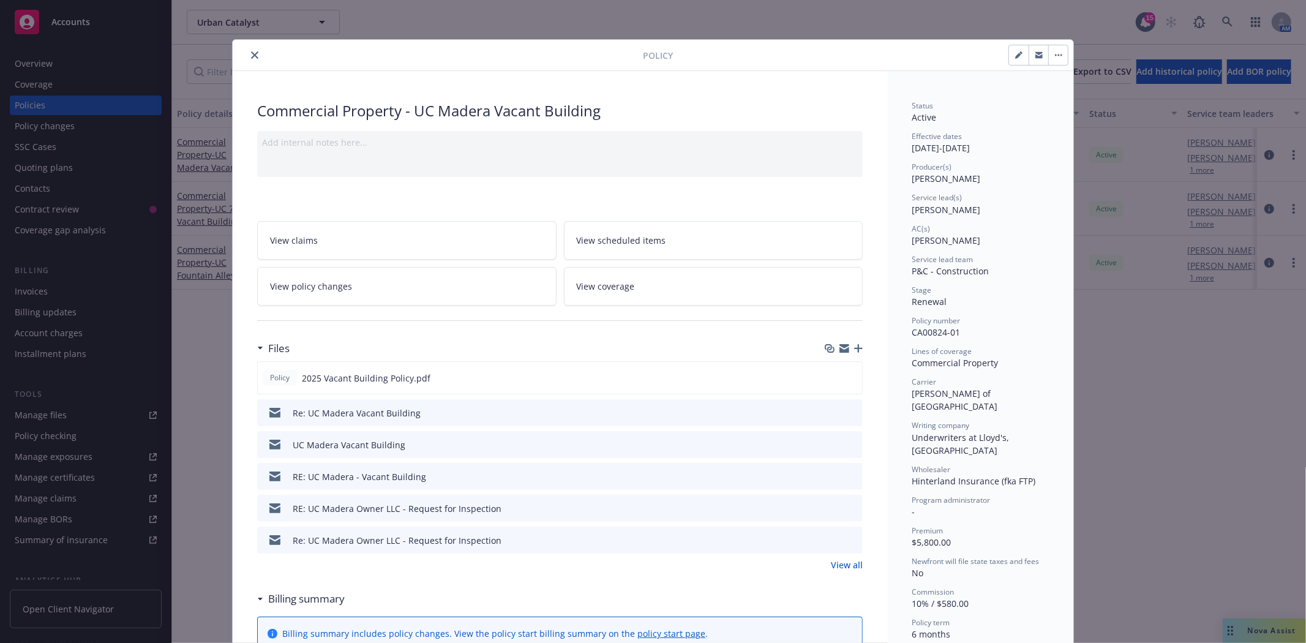
click at [841, 348] on icon "button" at bounding box center [845, 349] width 10 height 10
click at [251, 55] on icon "close" at bounding box center [254, 54] width 7 height 7
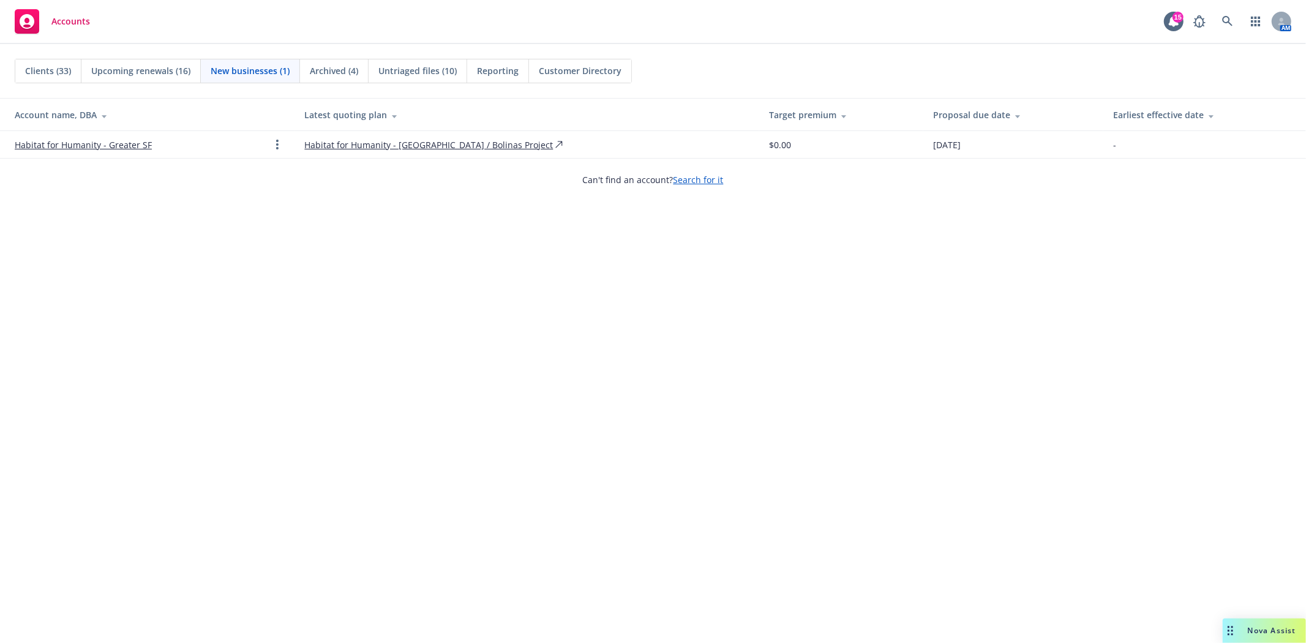
click at [99, 71] on span "Upcoming renewals (16)" at bounding box center [140, 70] width 99 height 13
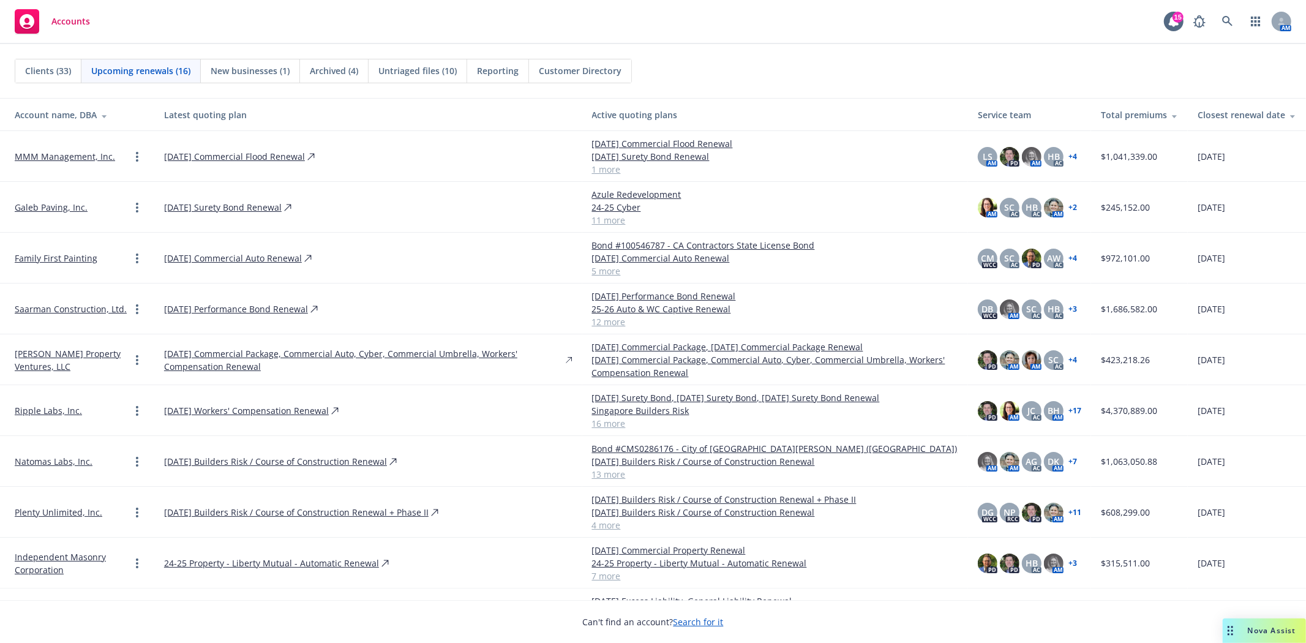
click at [57, 69] on span "Clients (33)" at bounding box center [48, 70] width 46 height 13
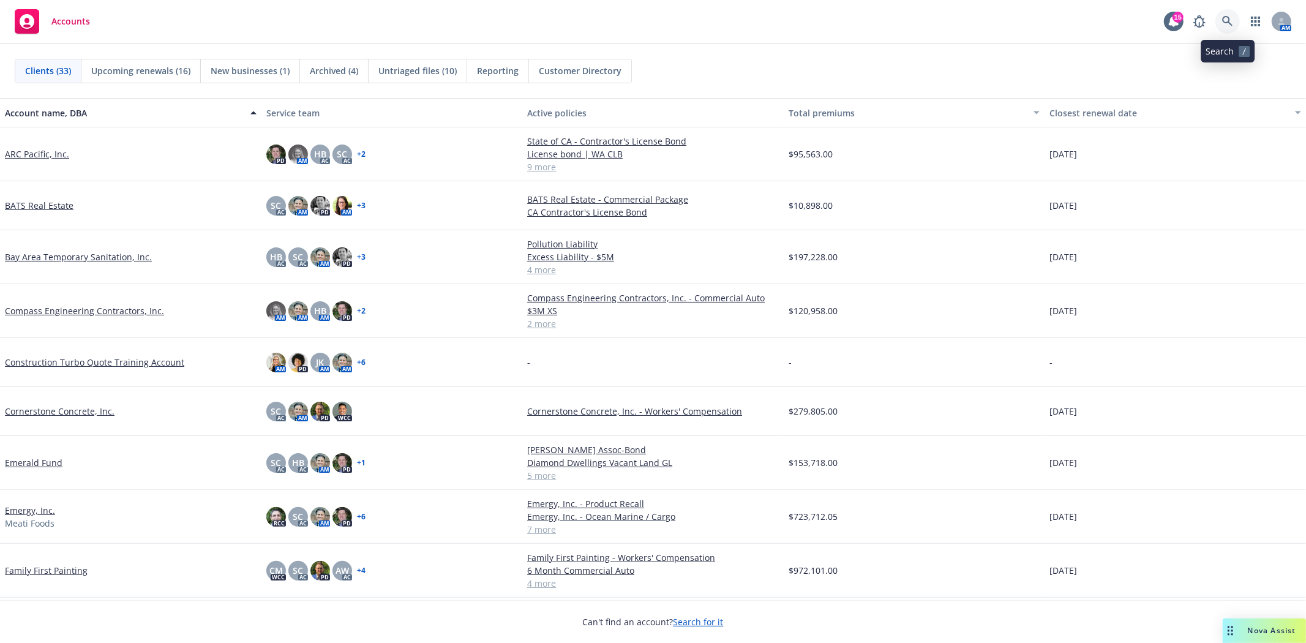
click at [1226, 20] on icon at bounding box center [1227, 21] width 11 height 11
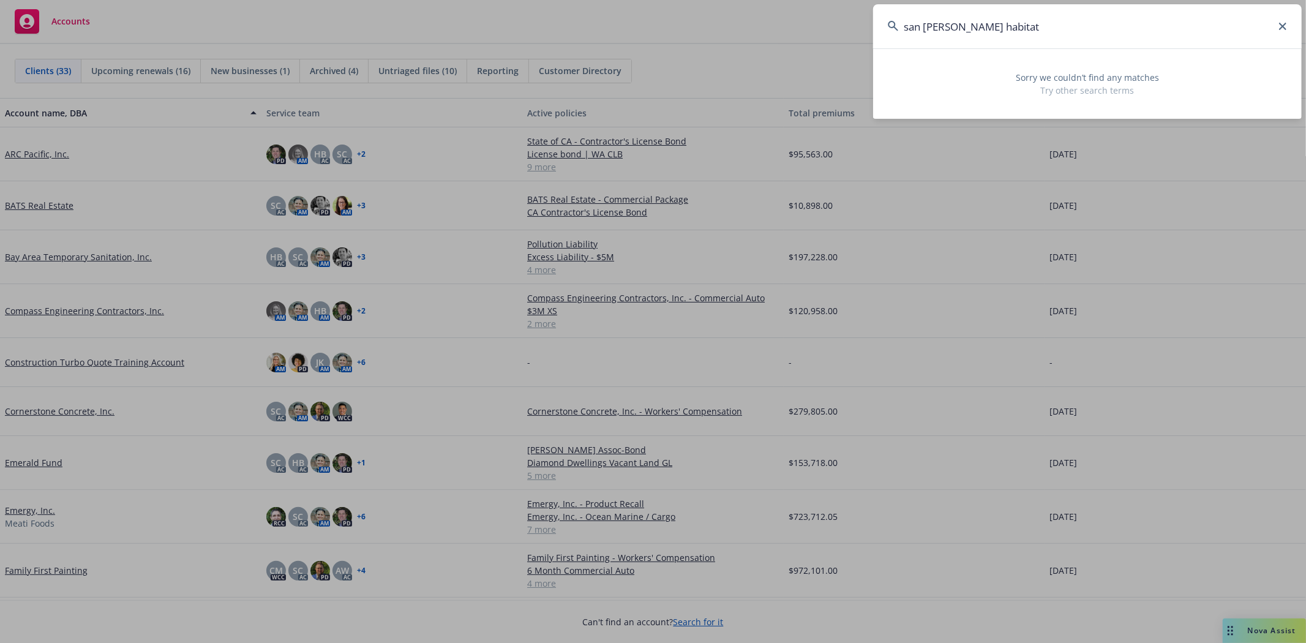
type input "san [PERSON_NAME] habitat"
click at [1282, 23] on icon at bounding box center [1282, 26] width 7 height 7
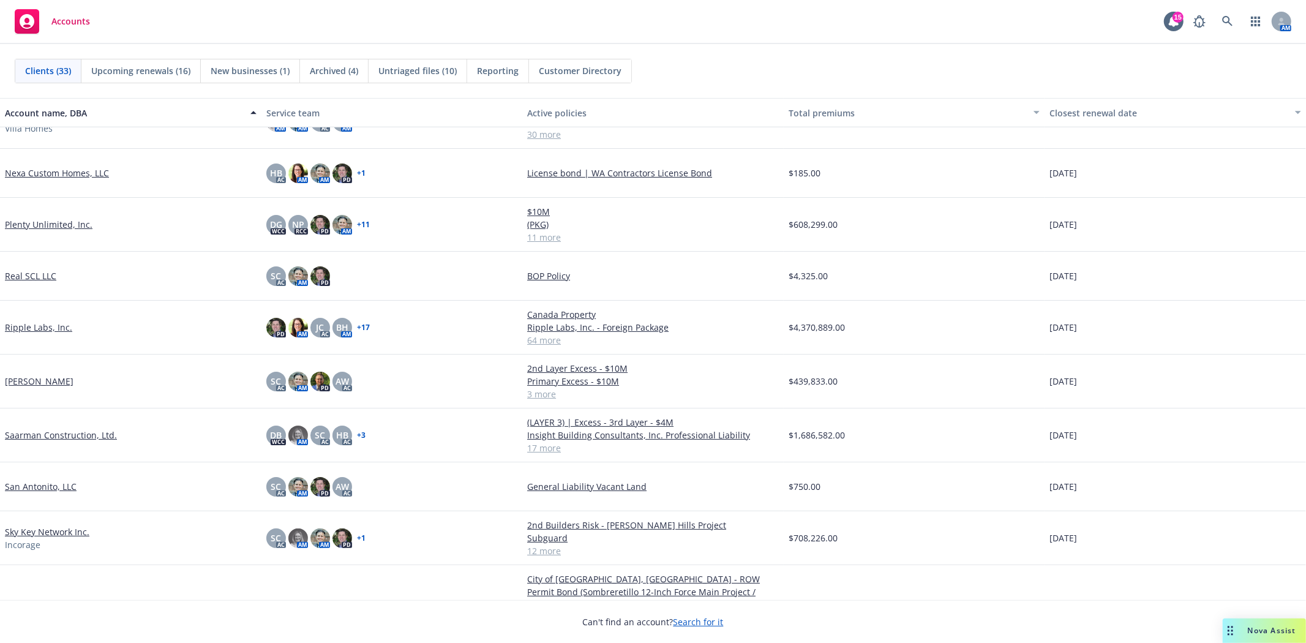
scroll to position [884, 0]
